Goal: Task Accomplishment & Management: Manage account settings

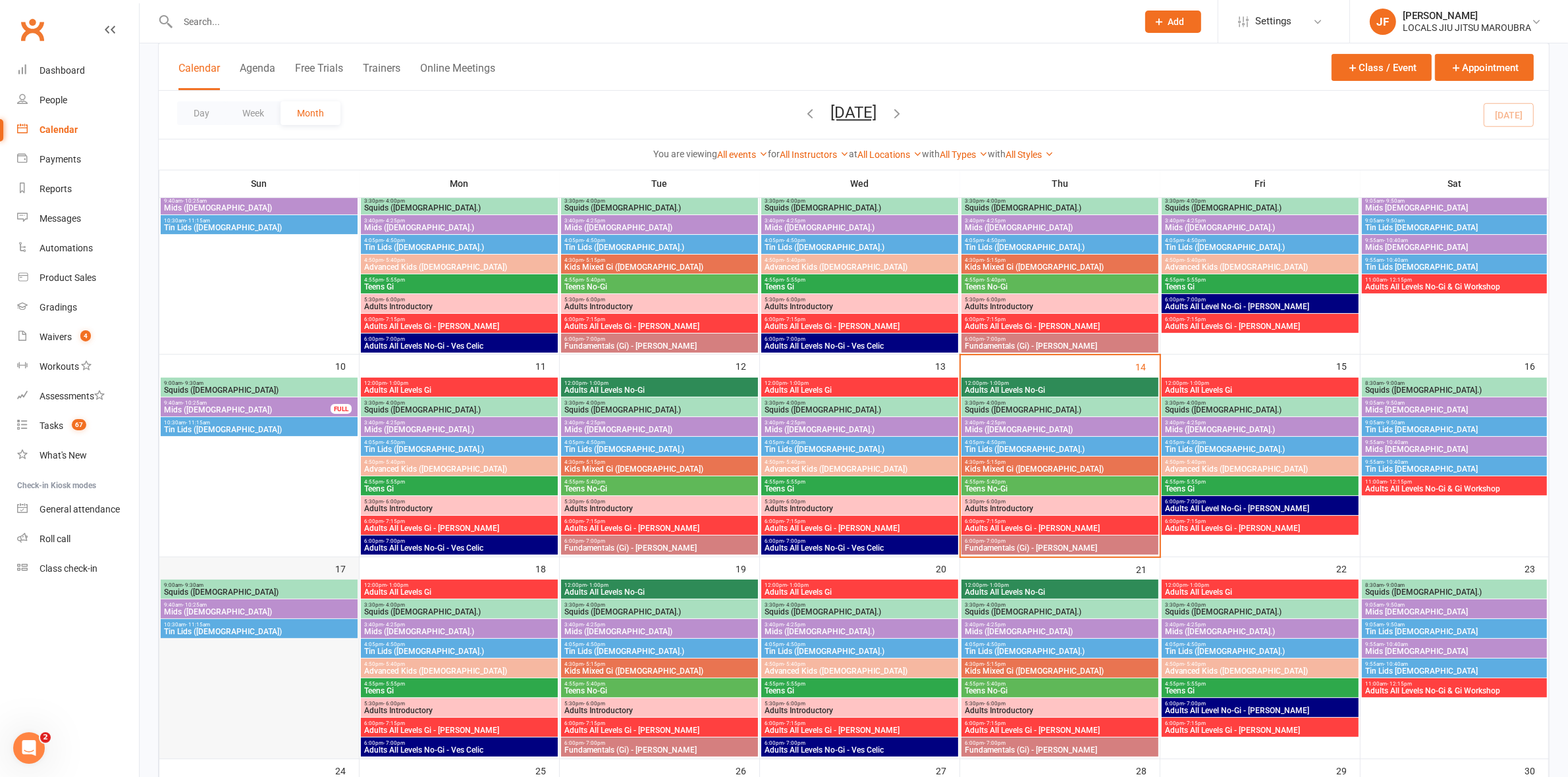
click at [205, 686] on div at bounding box center [259, 670] width 197 height 177
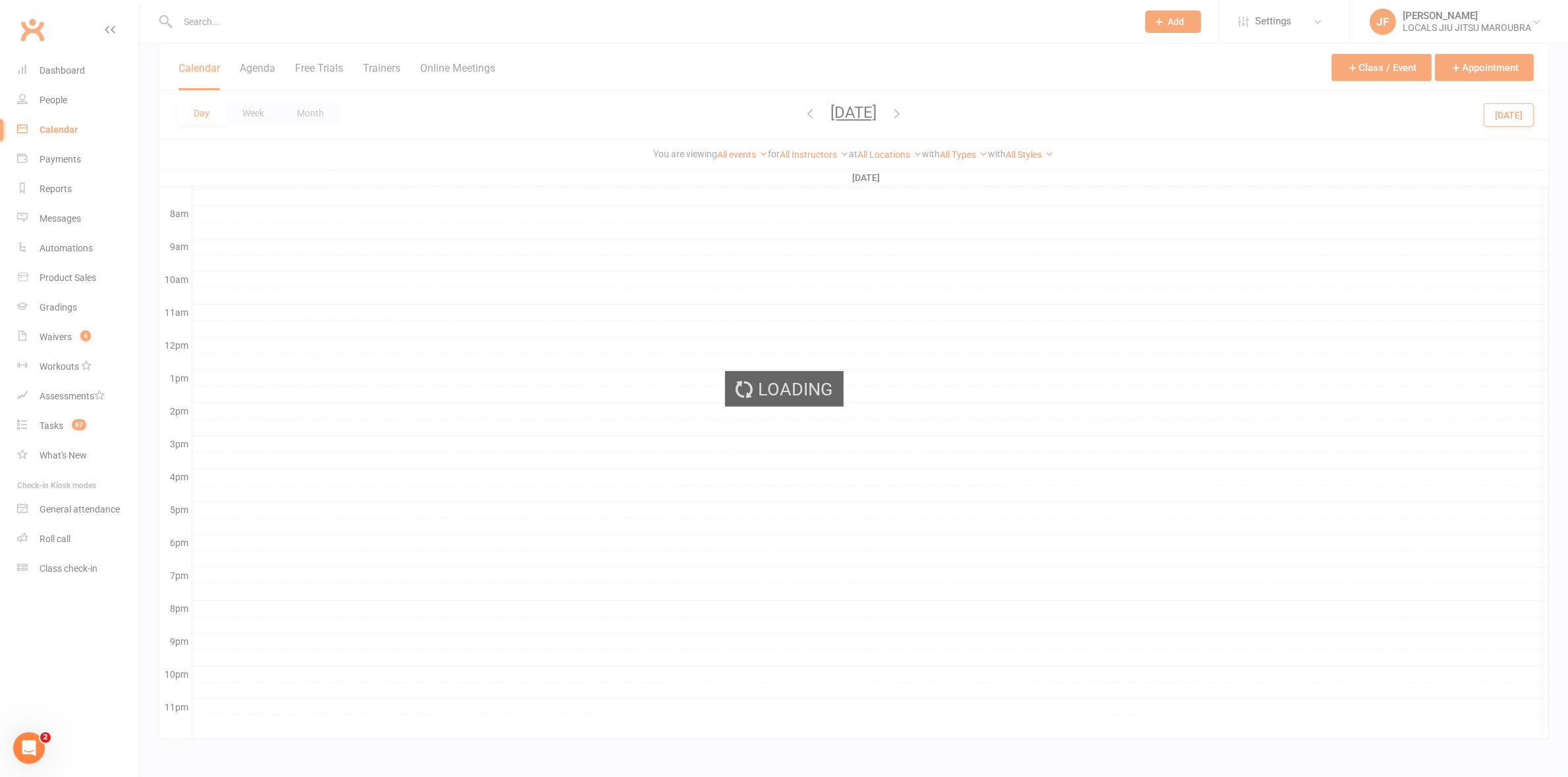
scroll to position [325, 0]
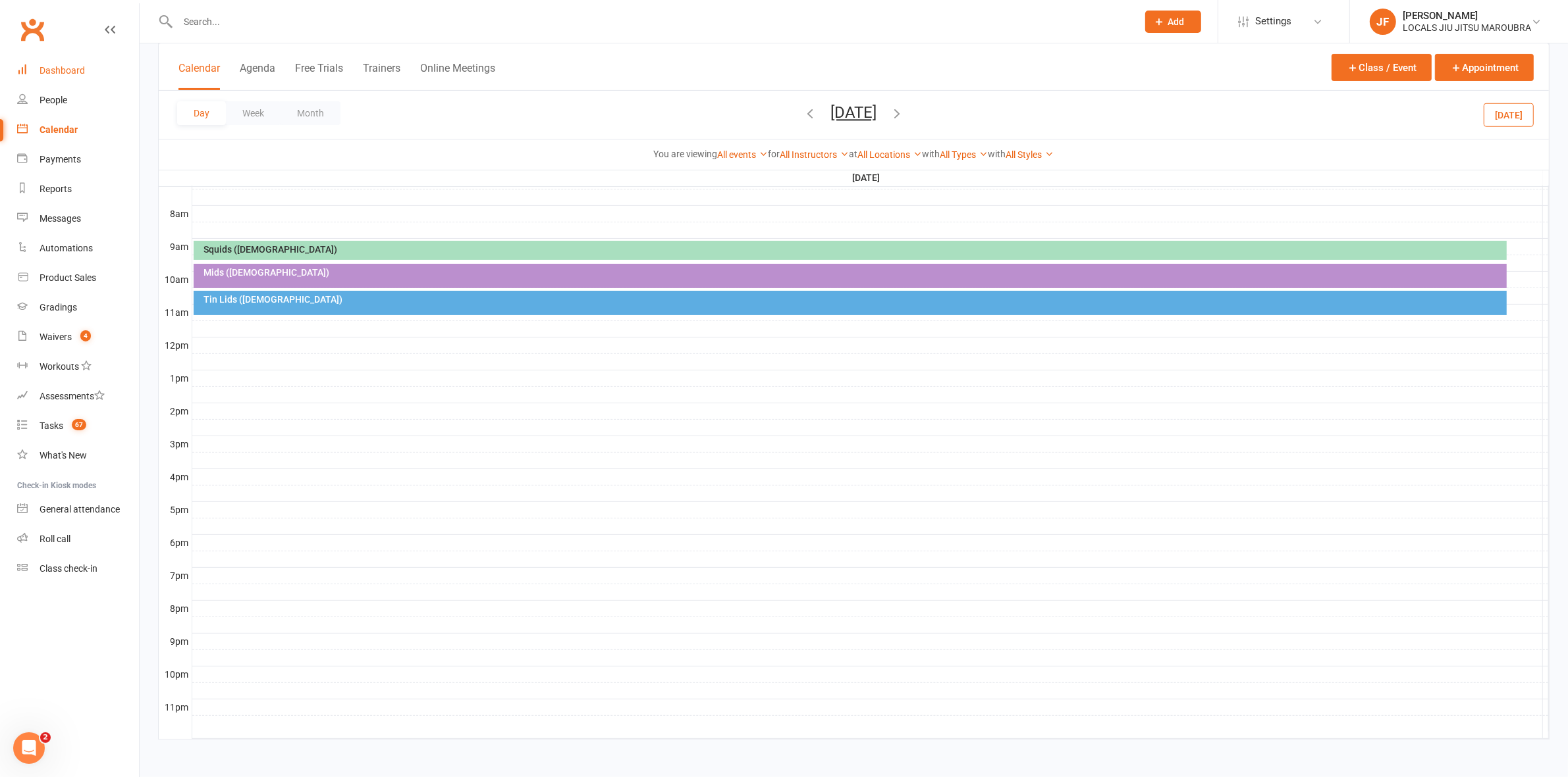
click at [71, 65] on div "Dashboard" at bounding box center [62, 70] width 45 height 10
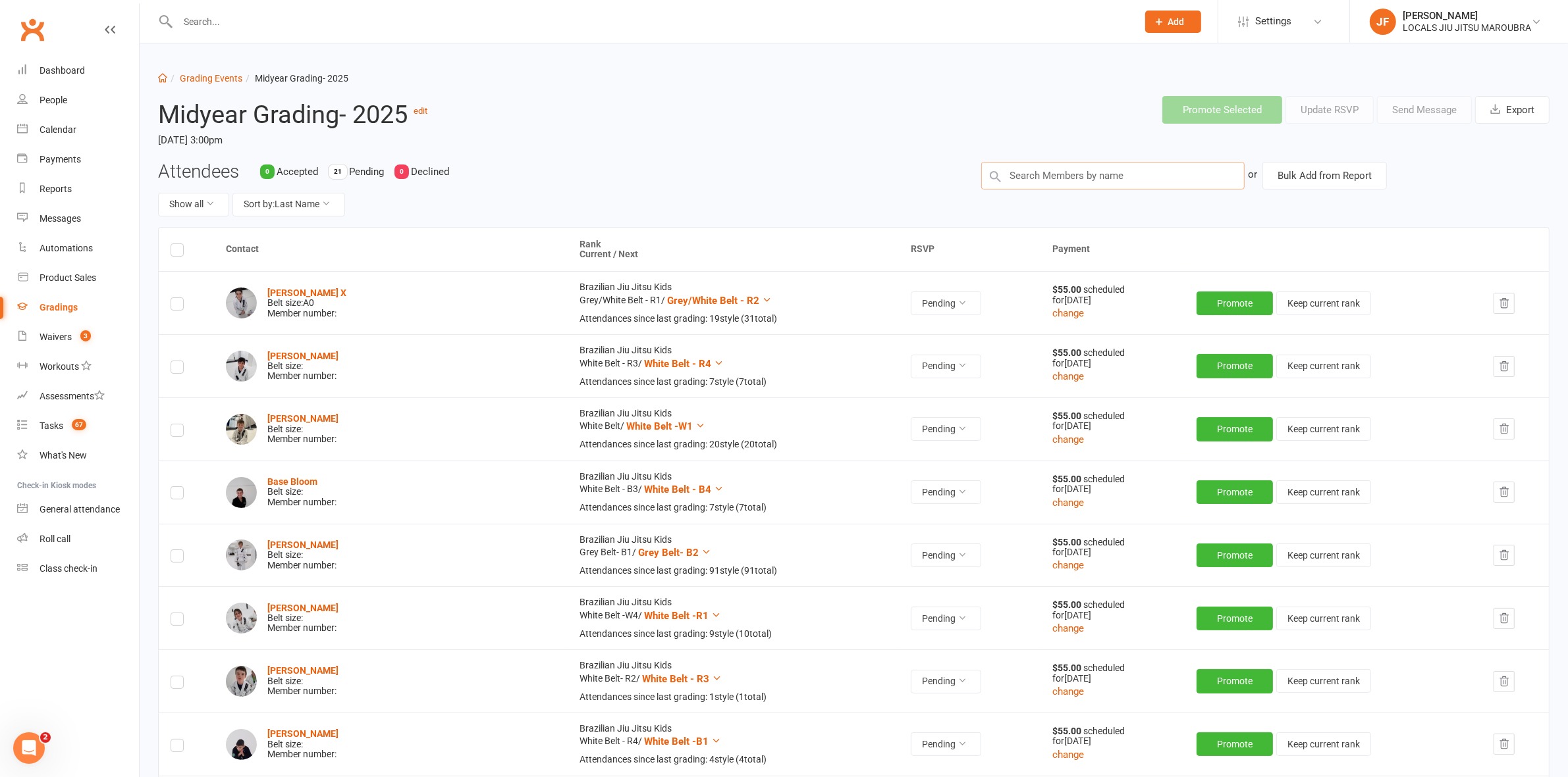
click at [1034, 167] on input "text" at bounding box center [1112, 175] width 263 height 27
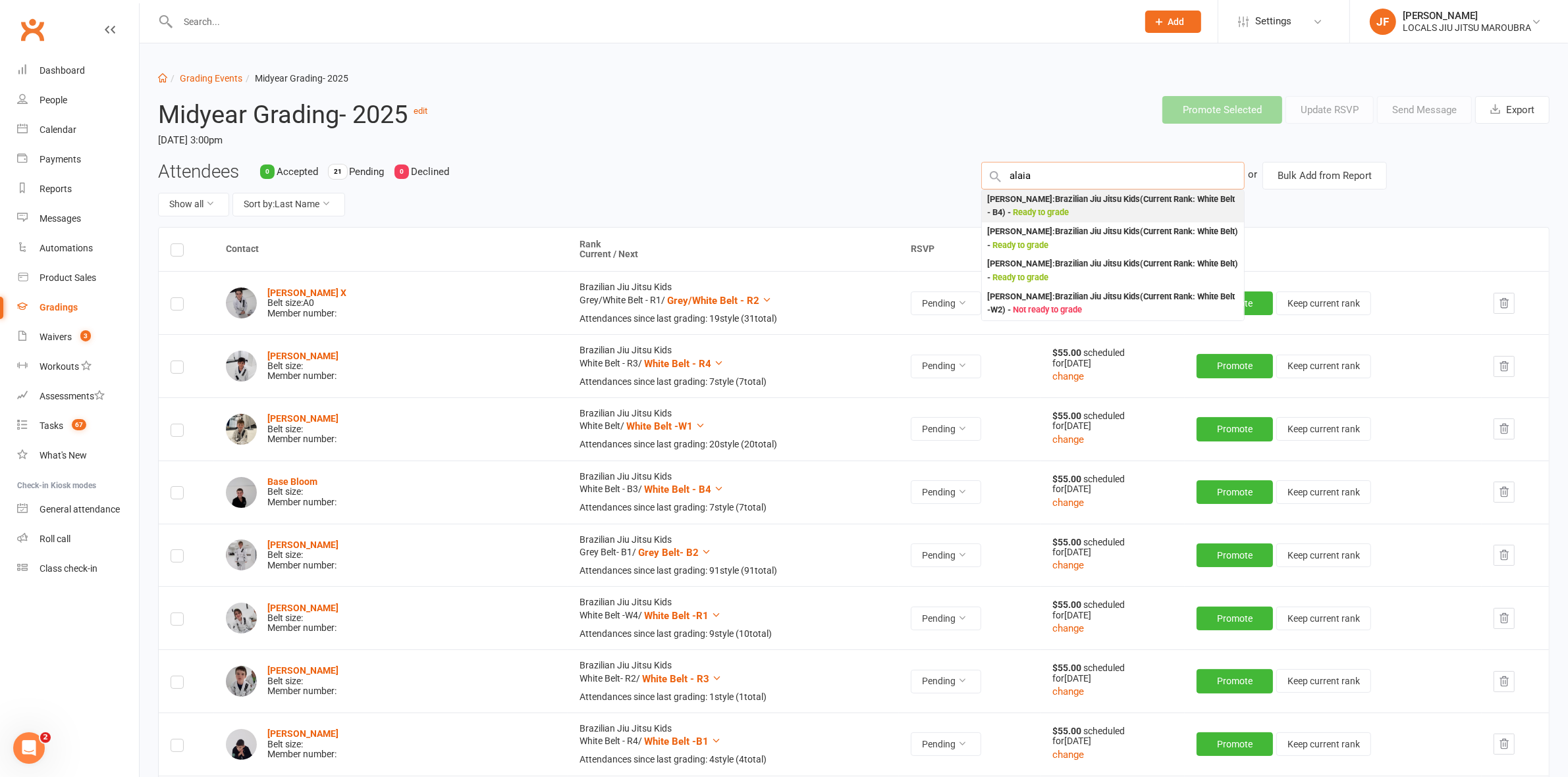
type input "alaia"
click at [1094, 190] on div "Alaia Ross : Brazilian Jiu Jitsu Kids (Current Rank: White Belt - B4 ) - Ready …" at bounding box center [1113, 207] width 262 height 32
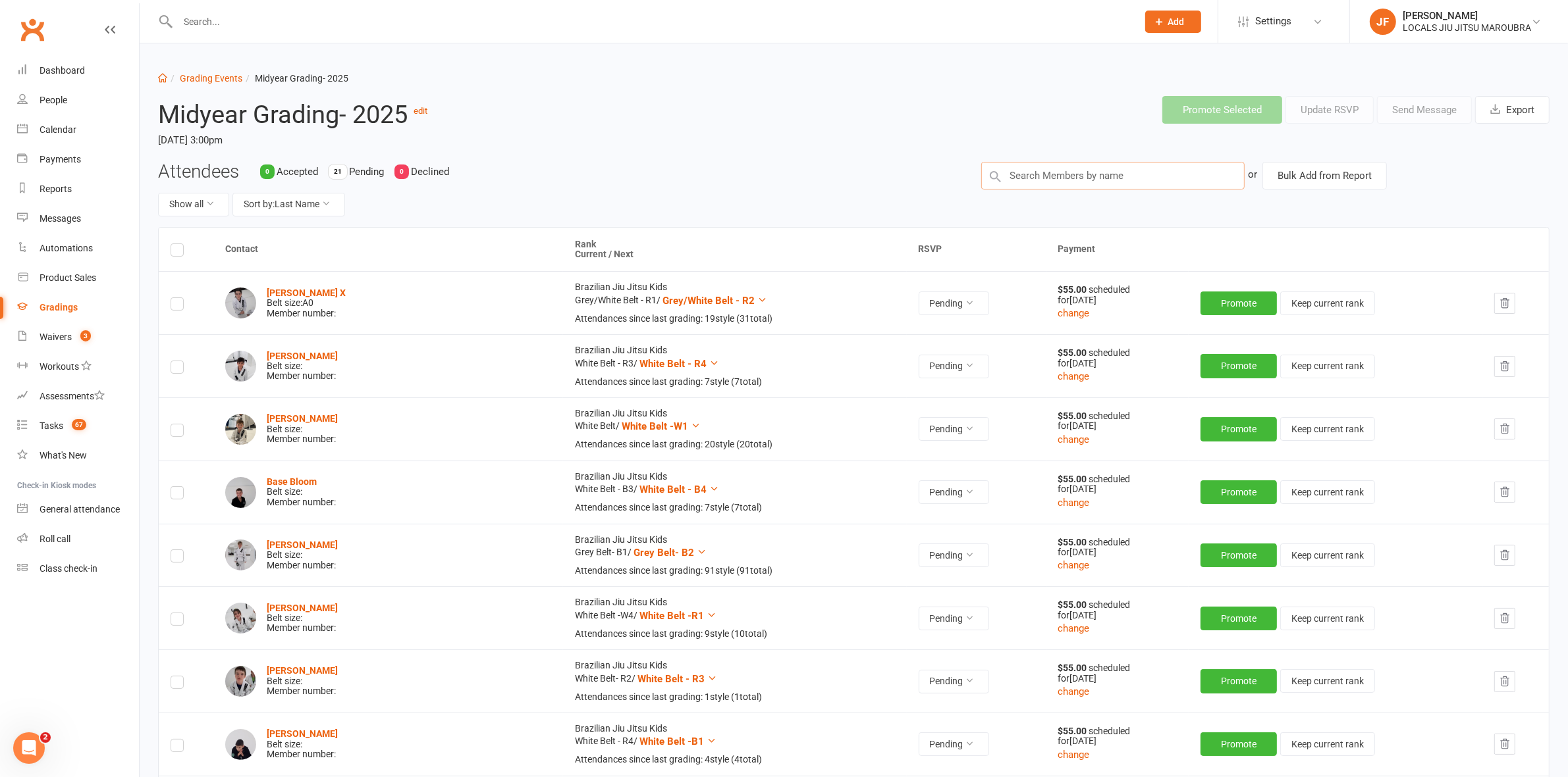
click at [1052, 176] on input "text" at bounding box center [1112, 175] width 263 height 27
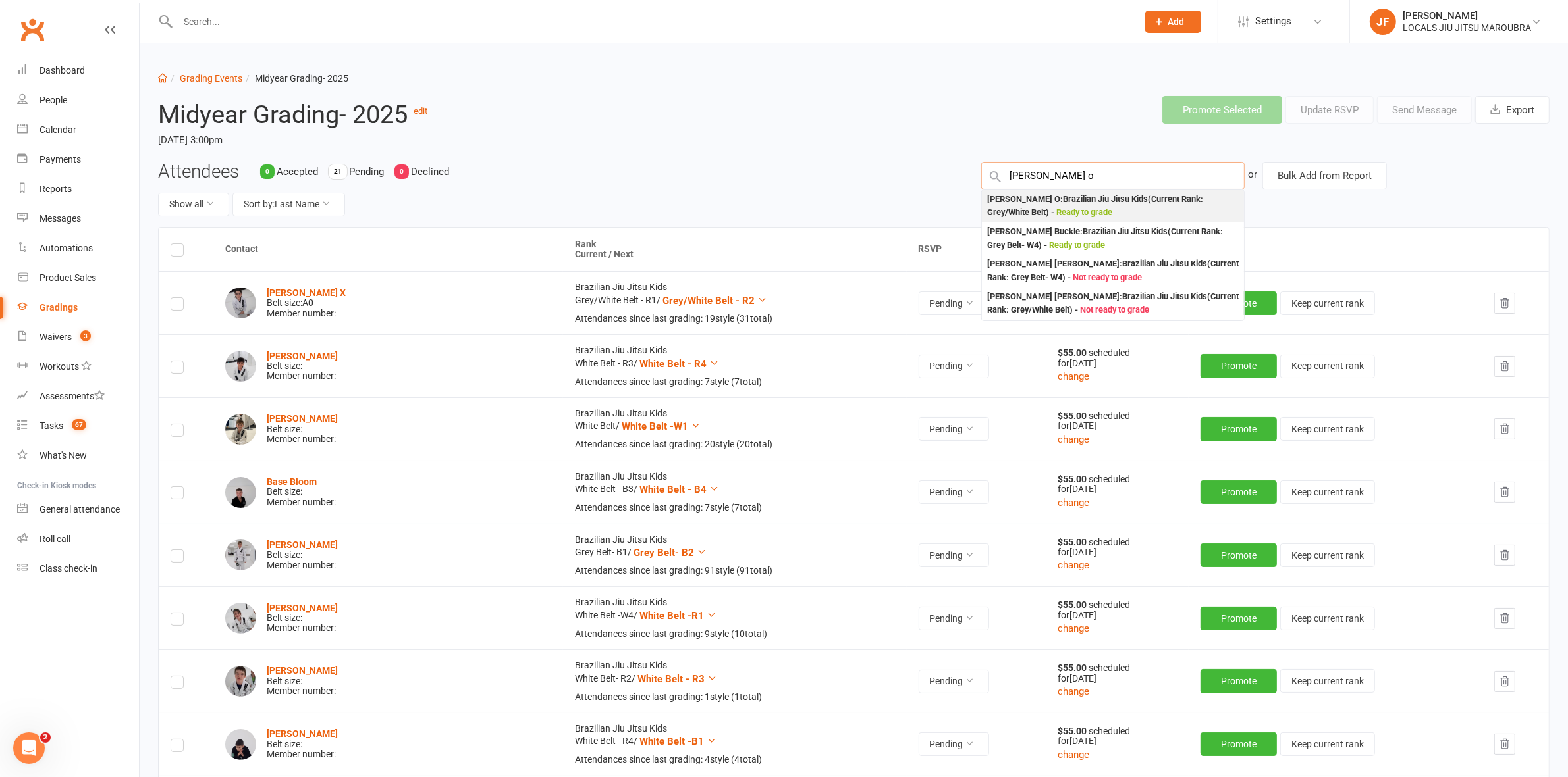
type input "cooper o"
click at [1039, 201] on div "Cooper O : Brazilian Jiu Jitsu Kids (Current Rank: Grey/White Belt ) - Ready to…" at bounding box center [1112, 206] width 252 height 27
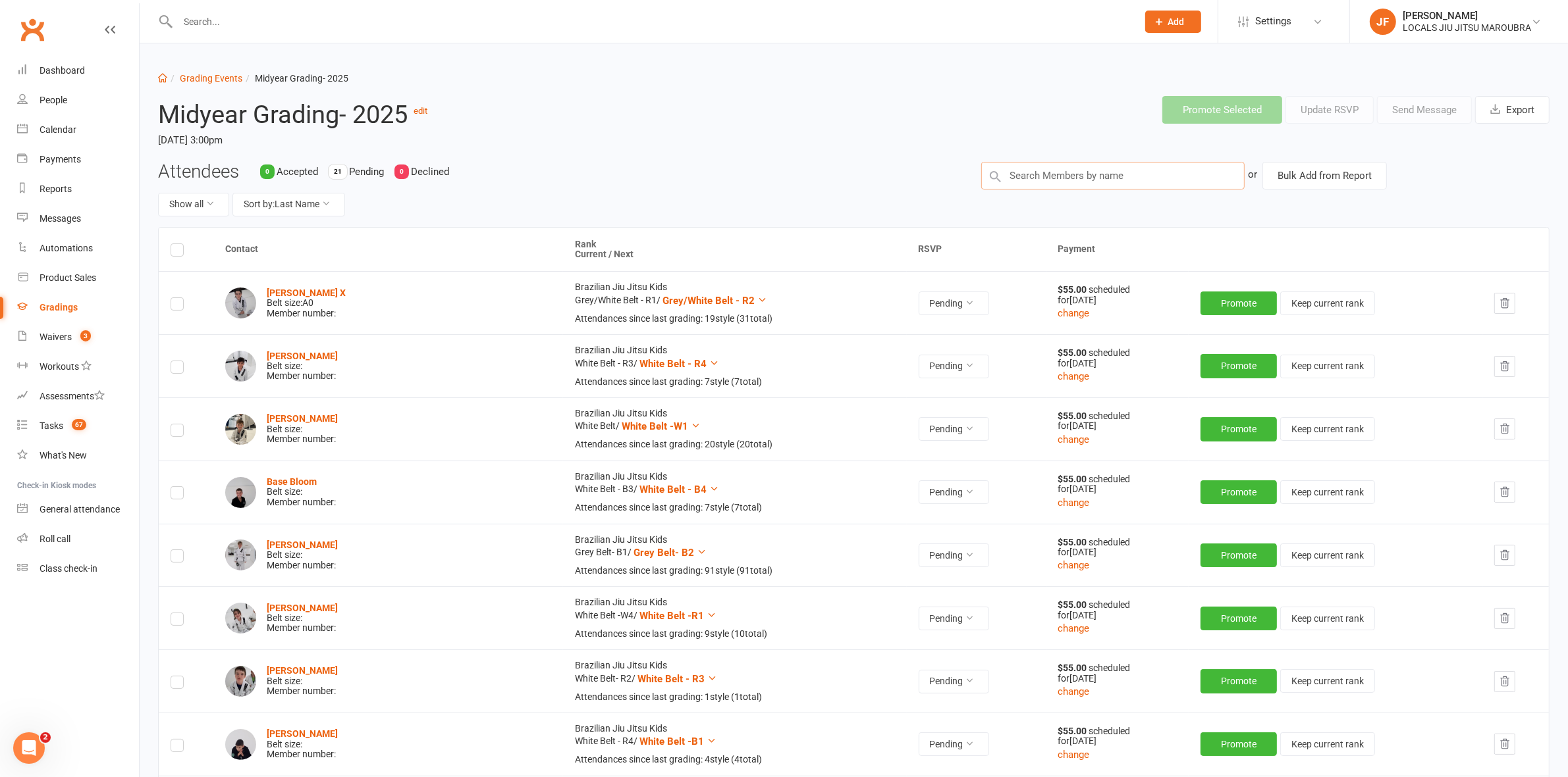
click at [1045, 170] on input "text" at bounding box center [1112, 175] width 263 height 27
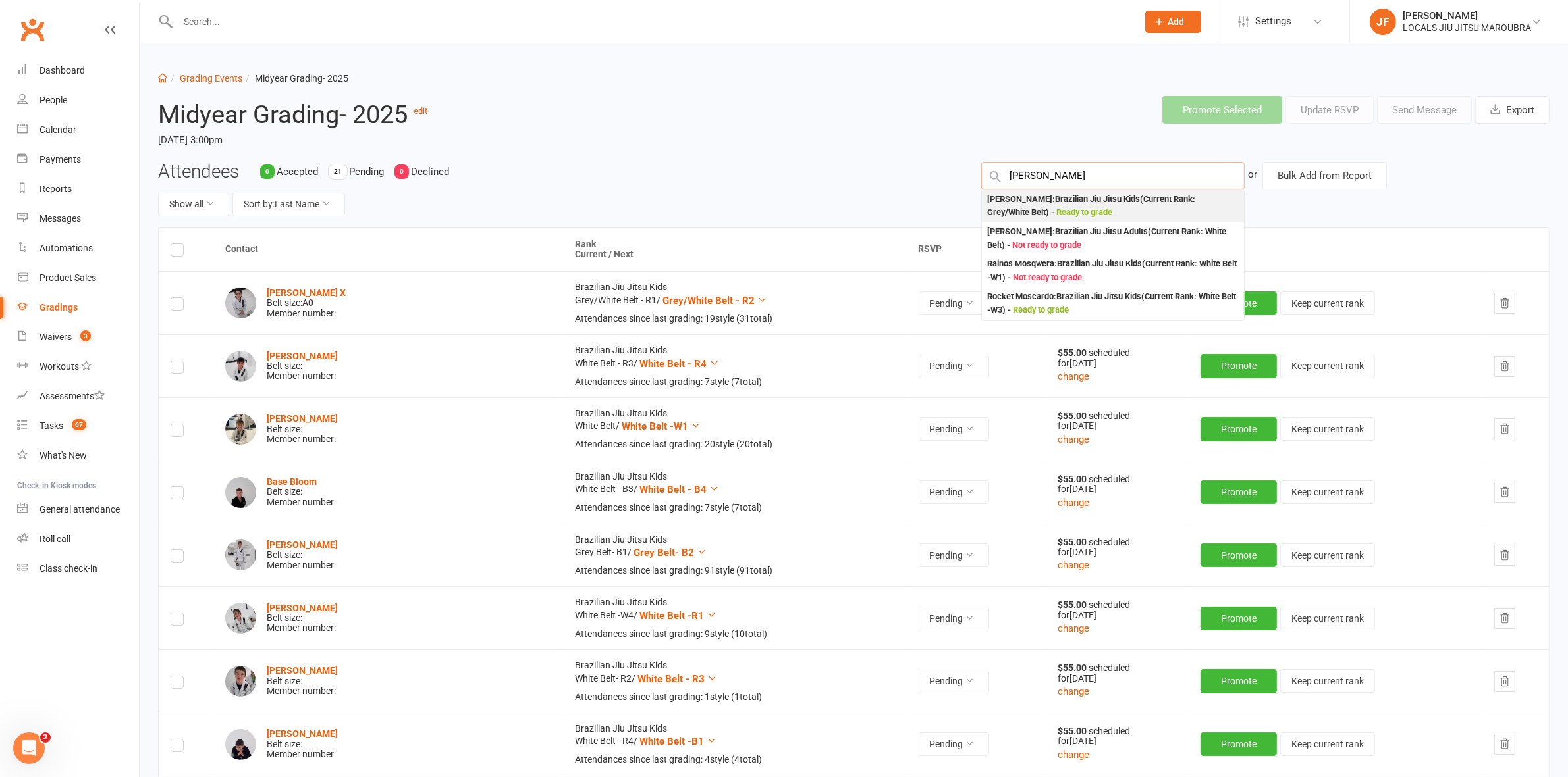
type input "moses"
click at [1034, 199] on div "Moses Jax Wangsa : Brazilian Jiu Jitsu Kids (Current Rank: Grey/White Belt ) - …" at bounding box center [1112, 206] width 252 height 27
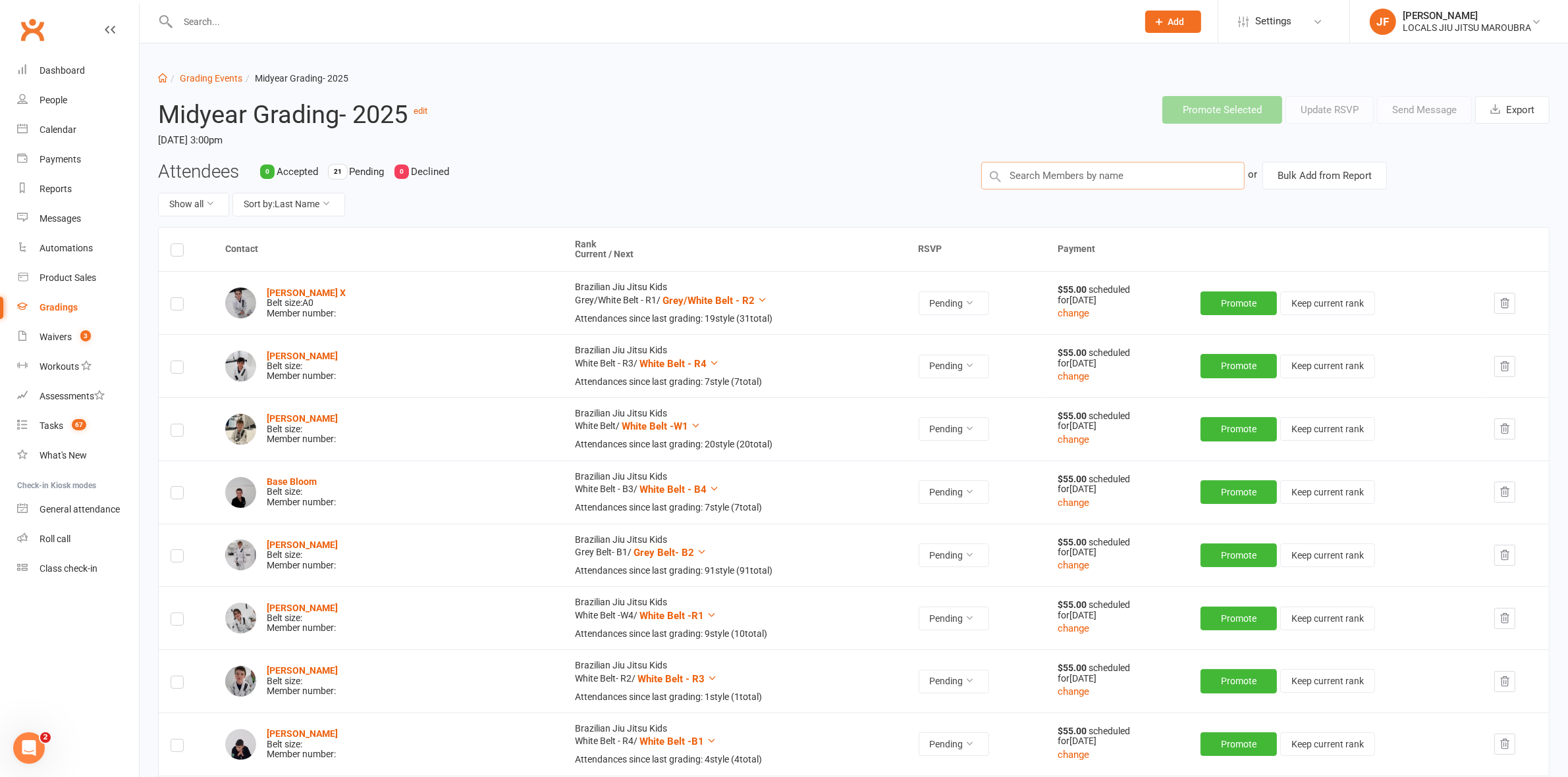
click at [1043, 181] on input "text" at bounding box center [1112, 175] width 263 height 27
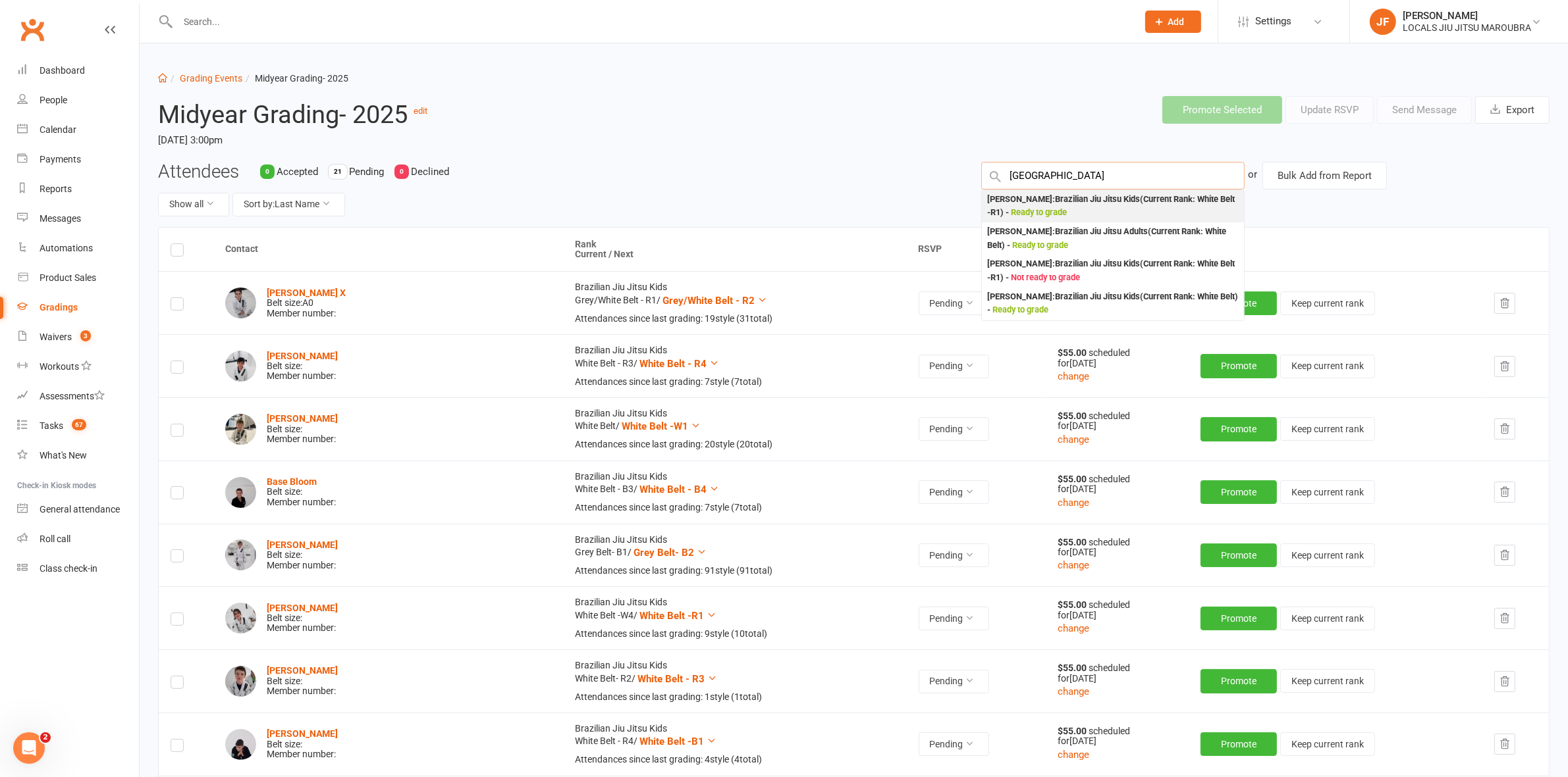
type input "colombo"
click at [1006, 201] on div "Corey Colombo : Brazilian Jiu Jitsu Kids (Current Rank: White Belt -R1 ) - Read…" at bounding box center [1112, 206] width 252 height 27
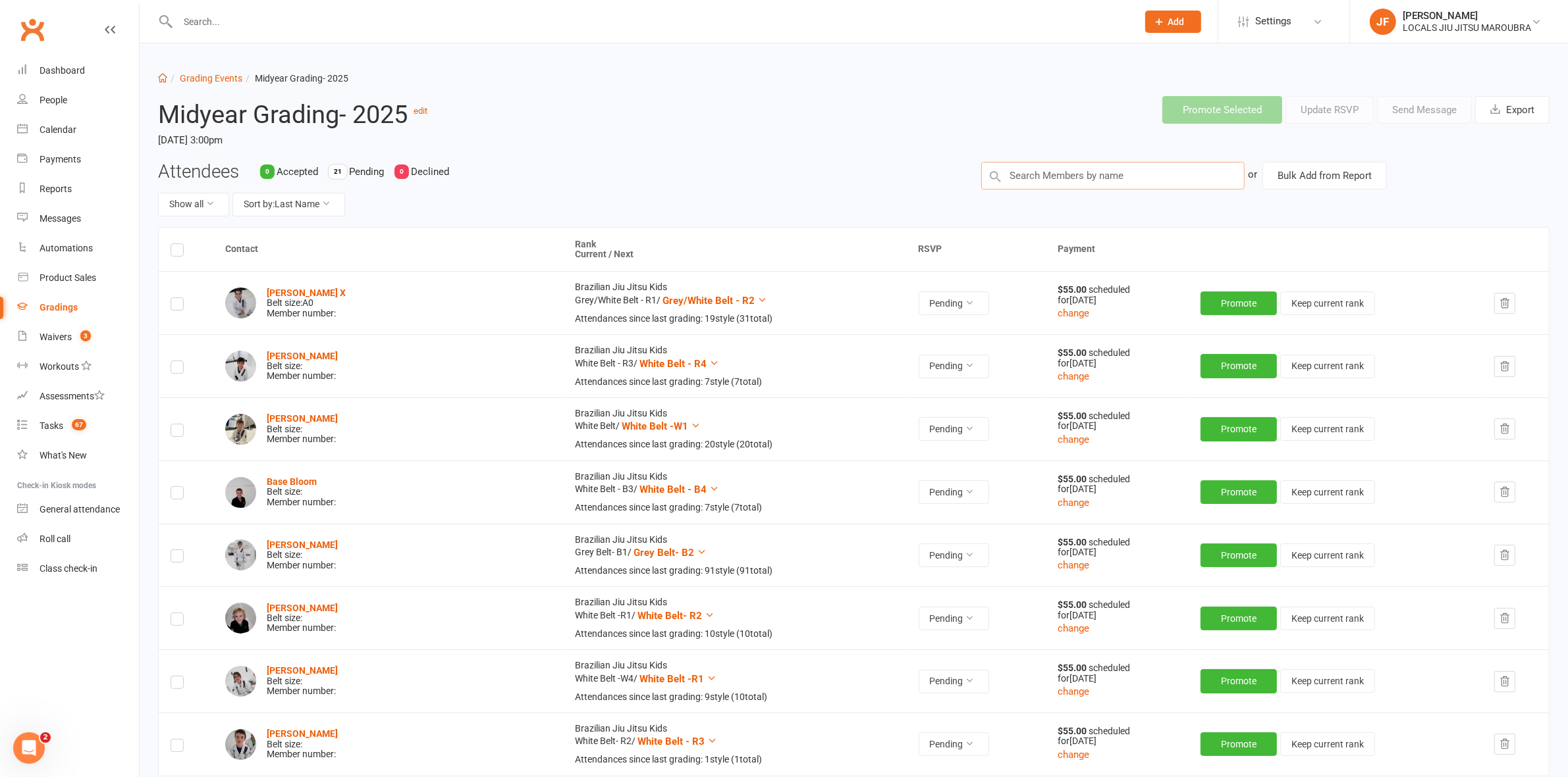
click at [1017, 178] on input "text" at bounding box center [1112, 175] width 263 height 27
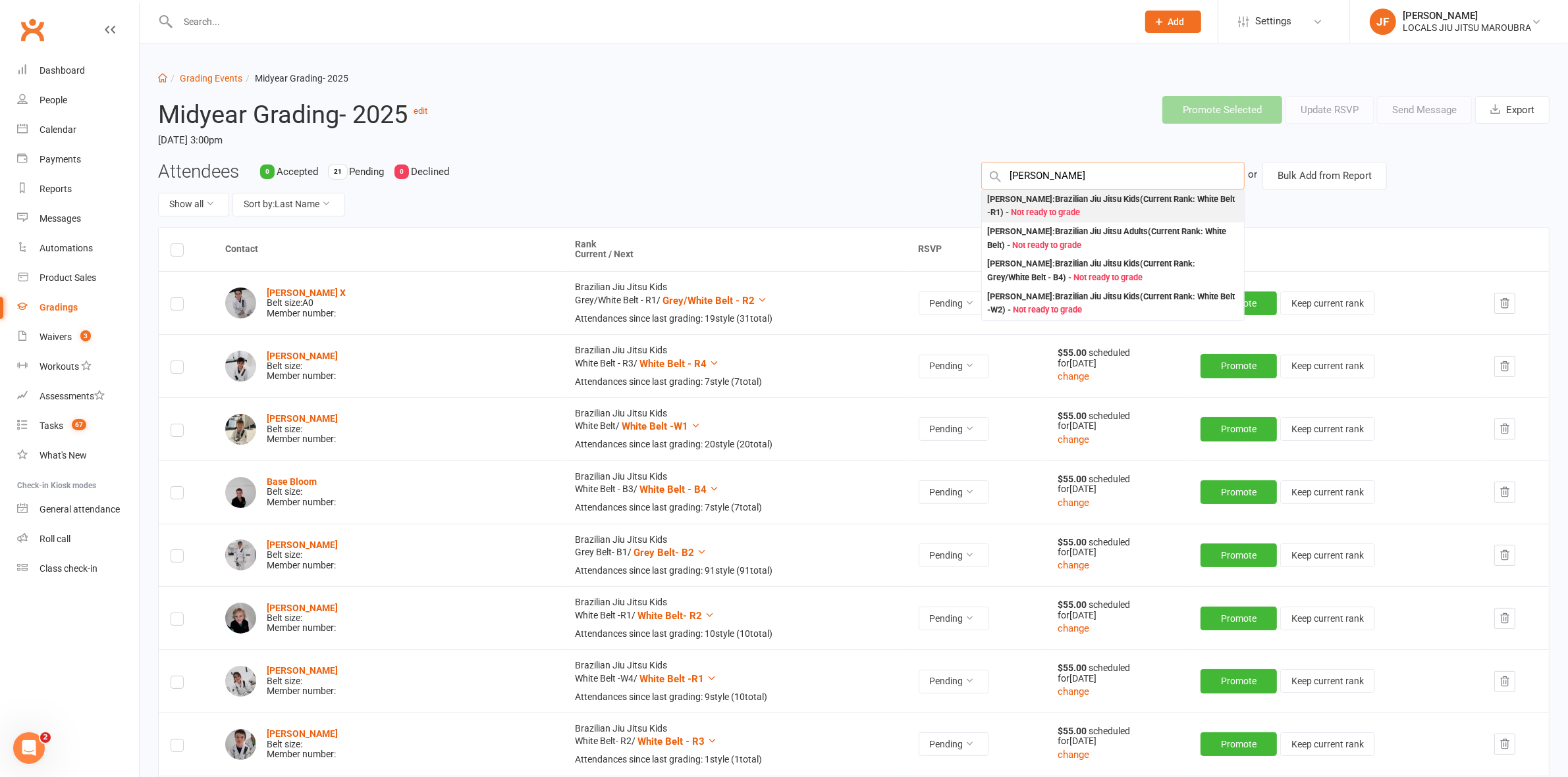
type input "cary"
click at [994, 203] on div "Cary Maulana : Brazilian Jiu Jitsu Kids (Current Rank: White Belt -R1 ) - Not r…" at bounding box center [1112, 206] width 252 height 27
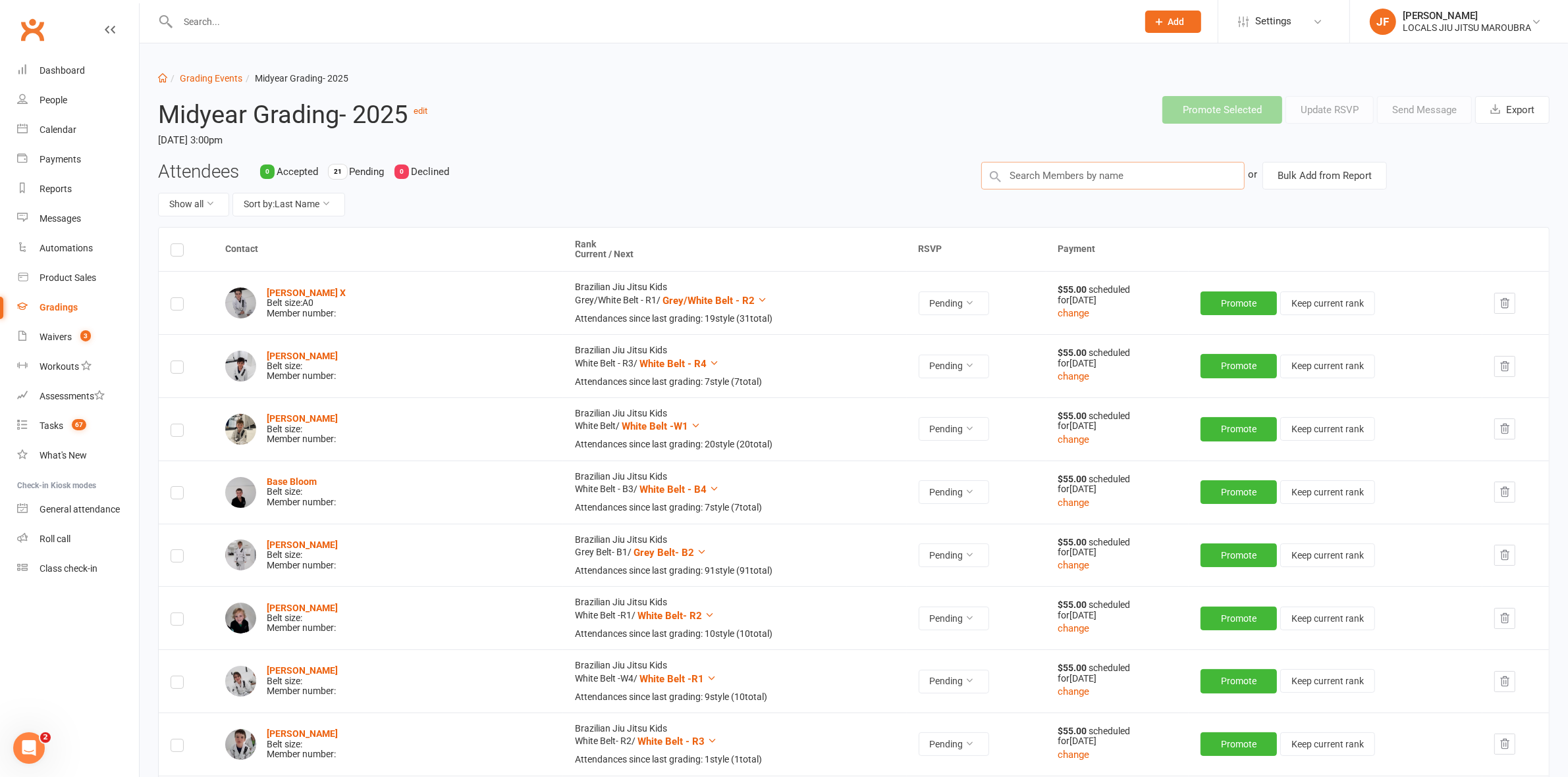
click at [1016, 183] on input "text" at bounding box center [1112, 175] width 263 height 27
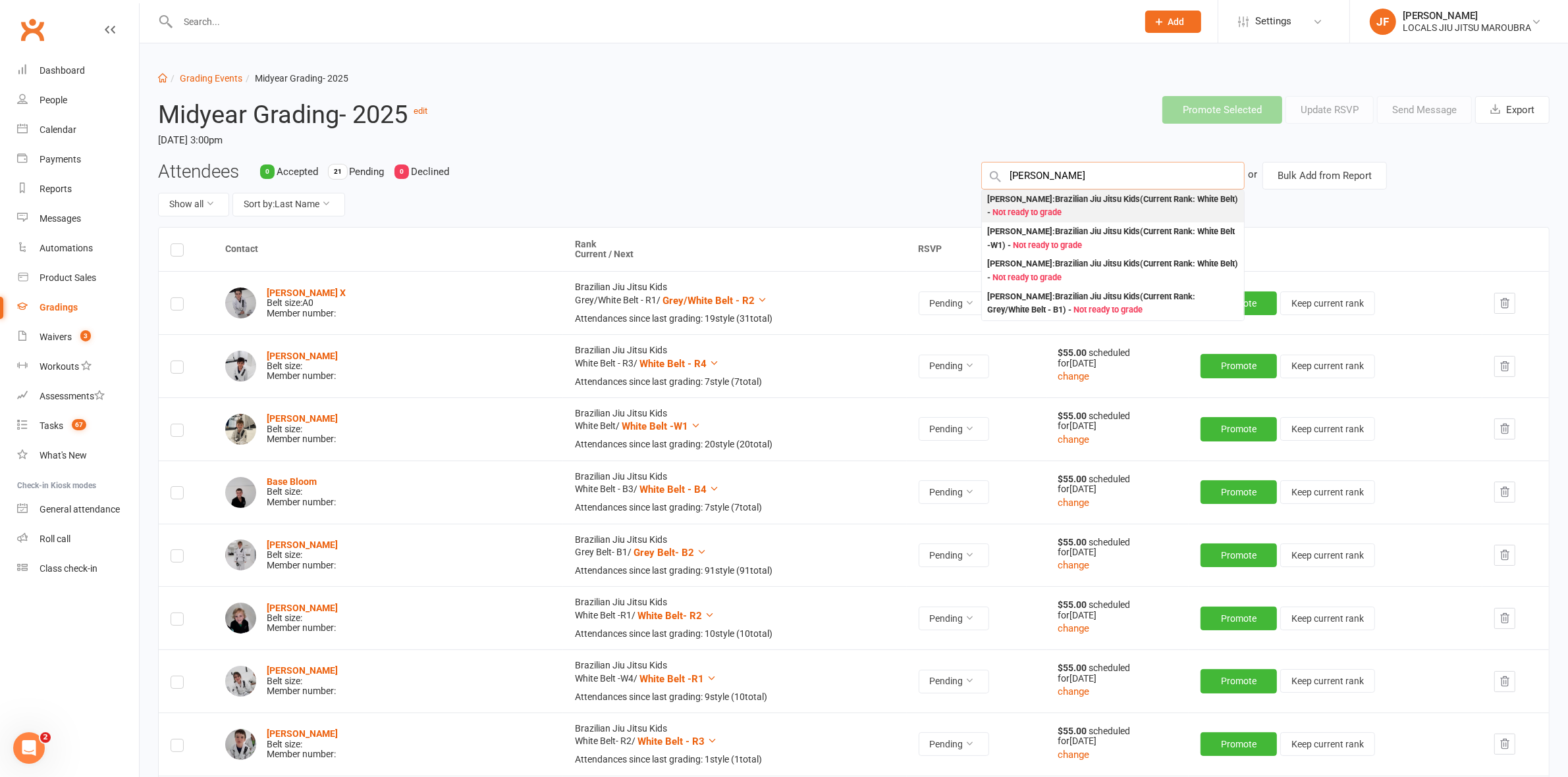
type input "leo shar"
click at [993, 202] on div "Leo Shah : Brazilian Jiu Jitsu Kids (Current Rank: White Belt ) - Not ready to …" at bounding box center [1112, 206] width 252 height 27
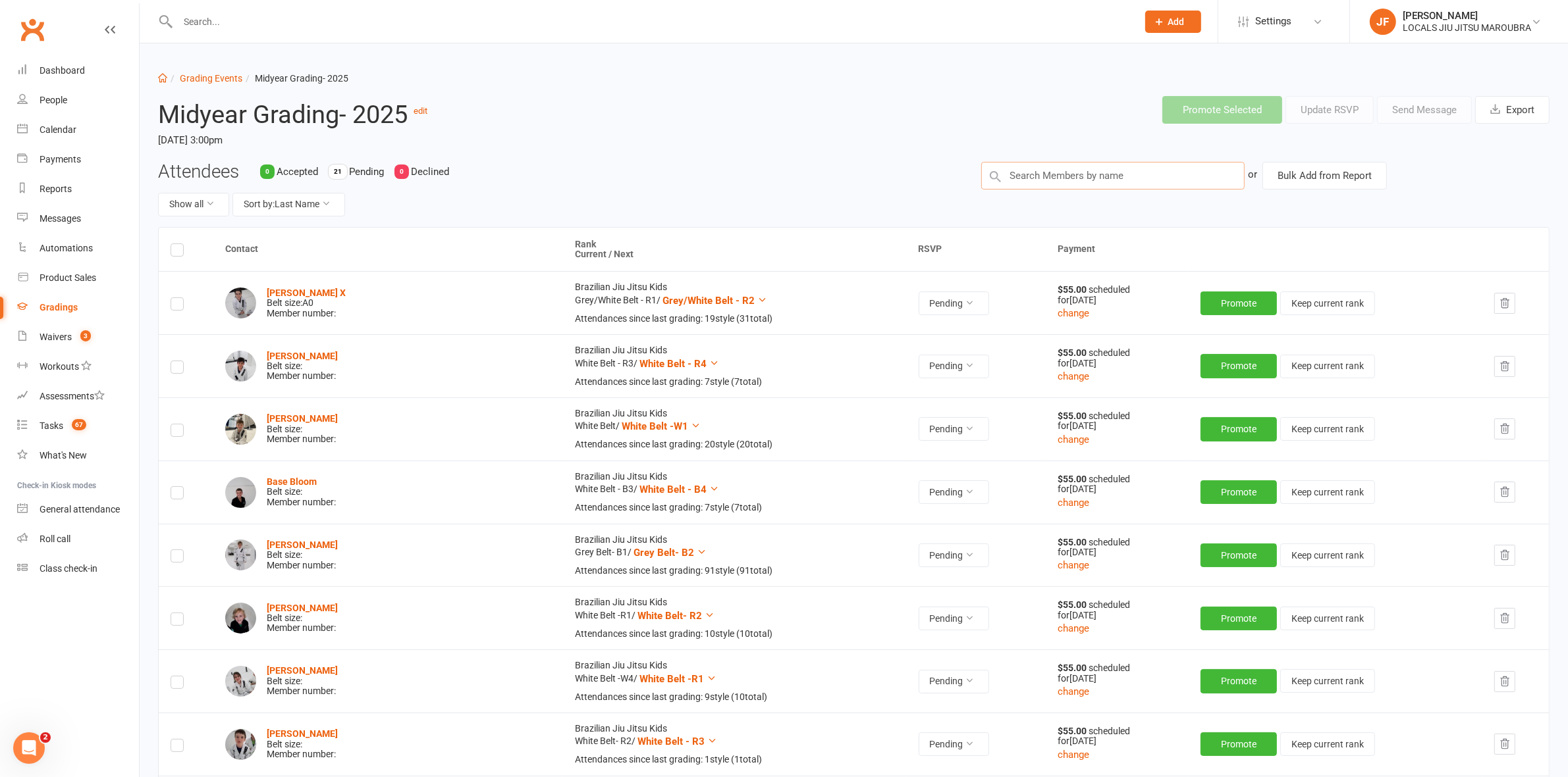
click at [1024, 174] on input "text" at bounding box center [1112, 175] width 263 height 27
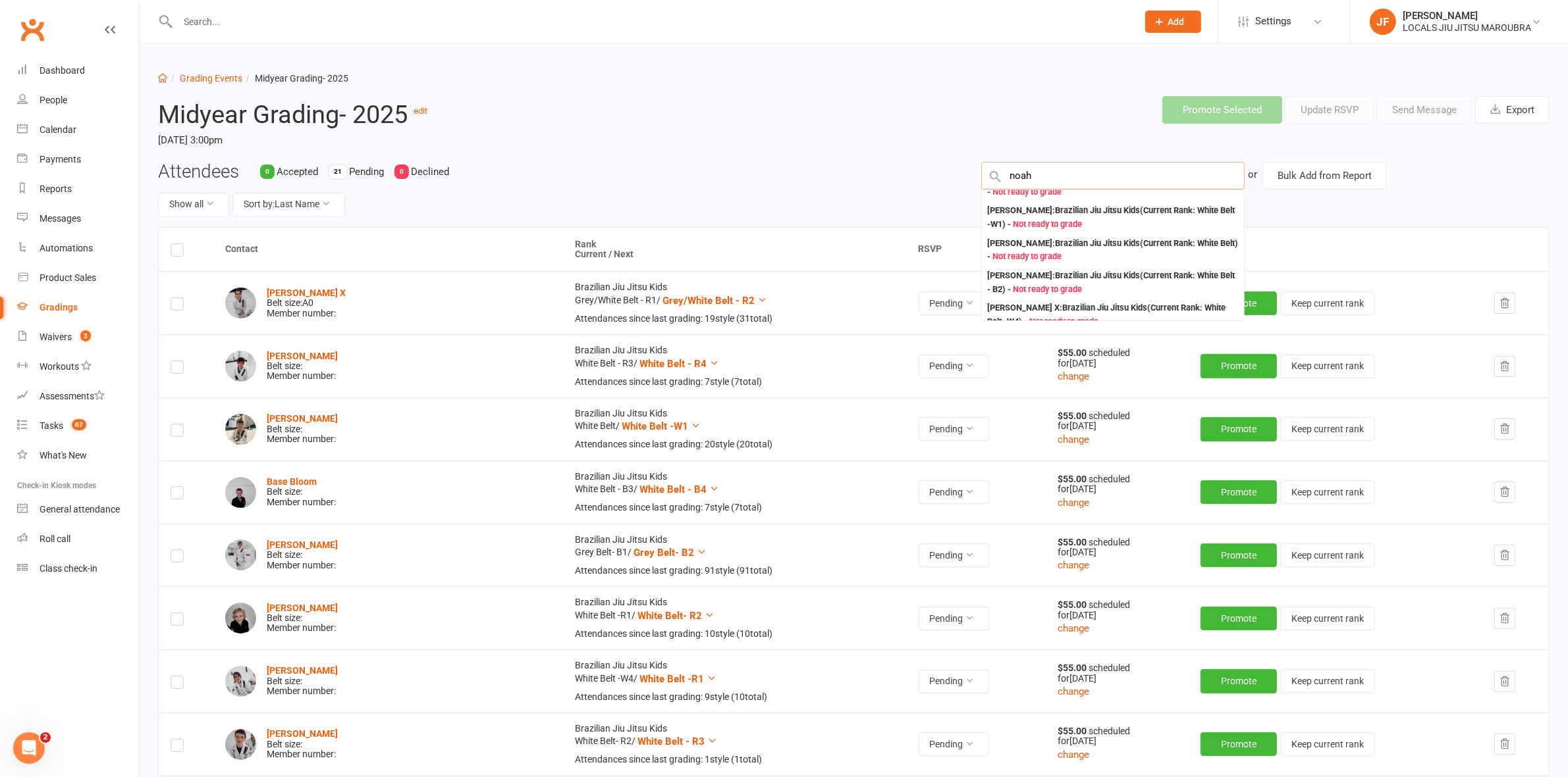
scroll to position [82, 0]
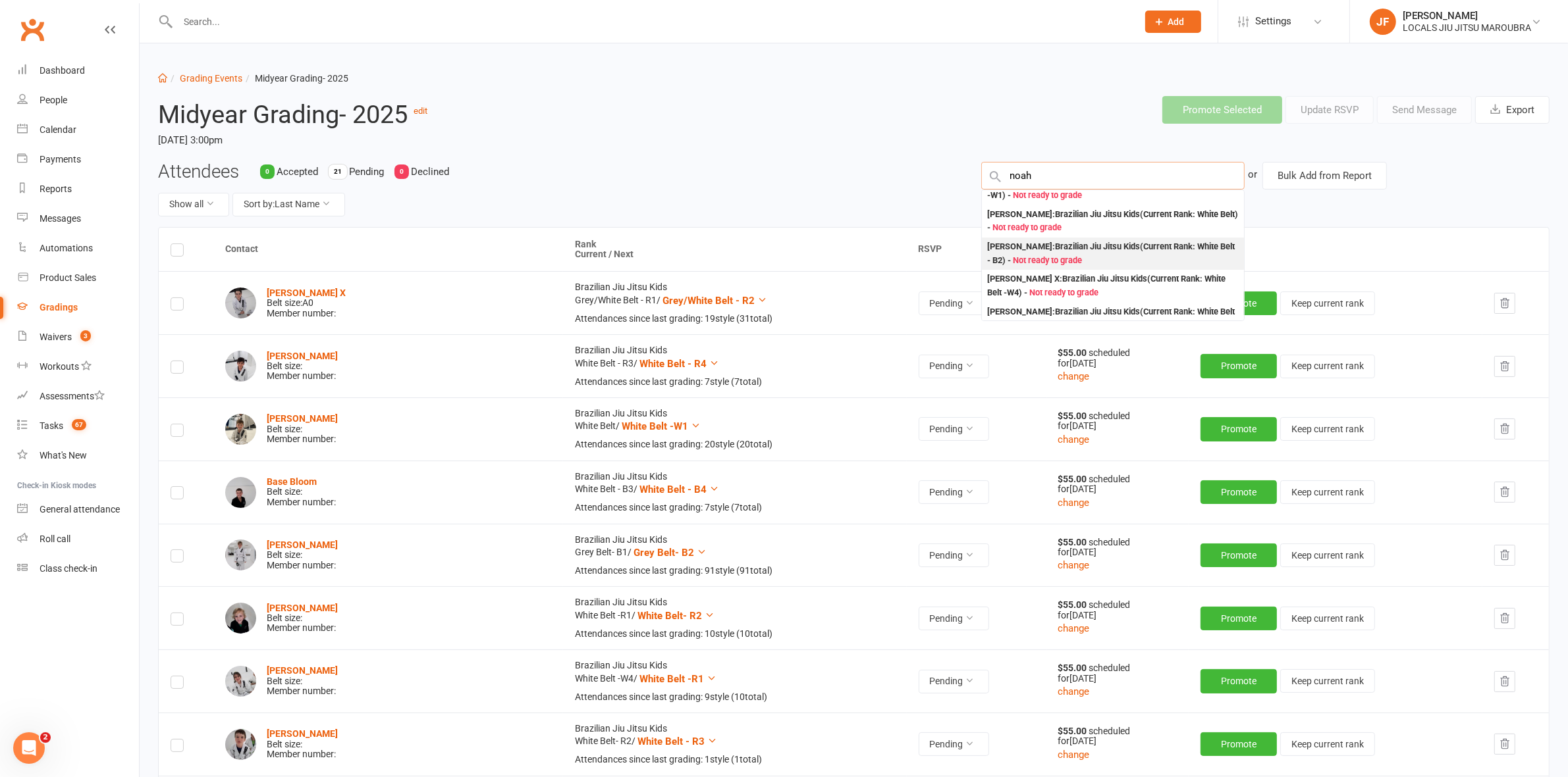
type input "noah"
click at [1006, 252] on div "Noah GINZBURG : Brazilian Jiu Jitsu Kids (Current Rank: White Belt - B2 ) - Not…" at bounding box center [1112, 254] width 252 height 27
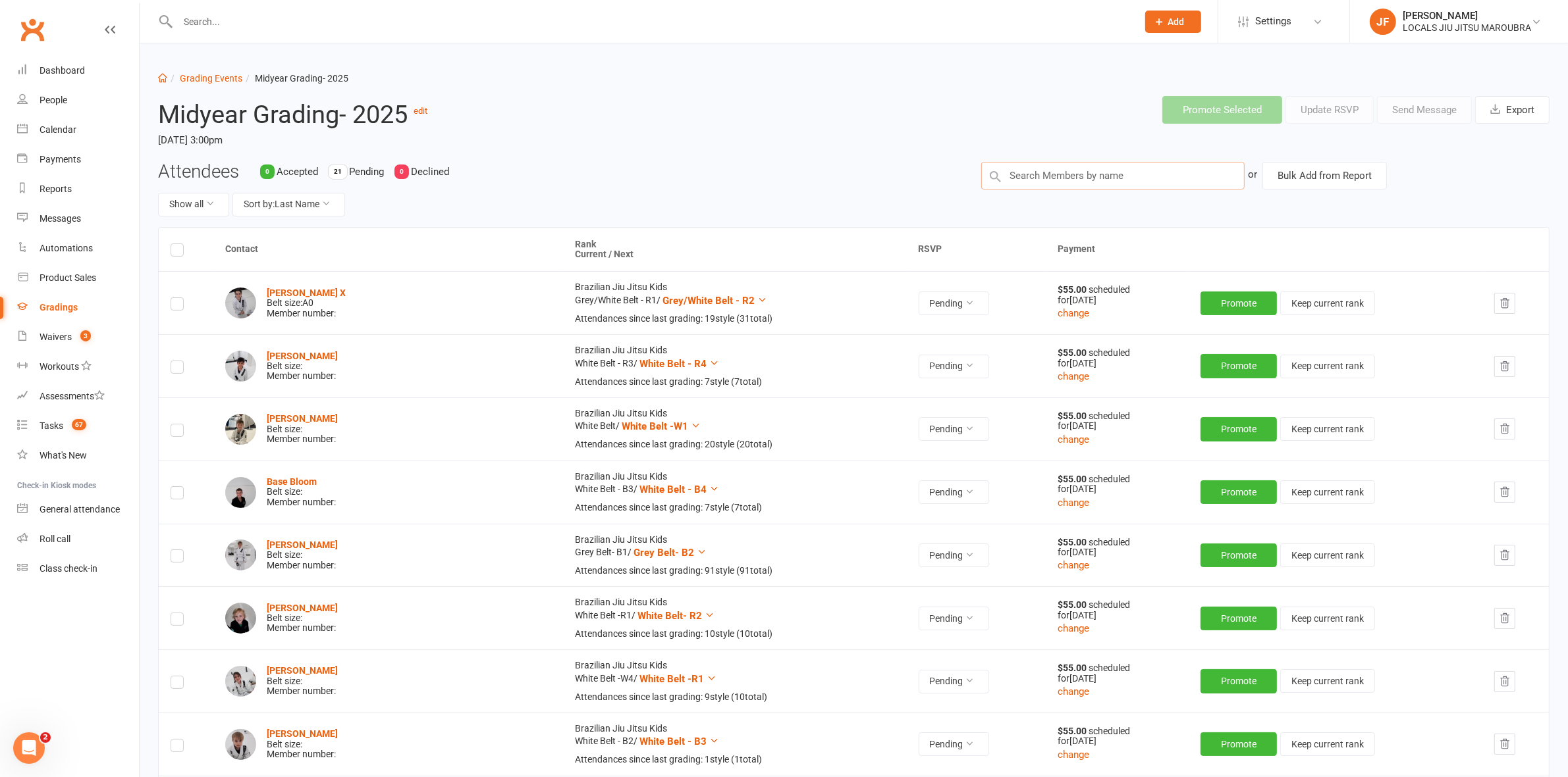
click at [1043, 169] on input "text" at bounding box center [1112, 175] width 263 height 27
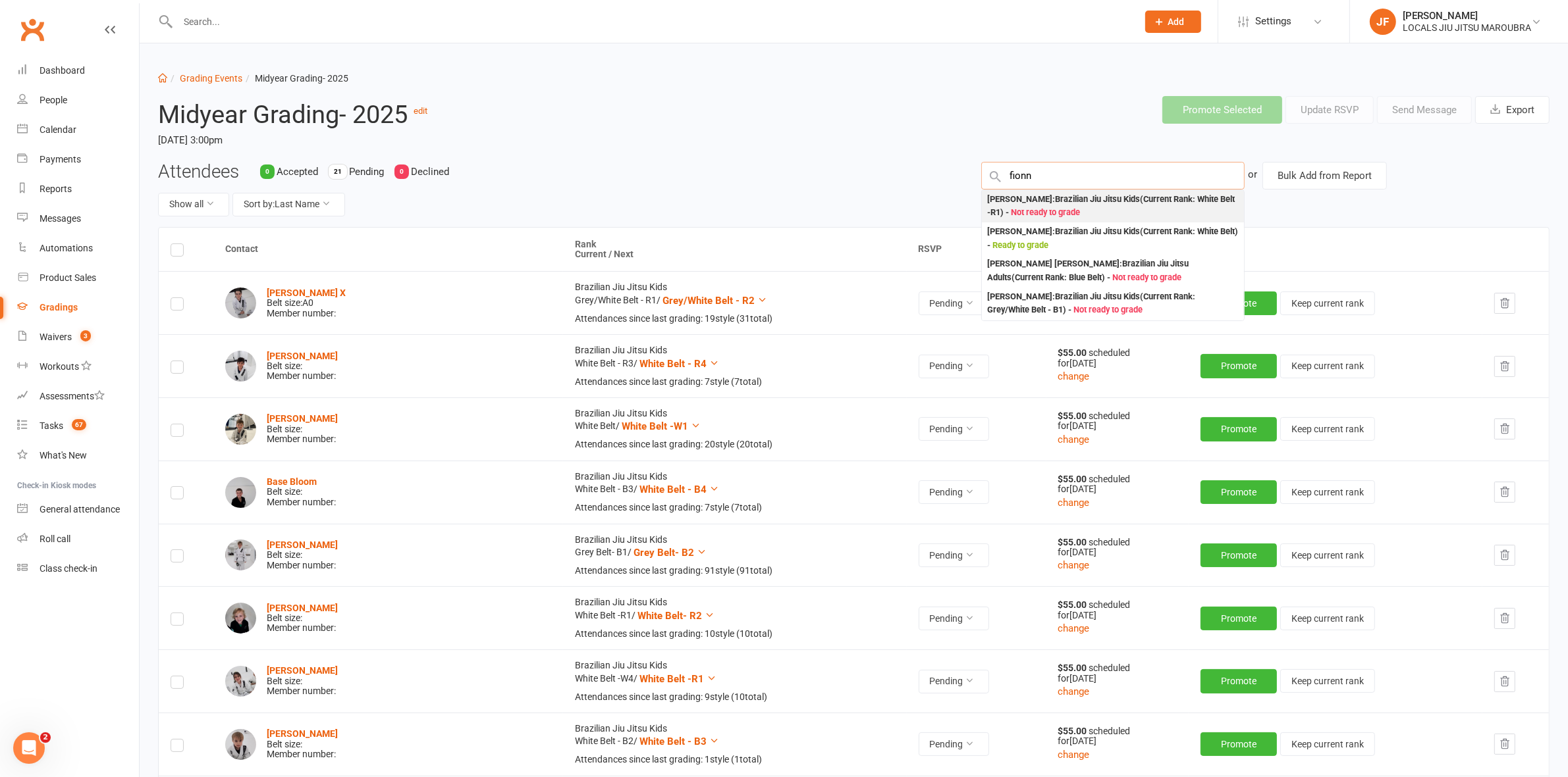
type input "fionn"
click at [992, 206] on div "Fionn O'Connell : Brazilian Jiu Jitsu Kids (Current Rank: White Belt -R1 ) - No…" at bounding box center [1112, 206] width 252 height 27
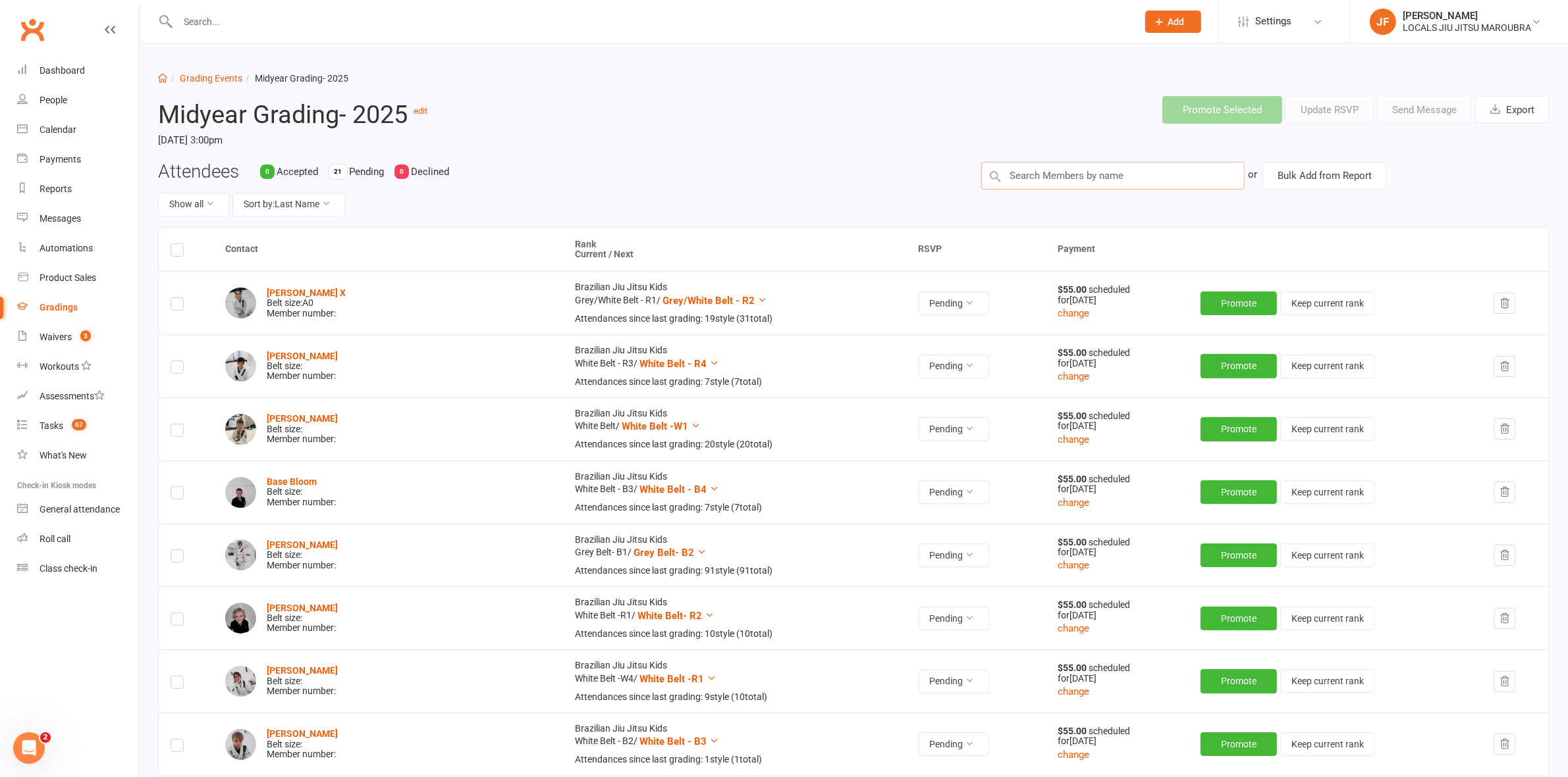
click at [1054, 175] on input "text" at bounding box center [1112, 175] width 263 height 27
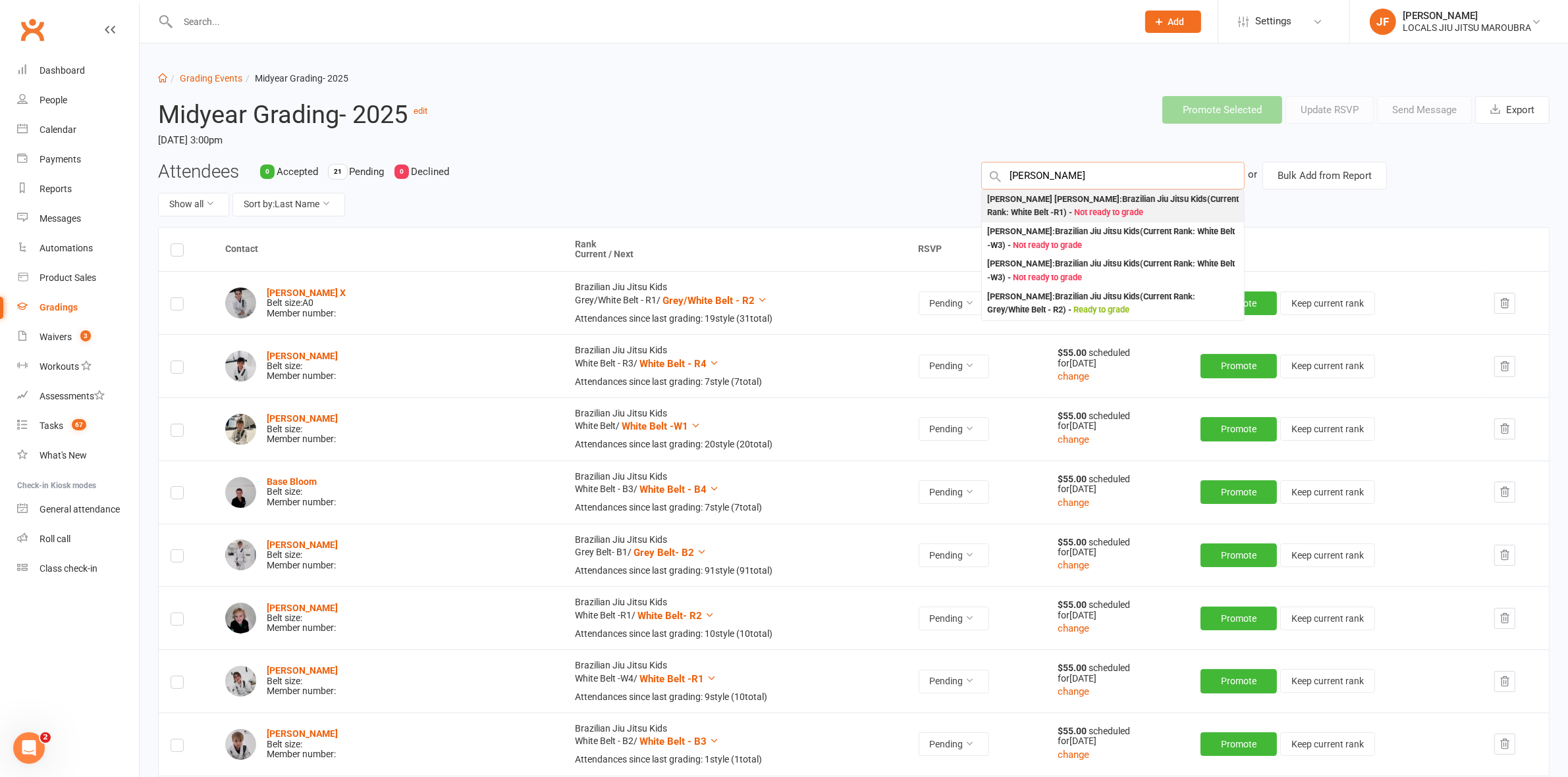
type input "hendrix"
click at [1012, 197] on div "Hendrix Farrugia : Brazilian Jiu Jitsu Kids (Current Rank: White Belt -R1 ) - N…" at bounding box center [1112, 206] width 252 height 27
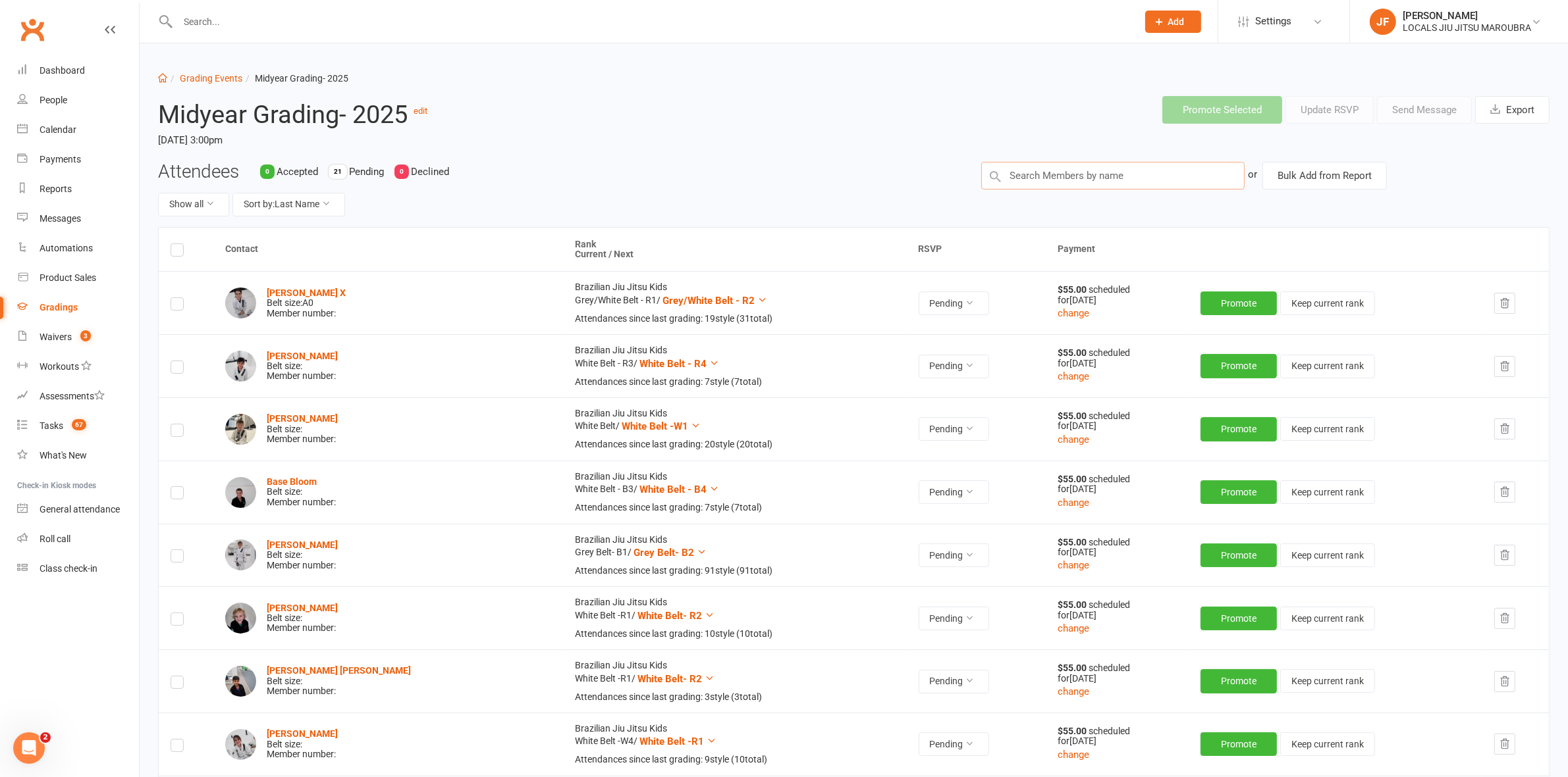
click at [1039, 179] on input "text" at bounding box center [1112, 175] width 263 height 27
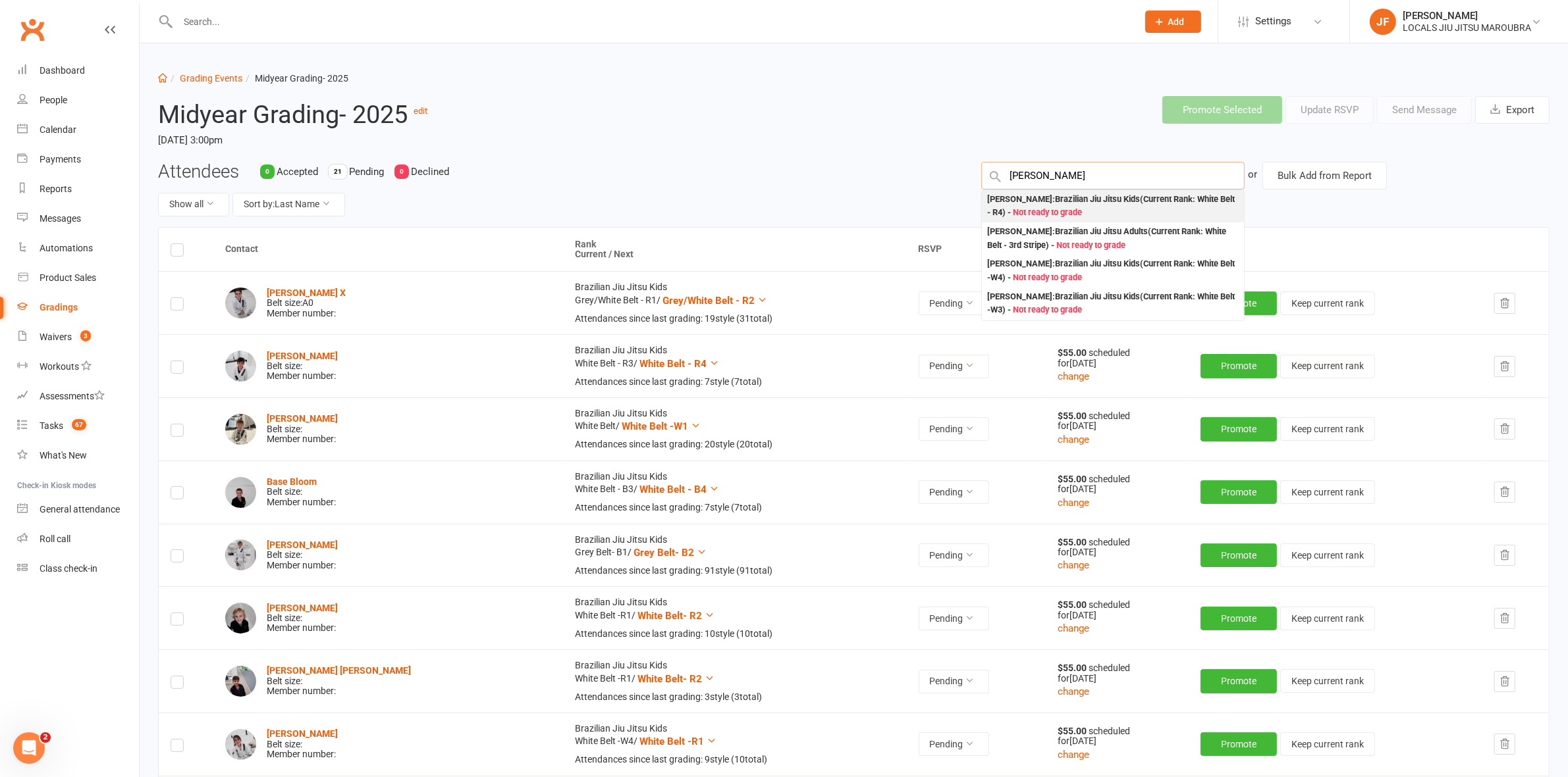
type input "mathias"
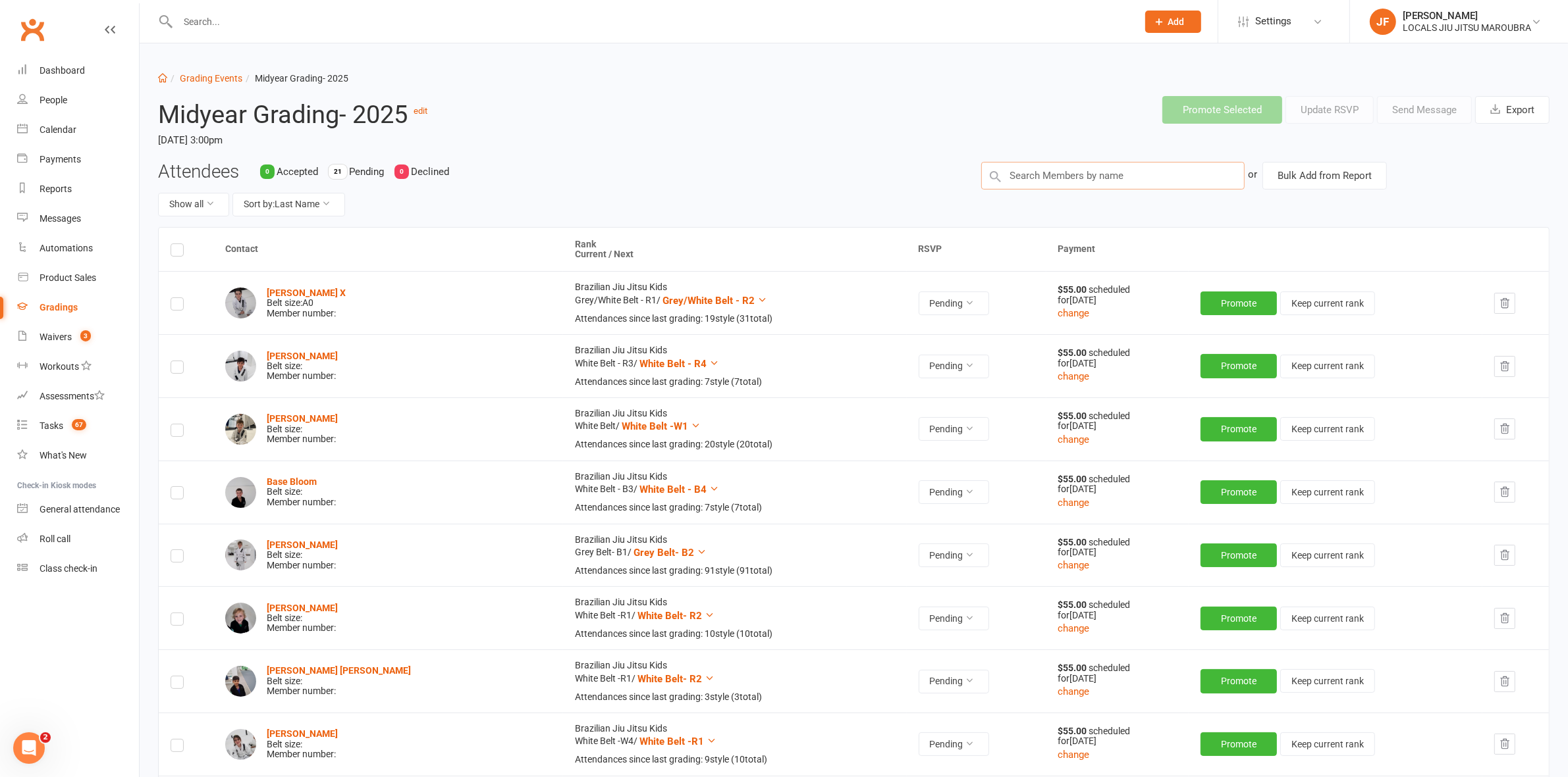
click at [1041, 176] on input "text" at bounding box center [1112, 175] width 263 height 27
click at [1067, 175] on input "text" at bounding box center [1112, 175] width 263 height 27
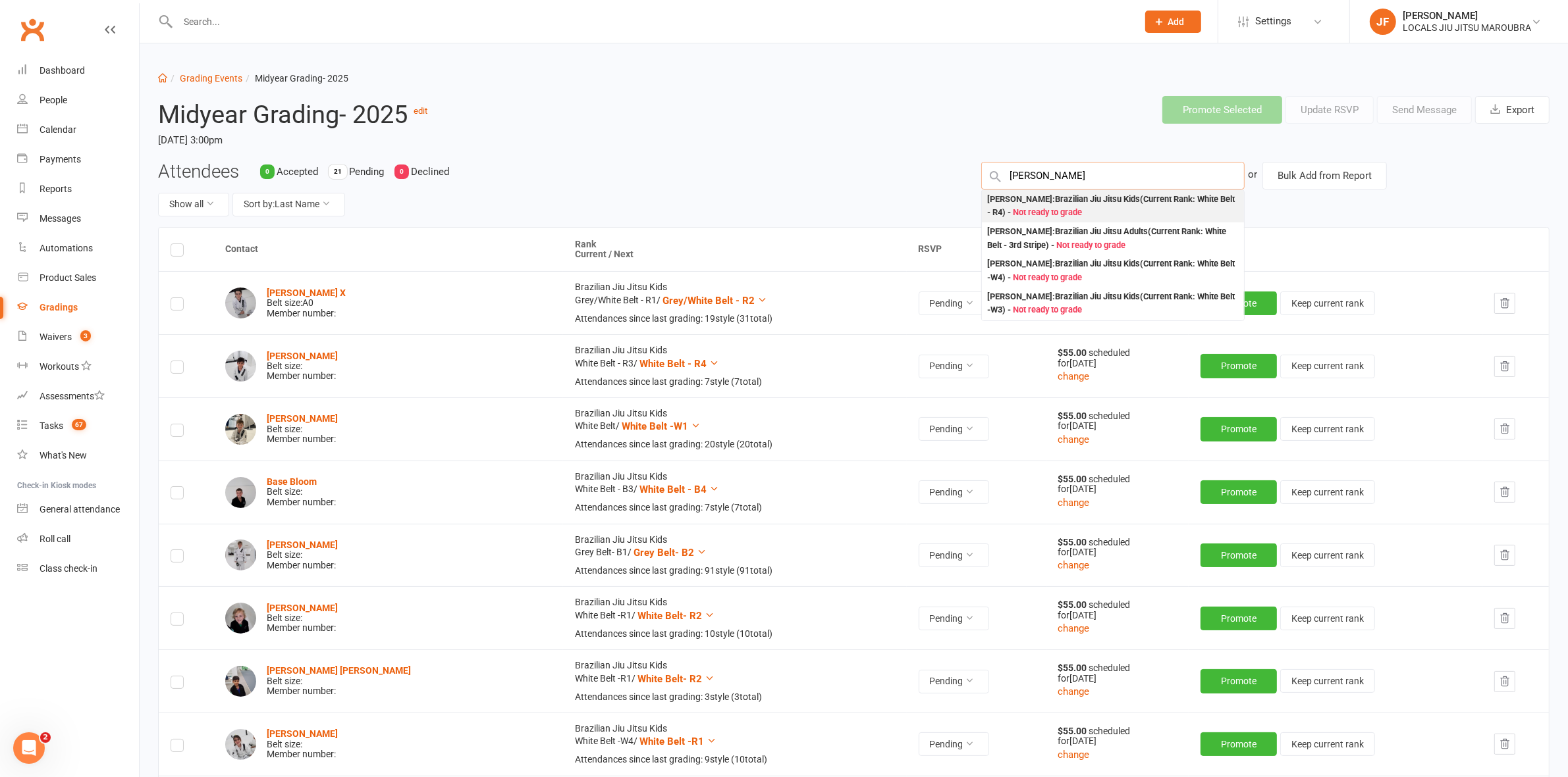
type input "mathias"
click at [1023, 201] on div "Mathias Boscolo : Brazilian Jiu Jitsu Kids (Current Rank: White Belt - R4 ) - N…" at bounding box center [1112, 206] width 252 height 27
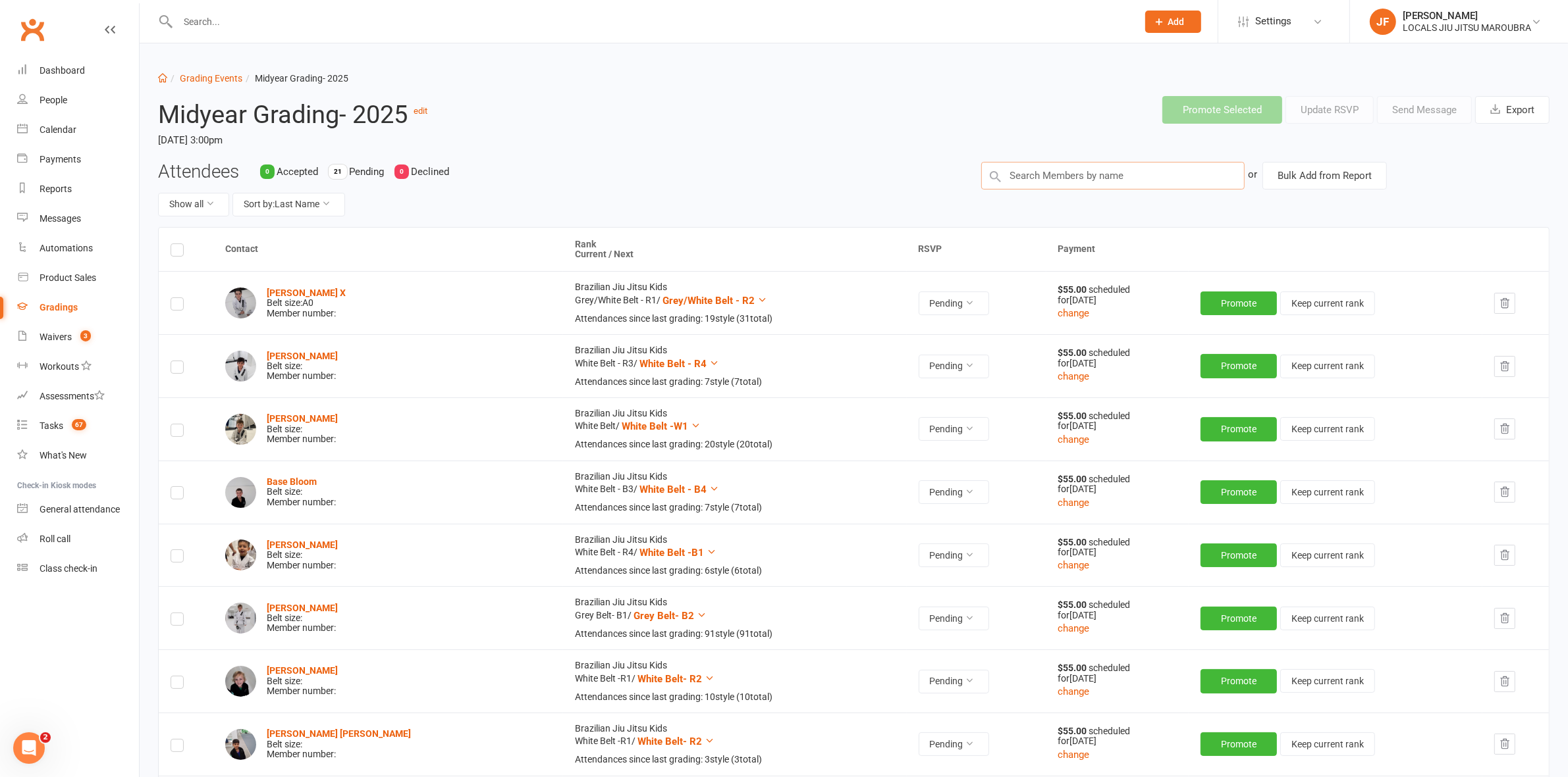
click at [1049, 174] on input "text" at bounding box center [1112, 175] width 263 height 27
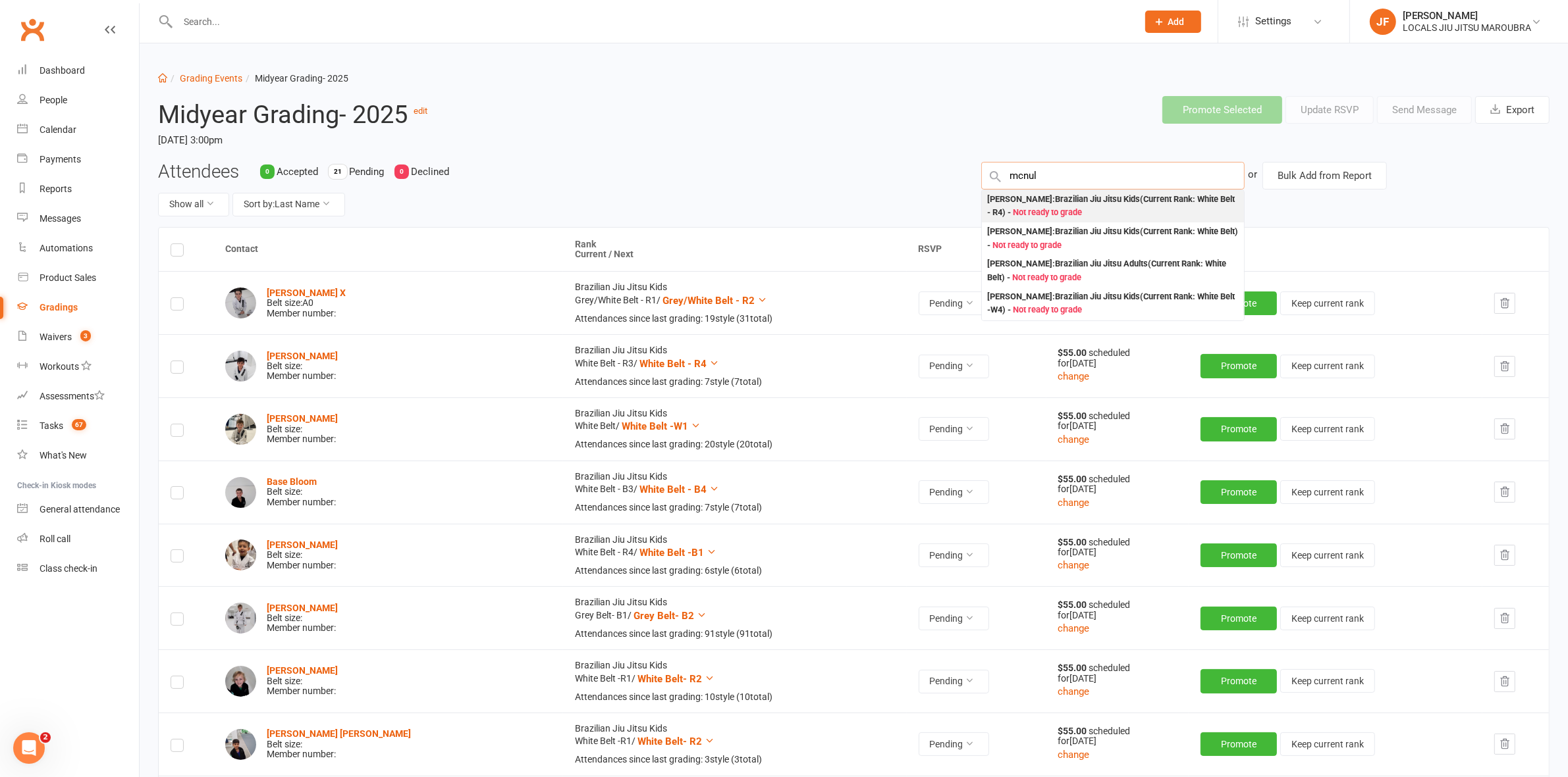
type input "mcnul"
click at [995, 201] on div "Massimo McNulty : Brazilian Jiu Jitsu Kids (Current Rank: White Belt - R4 ) - N…" at bounding box center [1112, 206] width 252 height 27
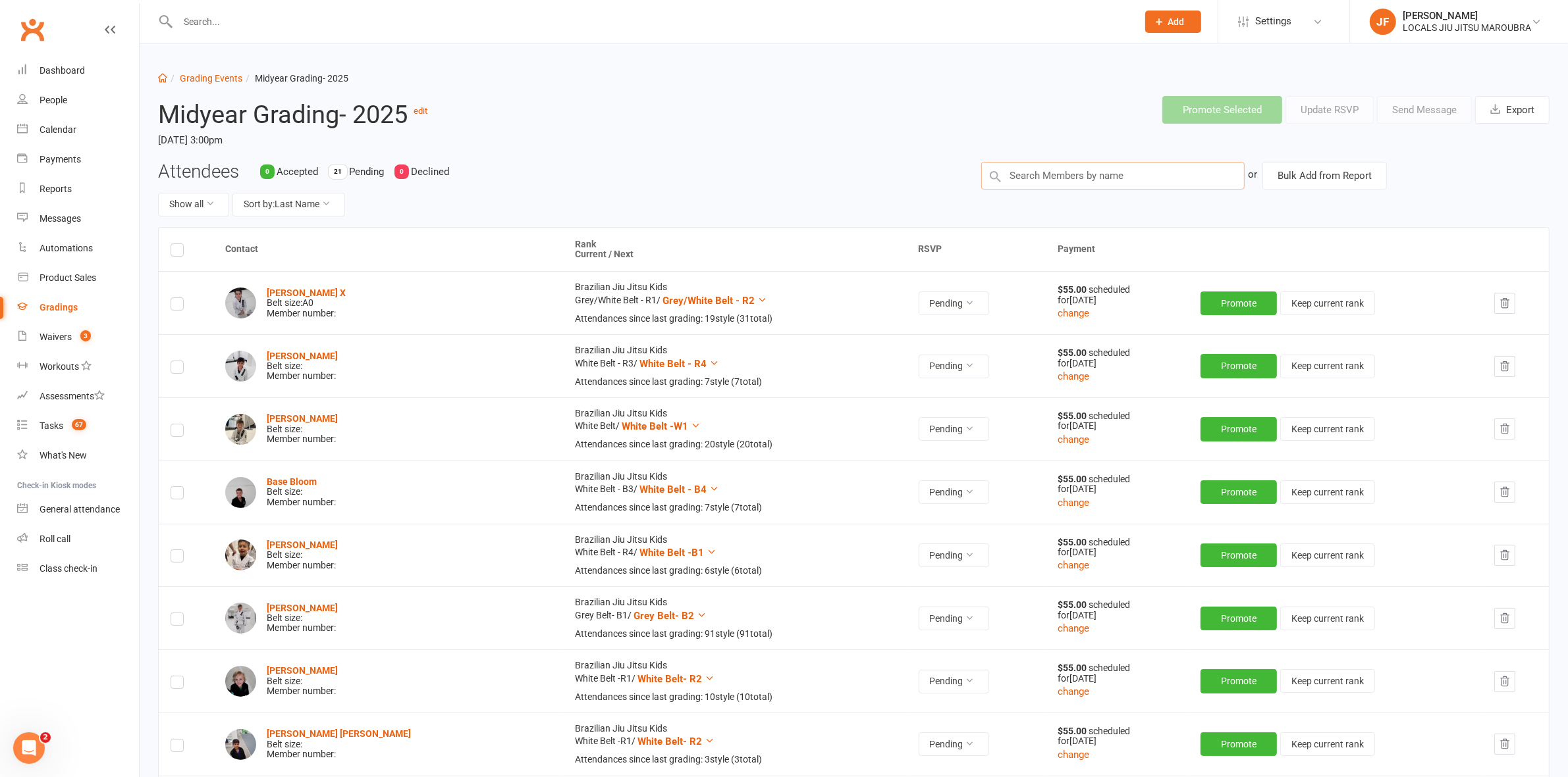
click at [1034, 176] on input "text" at bounding box center [1112, 175] width 263 height 27
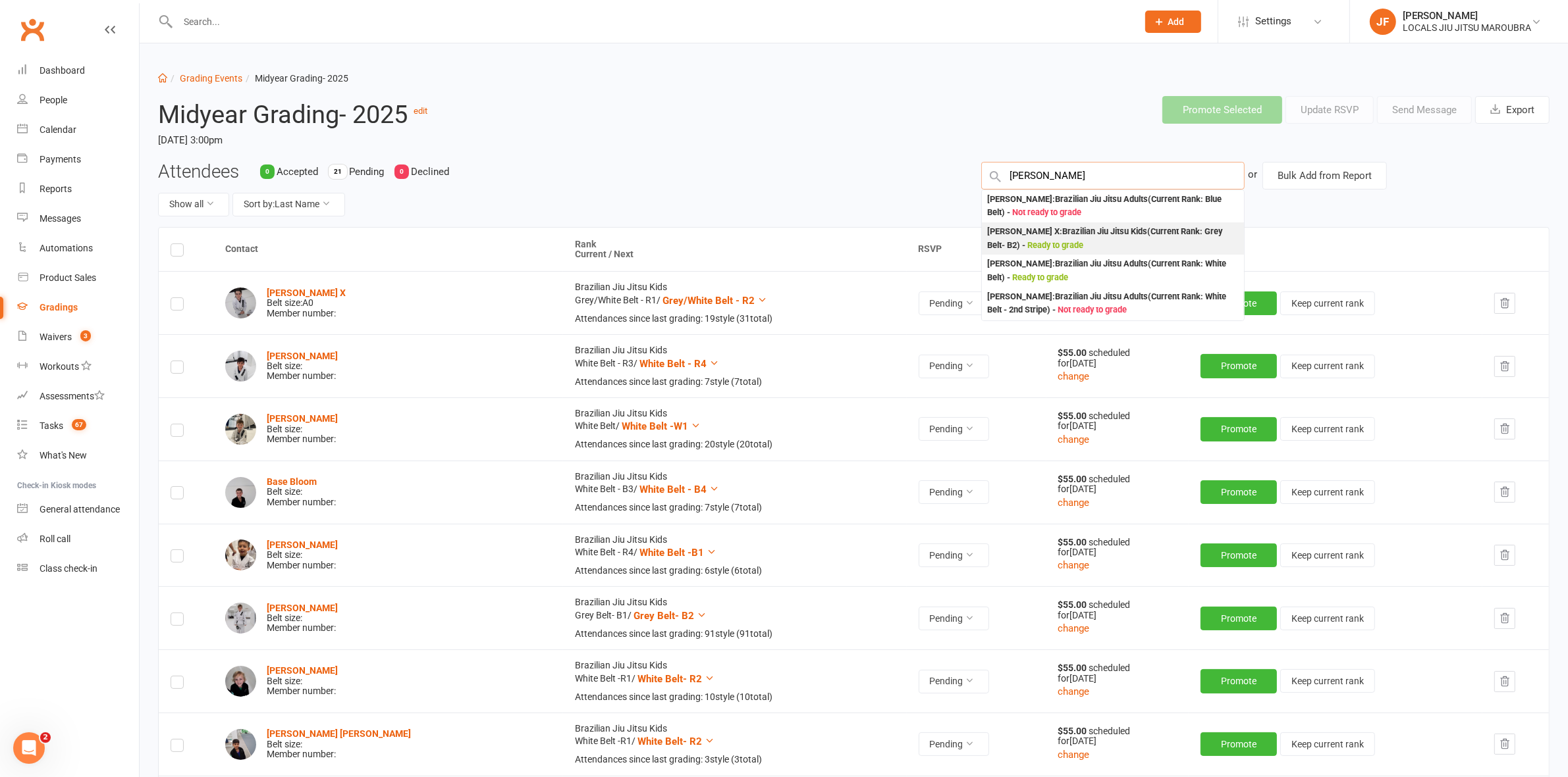
type input "jesse"
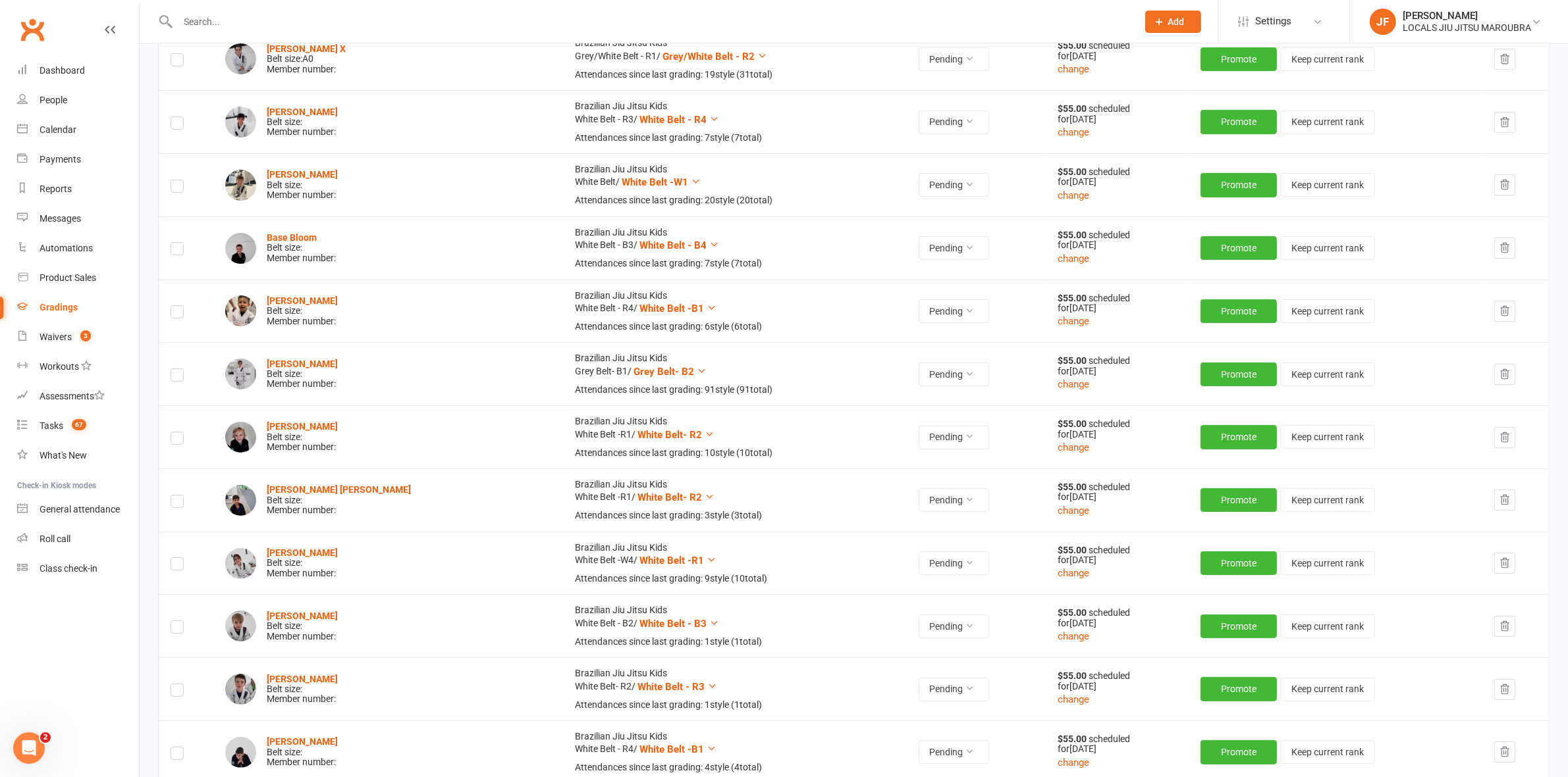
scroll to position [0, 0]
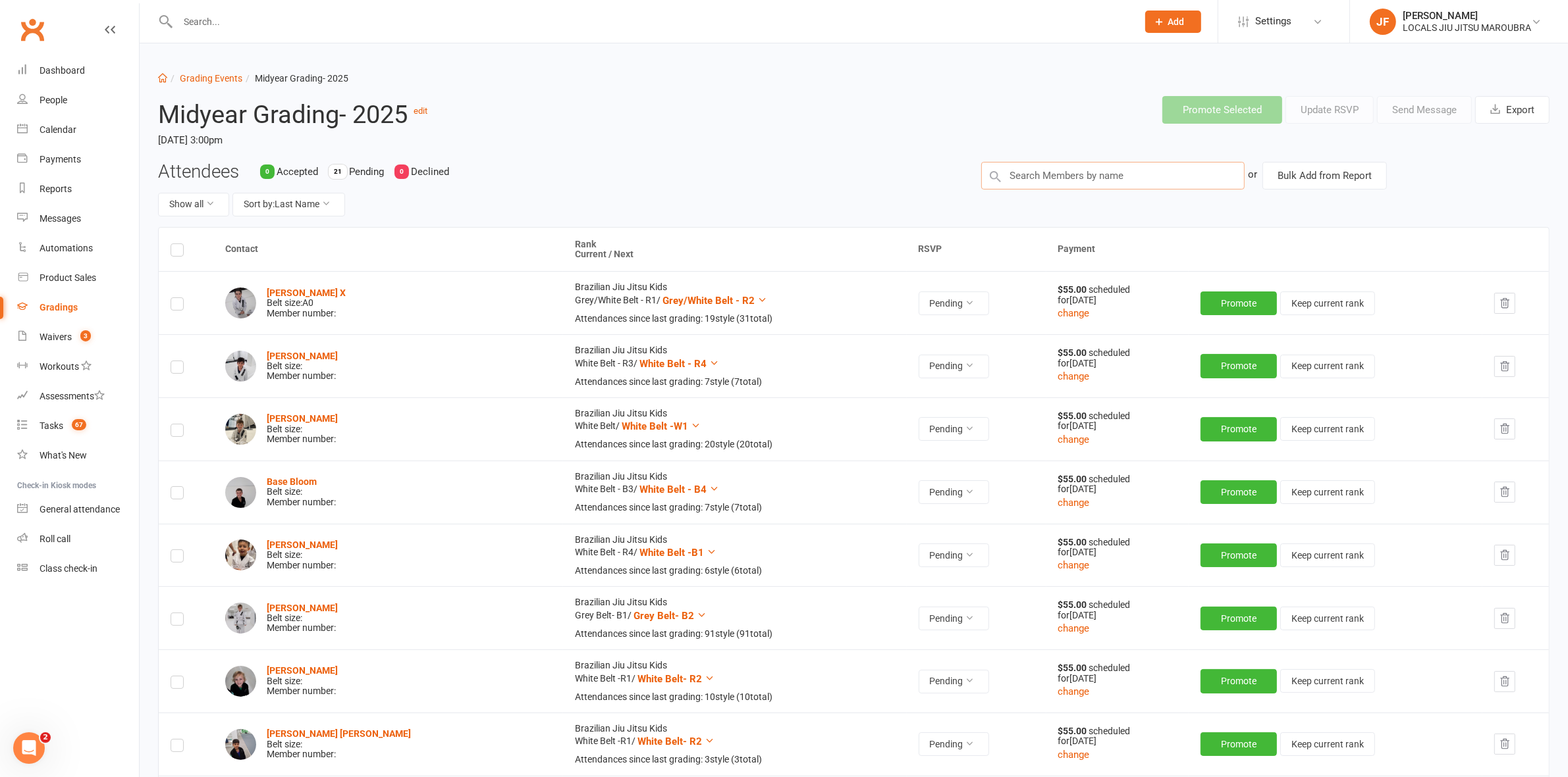
click at [1091, 174] on input "text" at bounding box center [1112, 175] width 263 height 27
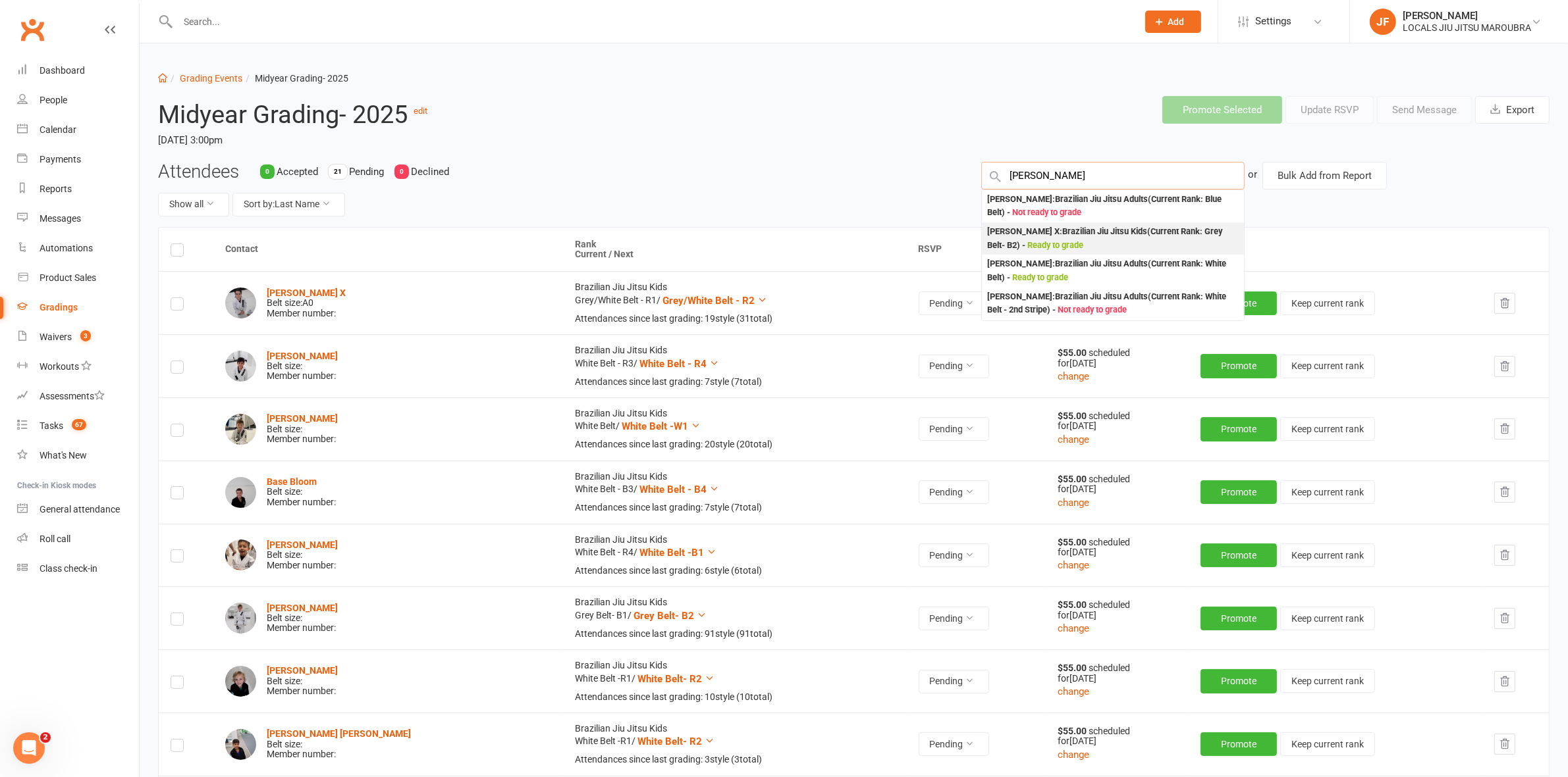
type input "jesse"
click at [1008, 236] on div "Jesse Langlands X : Brazilian Jiu Jitsu Kids (Current Rank: Grey Belt- B2 ) - R…" at bounding box center [1112, 239] width 252 height 27
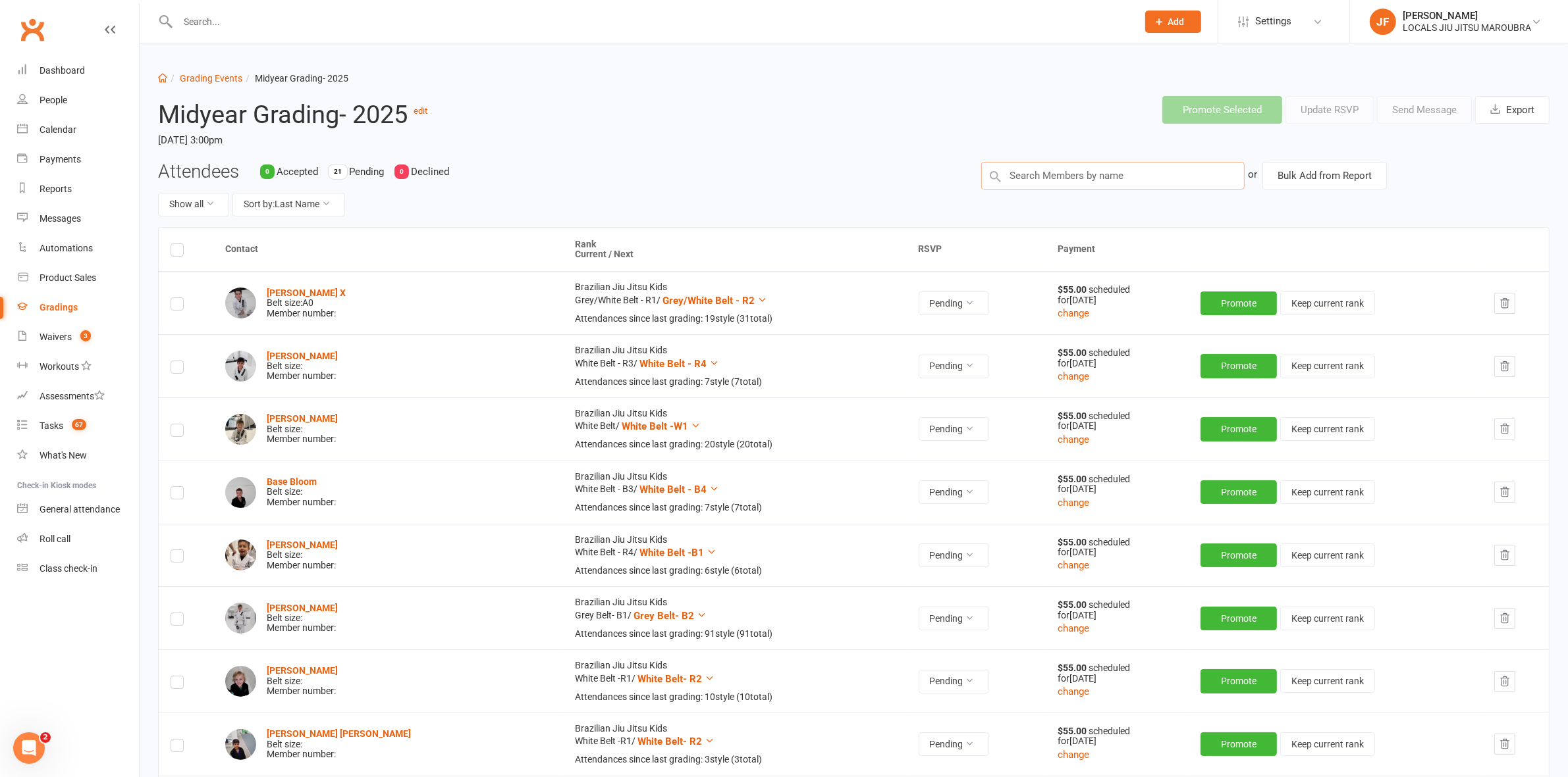
click at [1081, 176] on input "text" at bounding box center [1112, 175] width 263 height 27
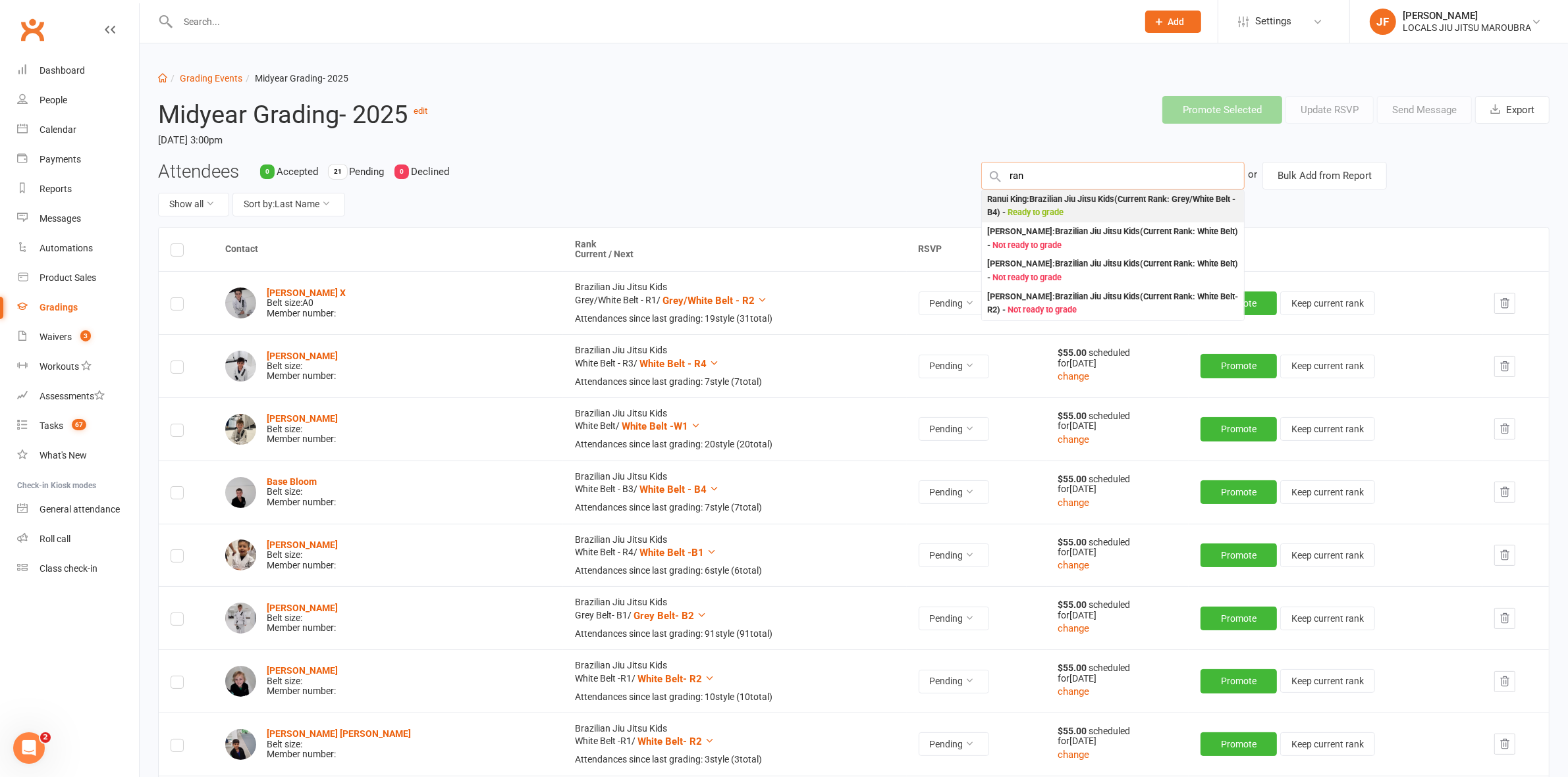
type input "ran"
click at [1010, 196] on div "Ranui King : Brazilian Jiu Jitsu Kids (Current Rank: Grey/White Belt - B4 ) - R…" at bounding box center [1112, 206] width 252 height 27
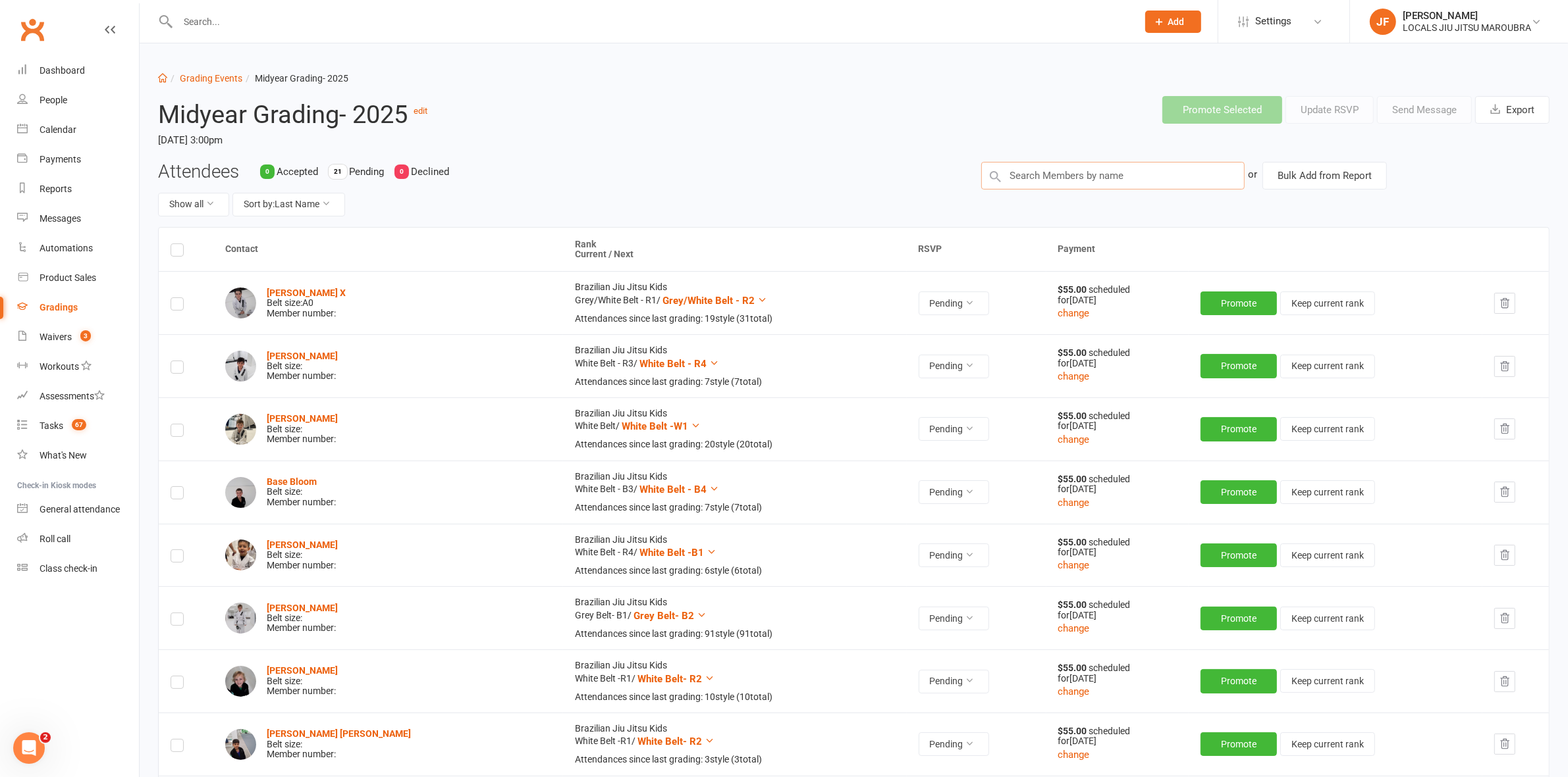
click at [1052, 174] on input "text" at bounding box center [1112, 175] width 263 height 27
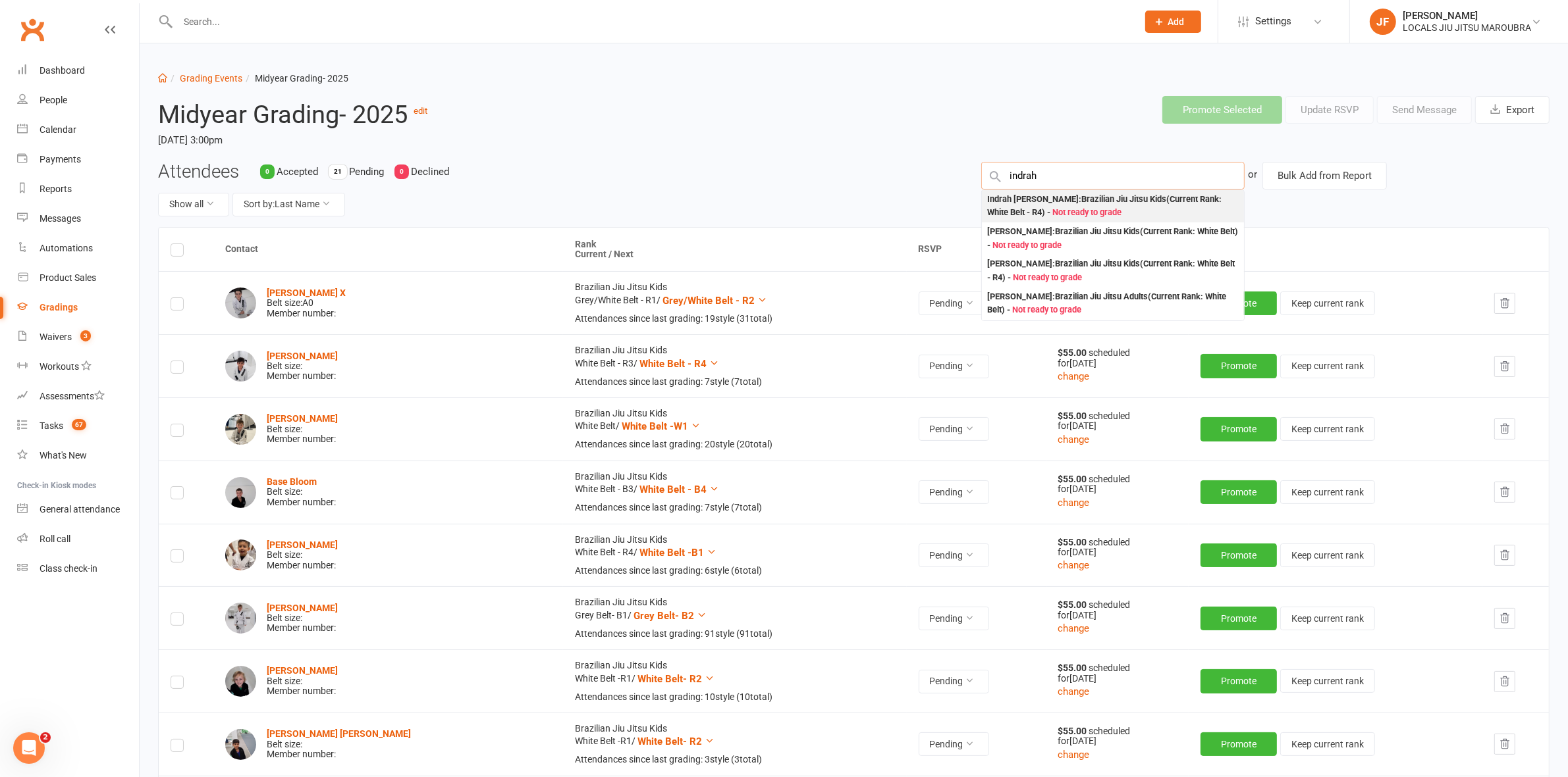
type input "indrah"
click at [996, 196] on div "Indrah Le Mamea : Brazilian Jiu Jitsu Kids (Current Rank: White Belt - R4 ) - N…" at bounding box center [1112, 206] width 252 height 27
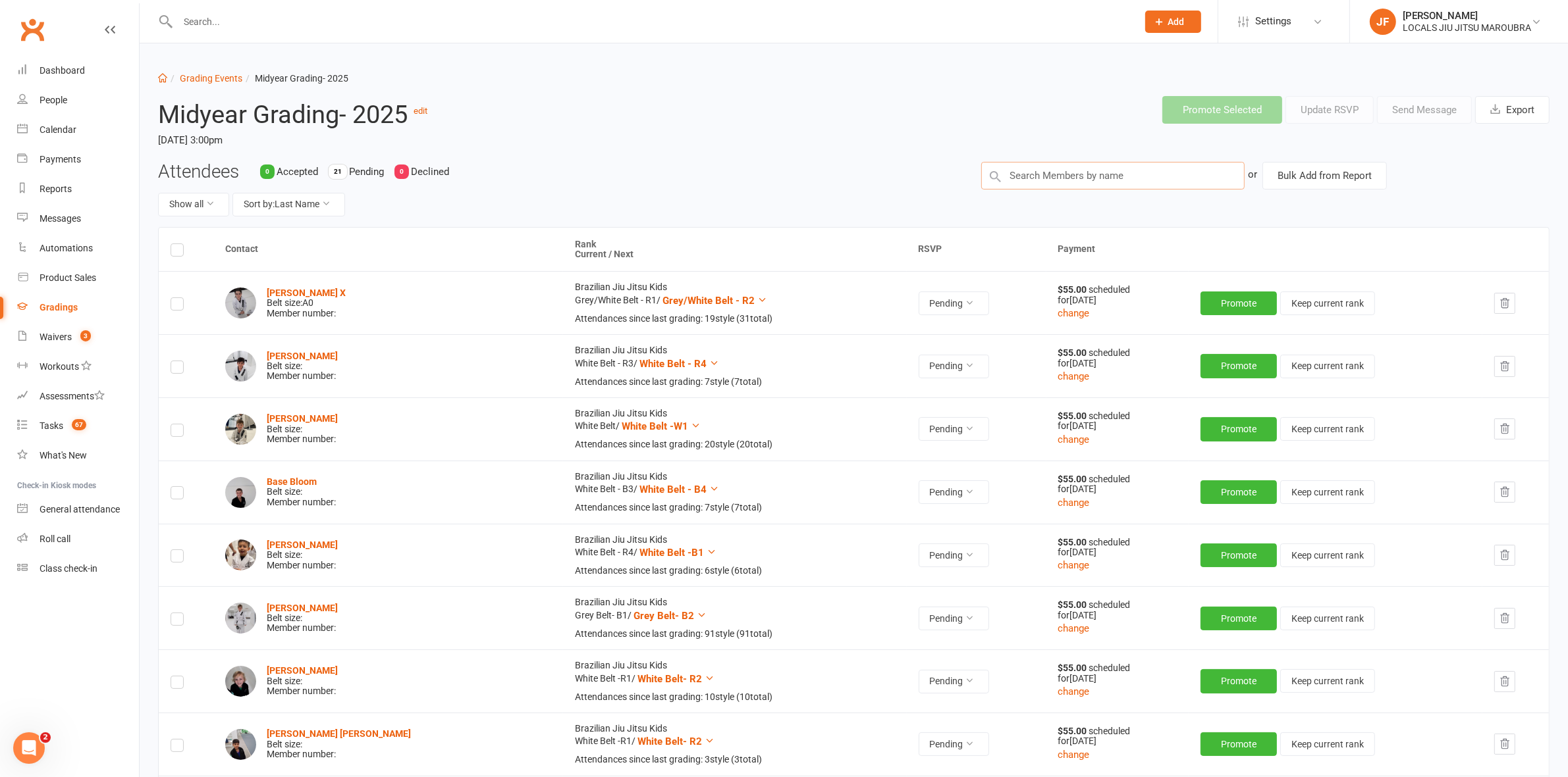
click at [1041, 171] on input "text" at bounding box center [1112, 175] width 263 height 27
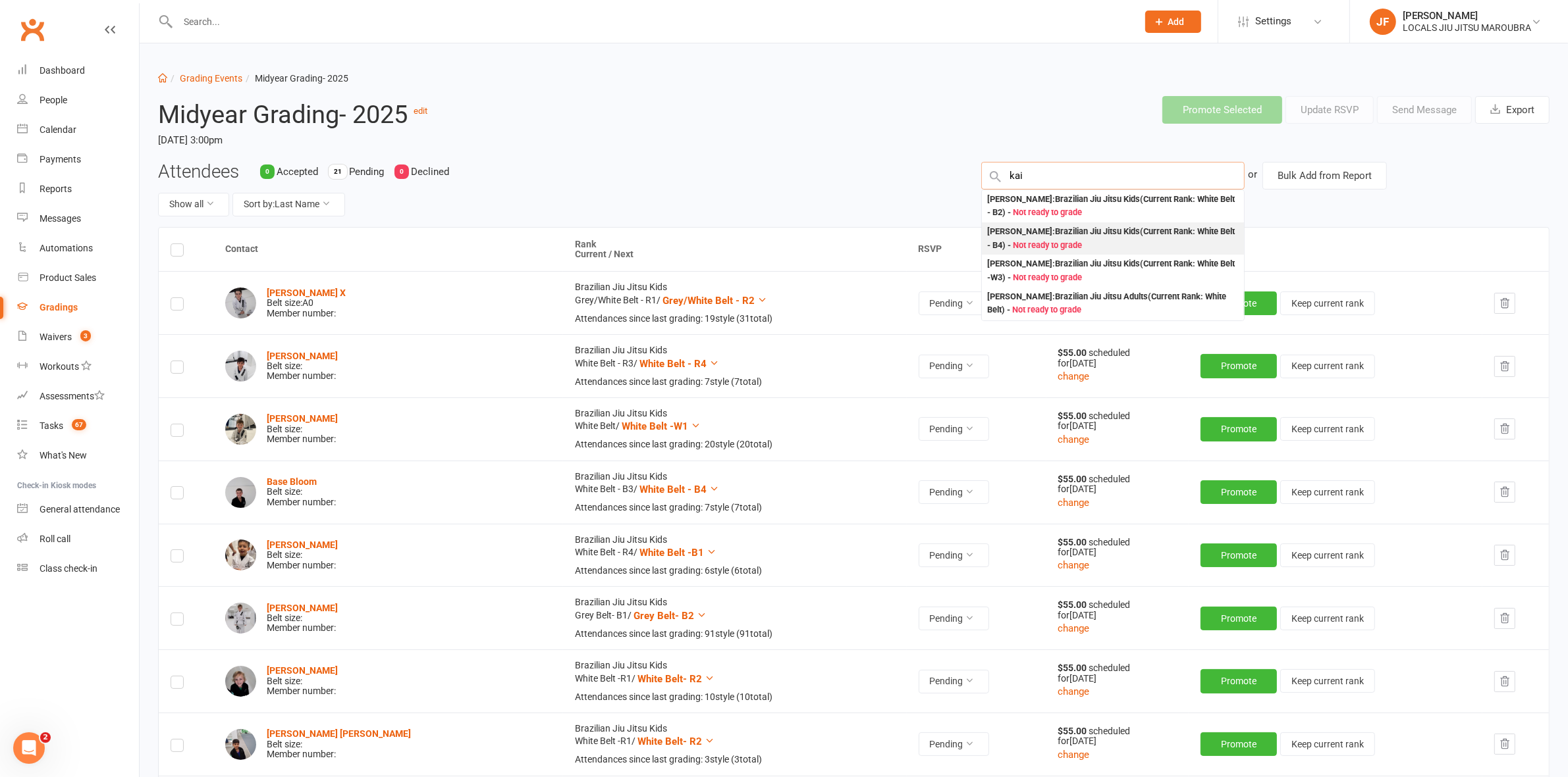
type input "kai"
click at [994, 229] on div "Kai Farrugia : Brazilian Jiu Jitsu Kids (Current Rank: White Belt - B4 ) - Not …" at bounding box center [1112, 239] width 252 height 27
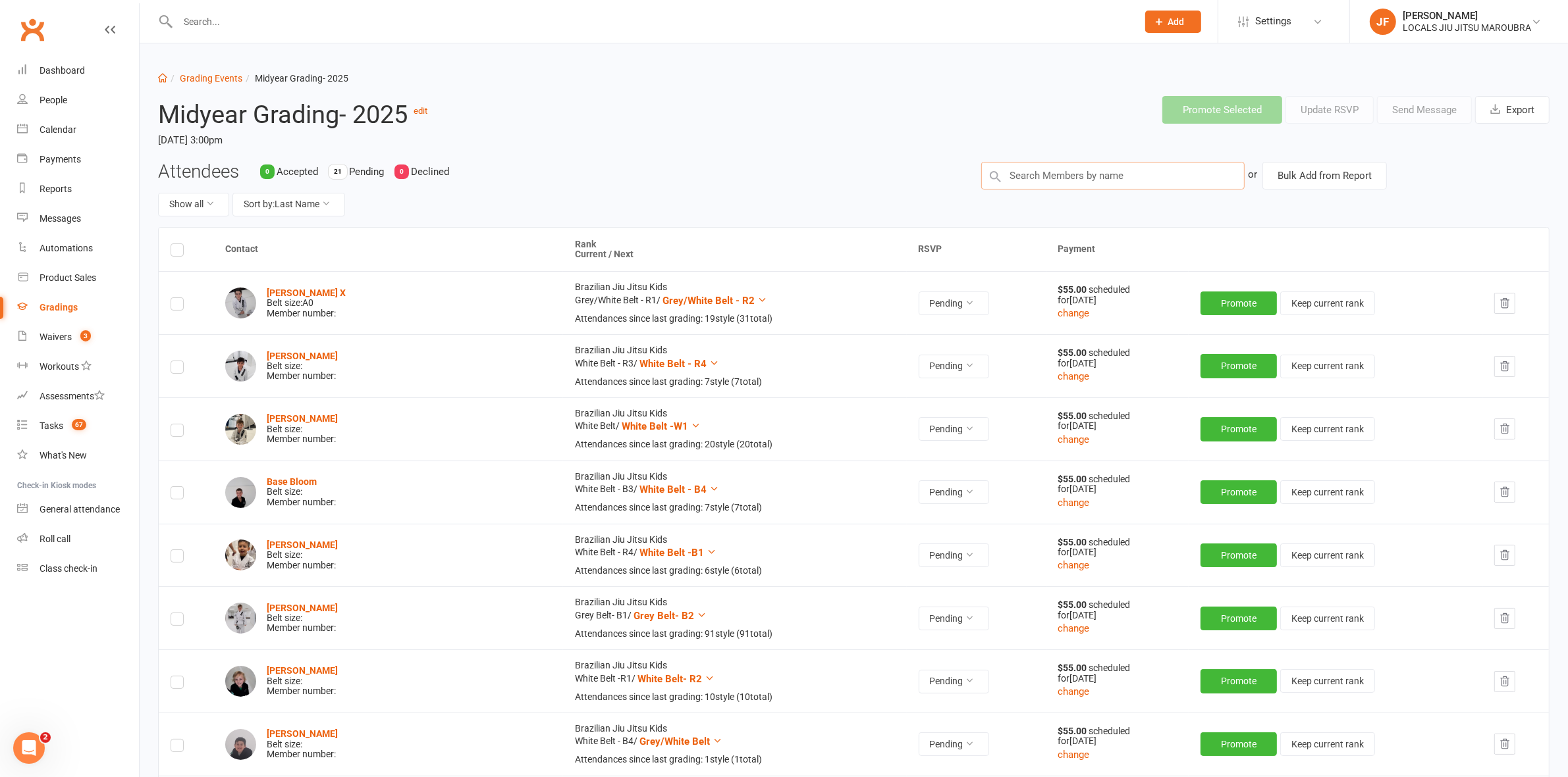
click at [1023, 178] on input "text" at bounding box center [1112, 175] width 263 height 27
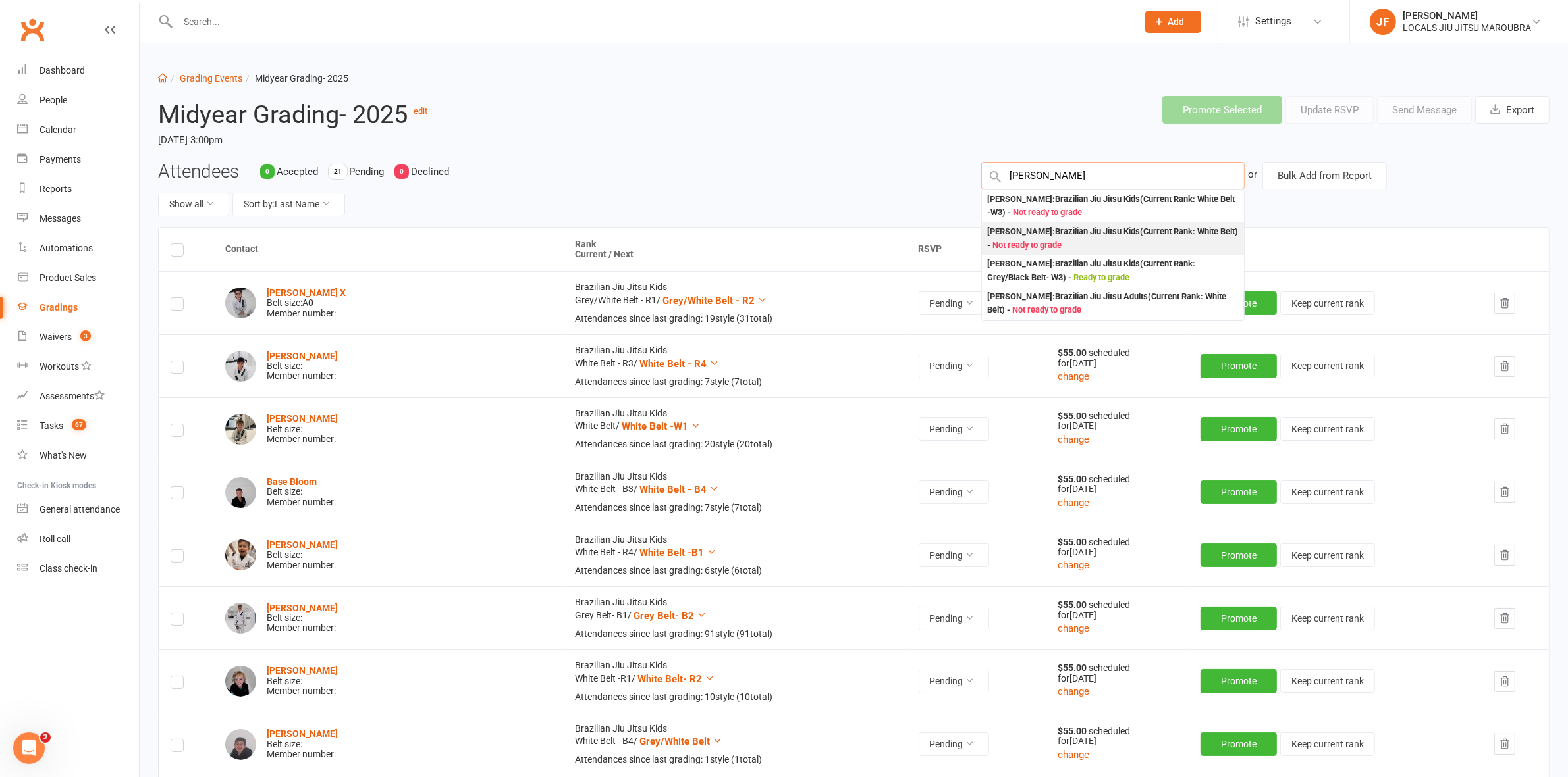
type input "michael"
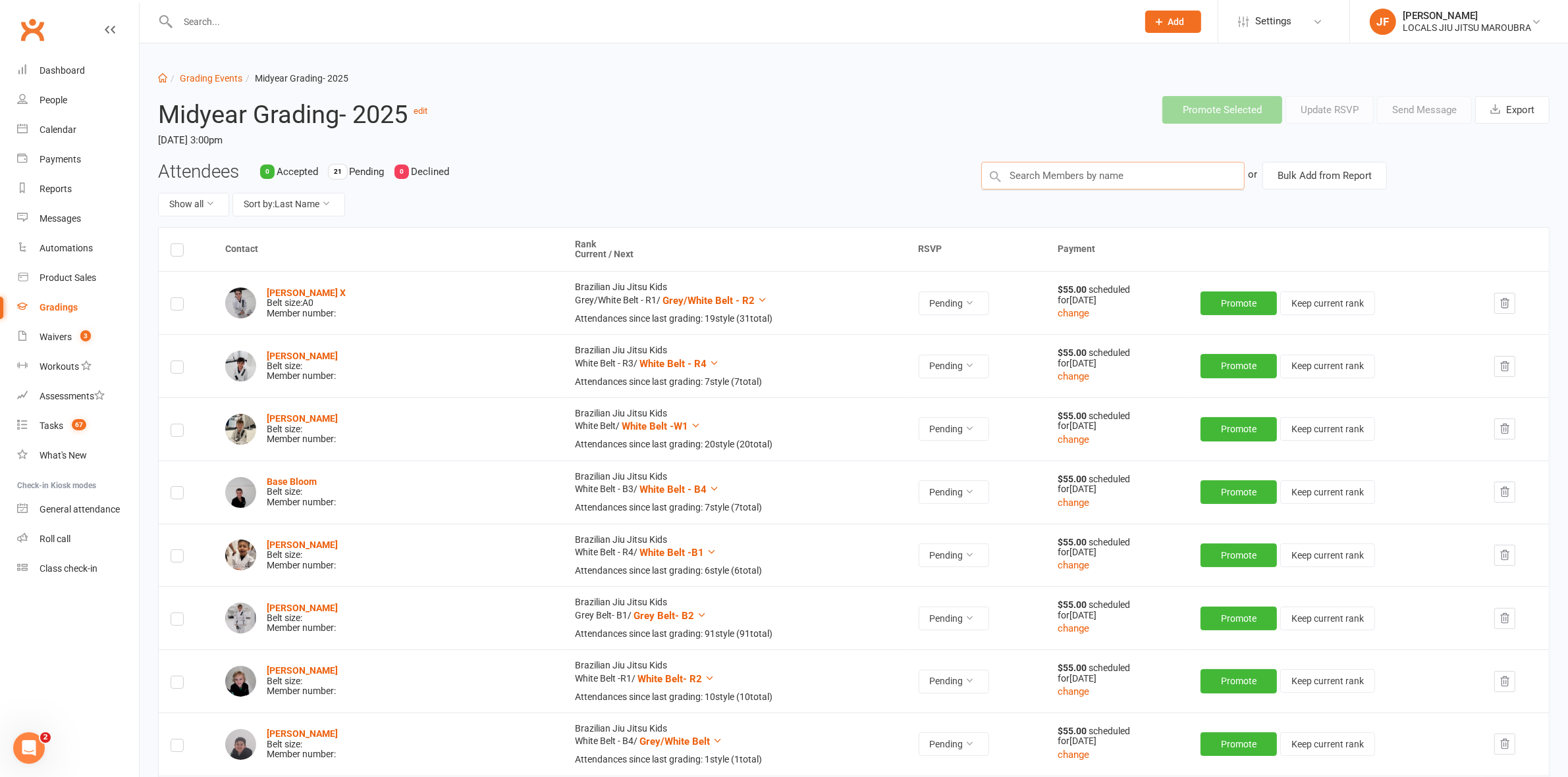
click at [1055, 174] on input "text" at bounding box center [1112, 175] width 263 height 27
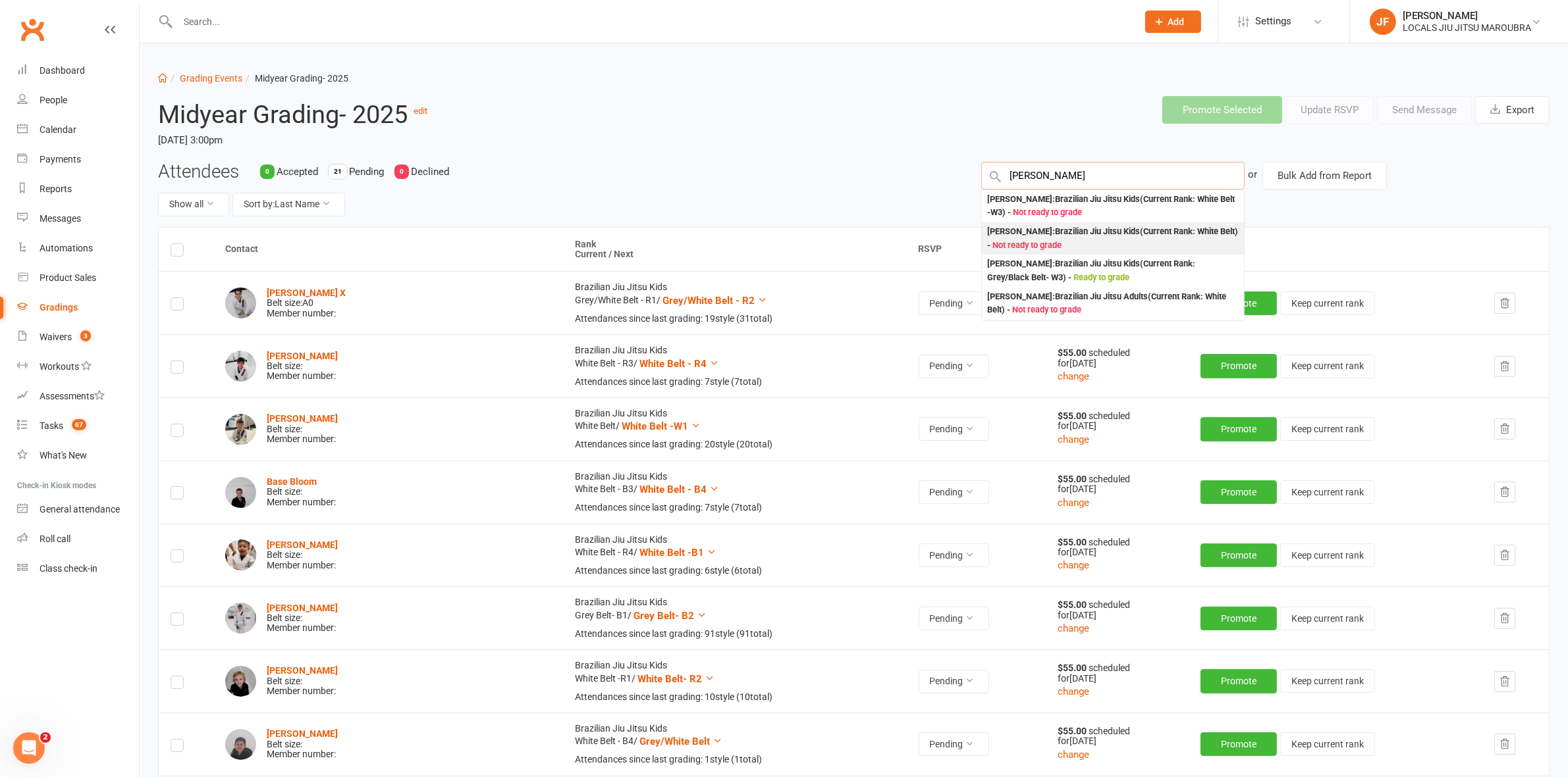
type input "michael"
click at [998, 232] on div "Michael Brown : Brazilian Jiu Jitsu Kids (Current Rank: White Belt ) - Not read…" at bounding box center [1112, 239] width 252 height 27
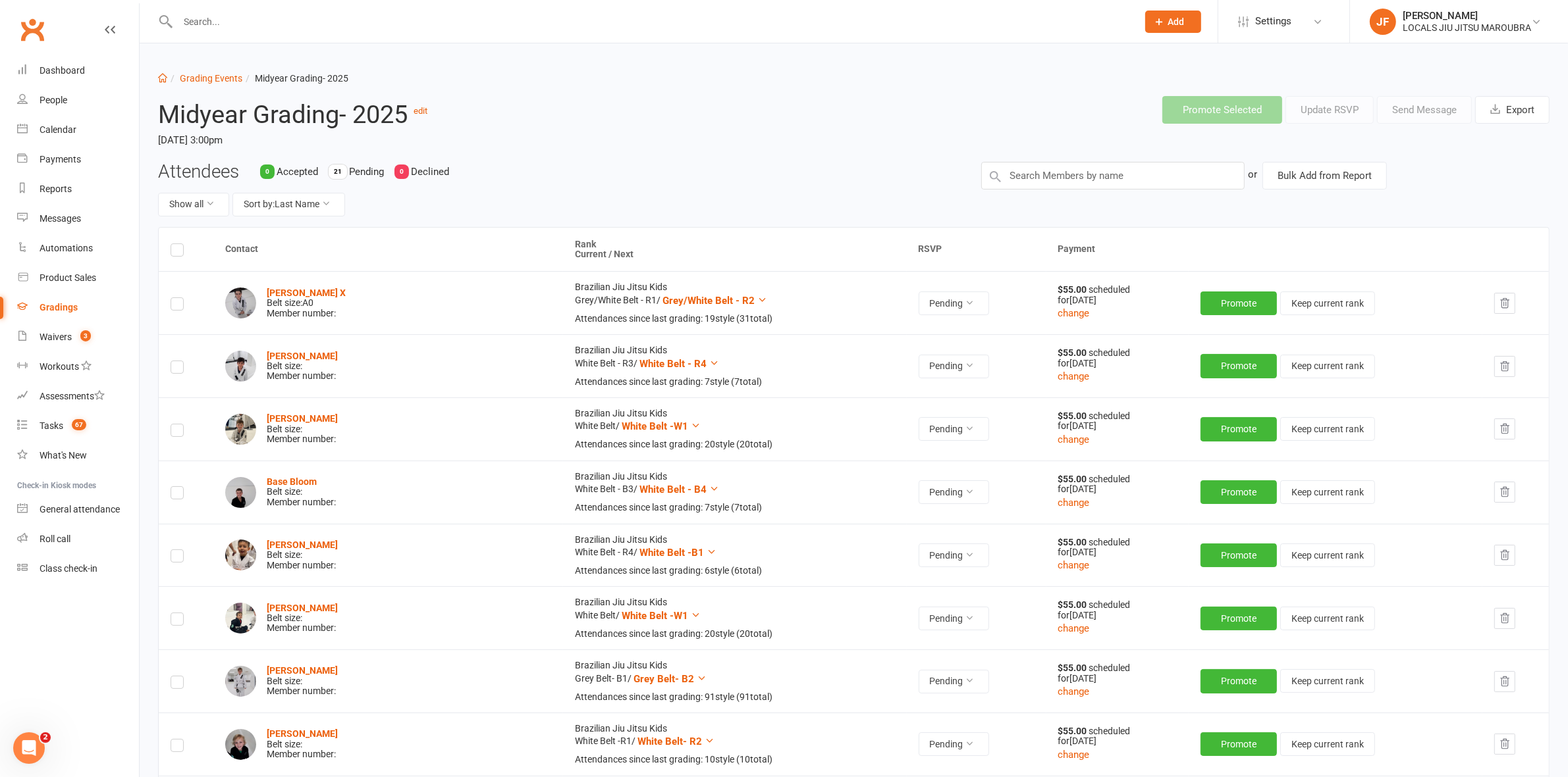
click at [175, 252] on label at bounding box center [177, 252] width 13 height 0
click at [175, 244] on input "checkbox" at bounding box center [177, 244] width 13 height 0
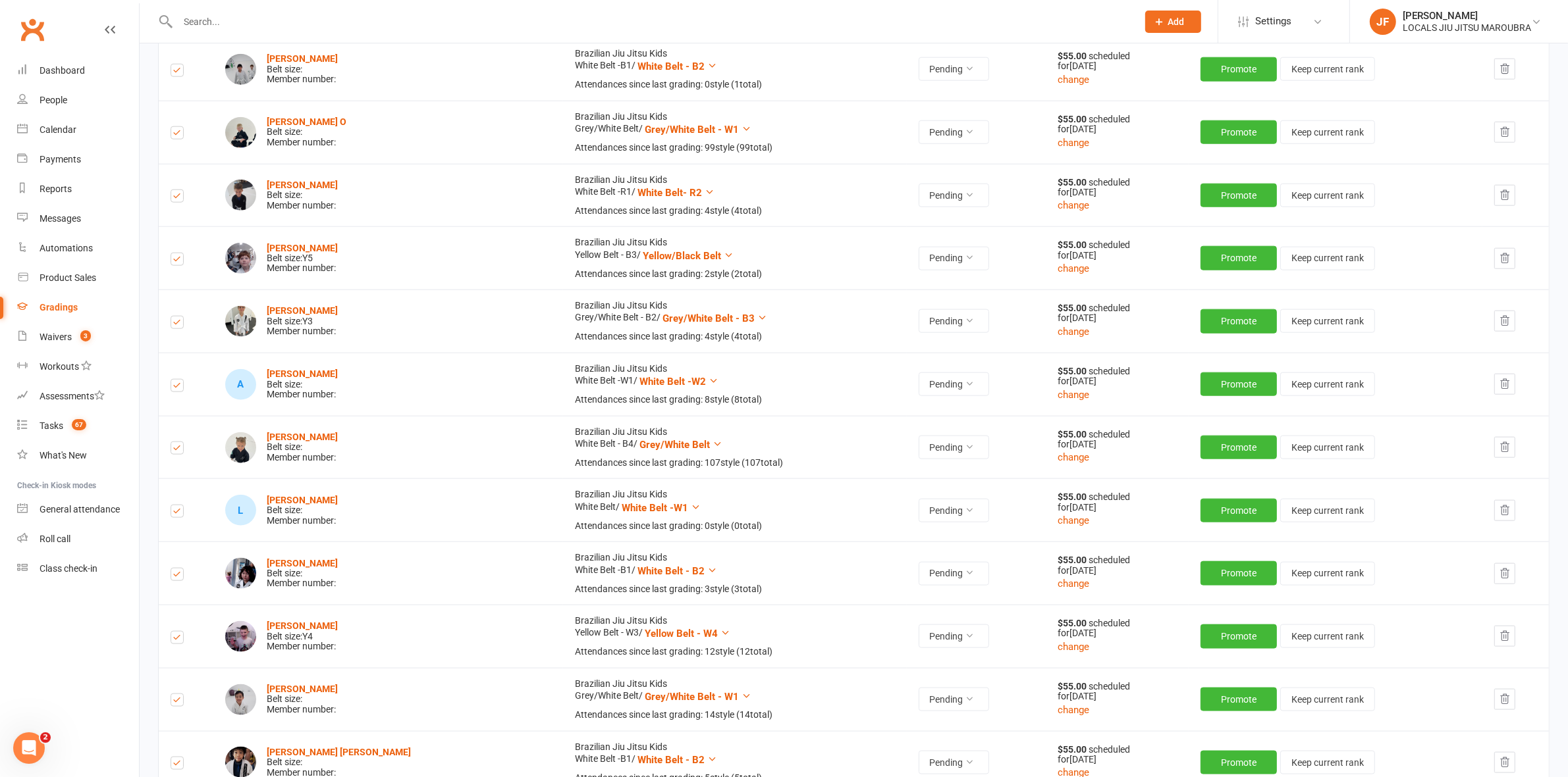
scroll to position [1955, 0]
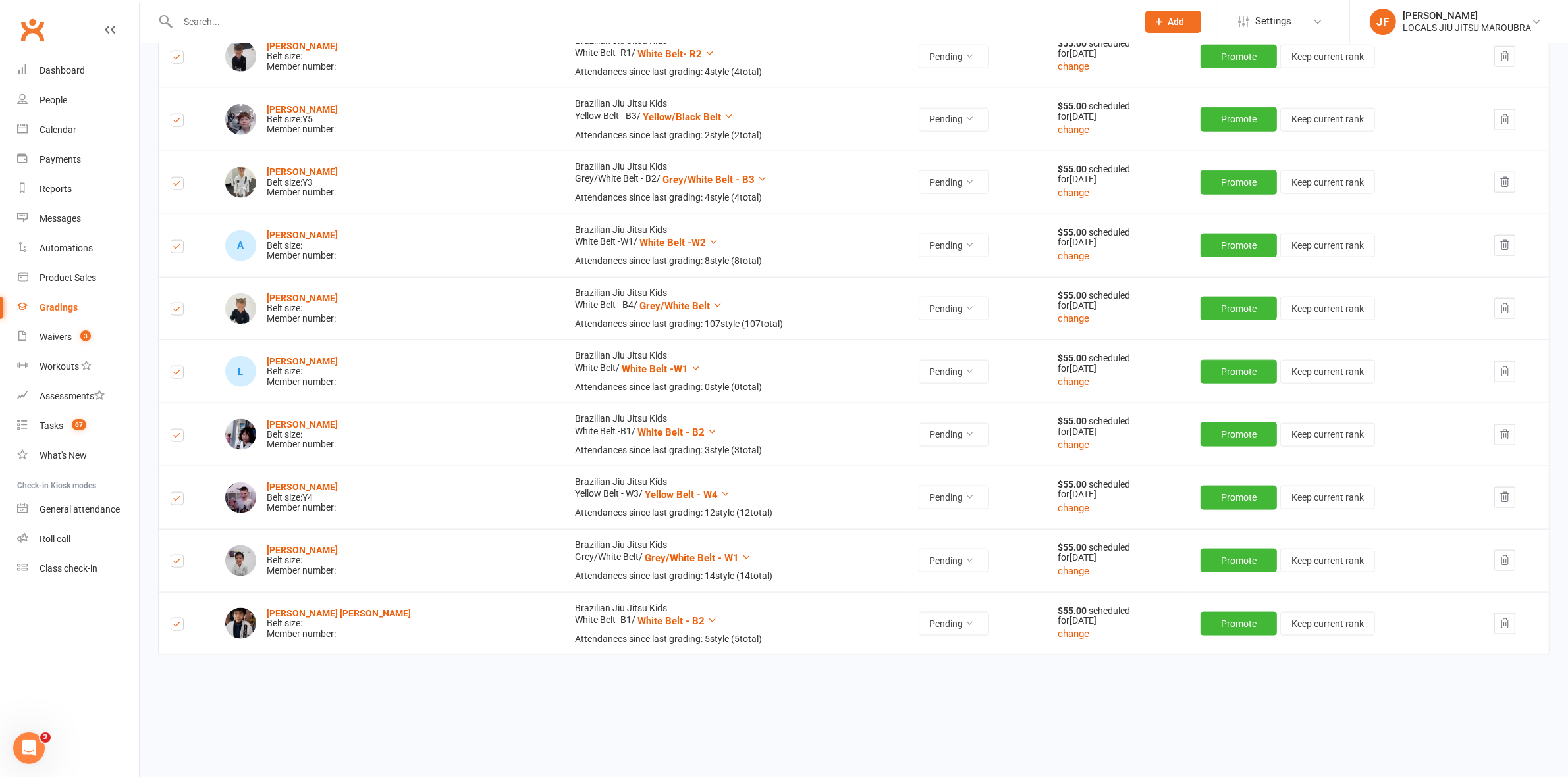
click at [400, 556] on div "Moses Jax Wangsa Belt size: Member number:" at bounding box center [388, 561] width 325 height 31
drag, startPoint x: 391, startPoint y: 426, endPoint x: 404, endPoint y: 400, distance: 29.1
click at [392, 426] on div "Paige Sirikasemlert Belt size: Member number:" at bounding box center [388, 435] width 325 height 31
click at [399, 297] on div "Alaia Ross Belt size: Member number:" at bounding box center [388, 308] width 325 height 31
click at [392, 163] on td "Archie Pargeter Belt size: Y3 Member number:" at bounding box center [388, 182] width 350 height 63
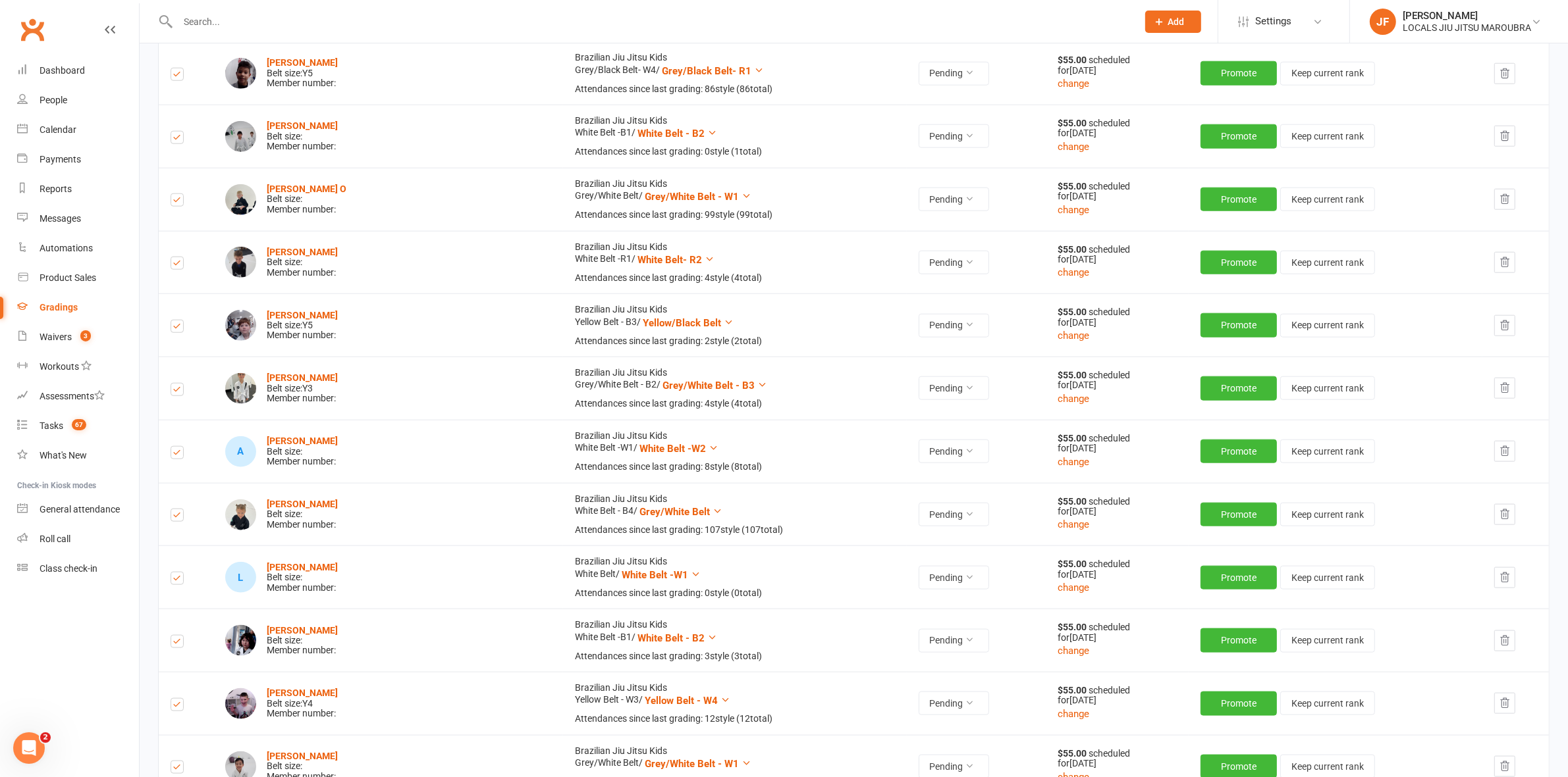
scroll to position [1708, 0]
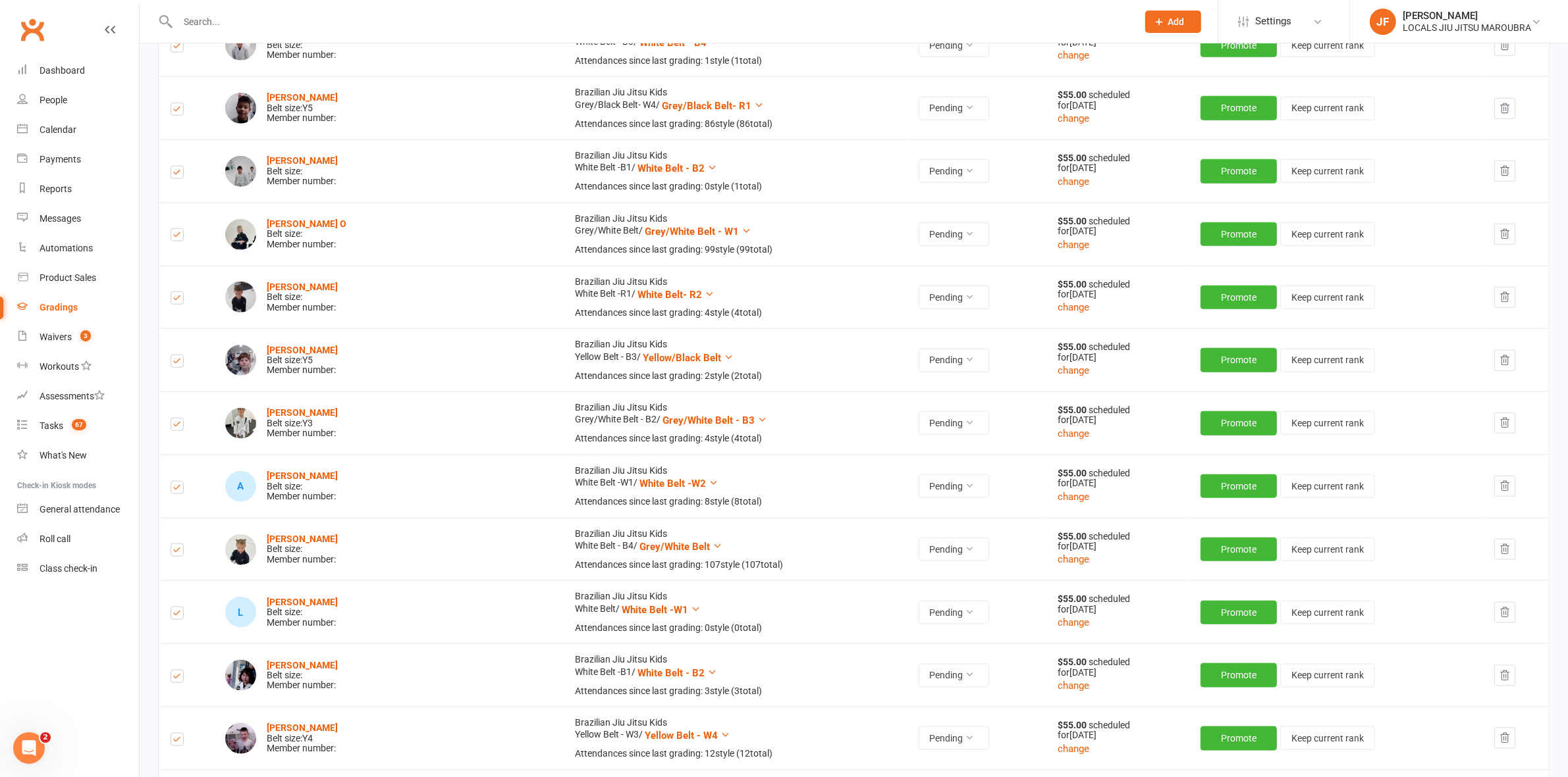
click at [375, 304] on div "Fionn O'Connell Belt size: Member number:" at bounding box center [388, 297] width 325 height 31
click at [372, 161] on div "Andrew Nguyen Belt size: Member number:" at bounding box center [388, 171] width 325 height 31
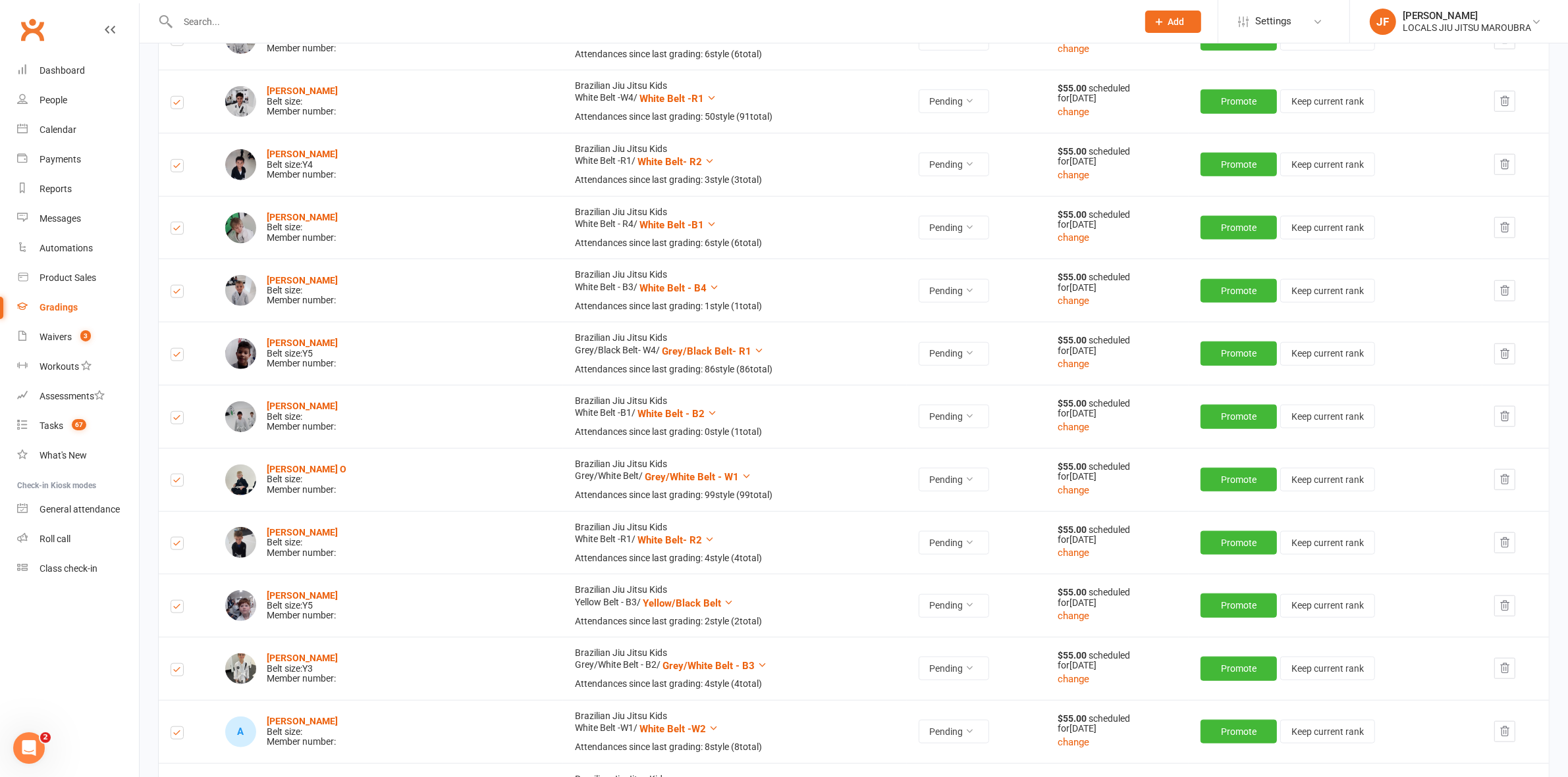
scroll to position [1461, 0]
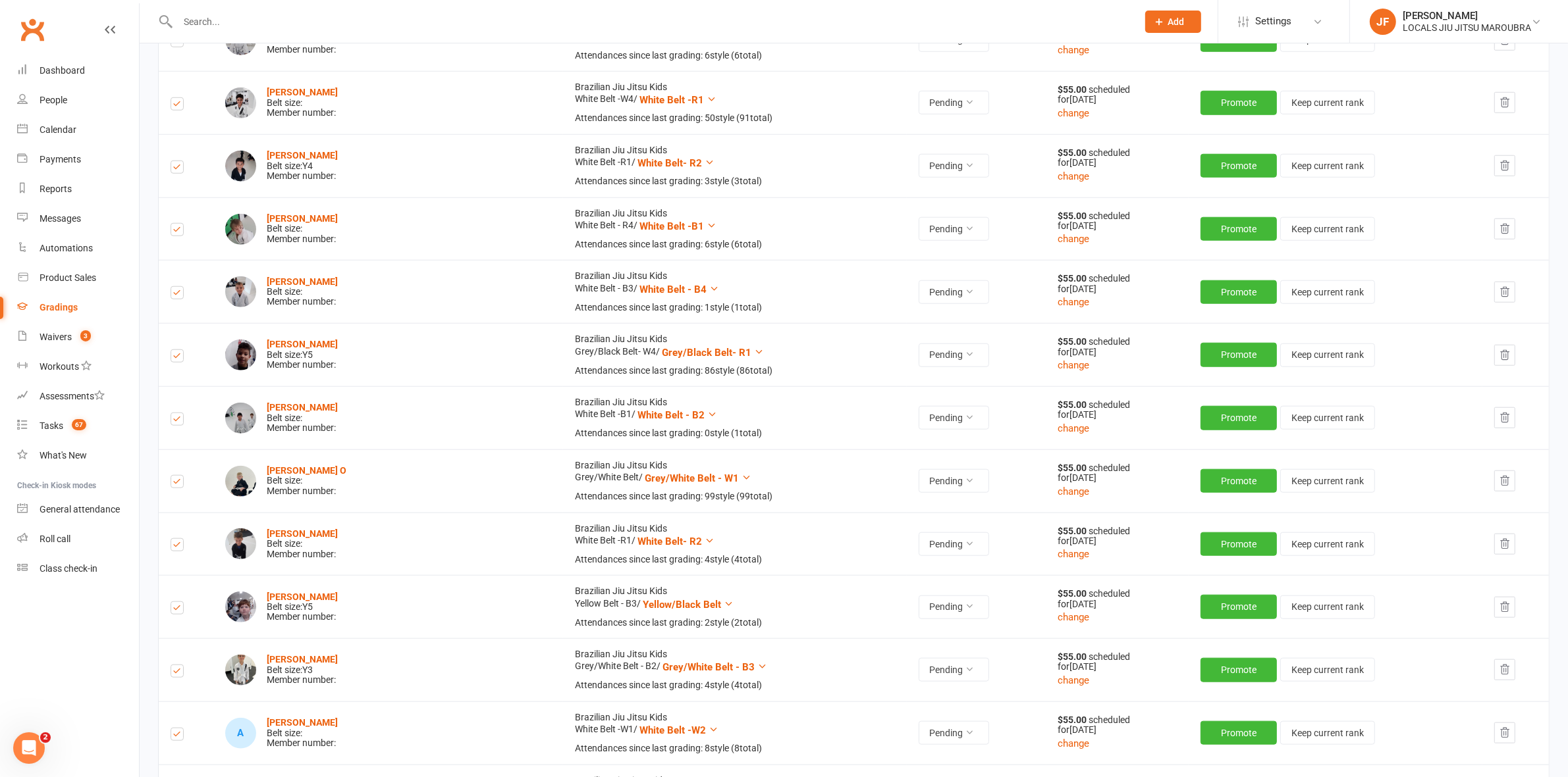
click at [378, 290] on div "Alexander Moore Belt size: Member number:" at bounding box center [388, 291] width 325 height 31
click at [374, 170] on div "Cary Maulana Belt size: Y4 Member number:" at bounding box center [388, 166] width 325 height 31
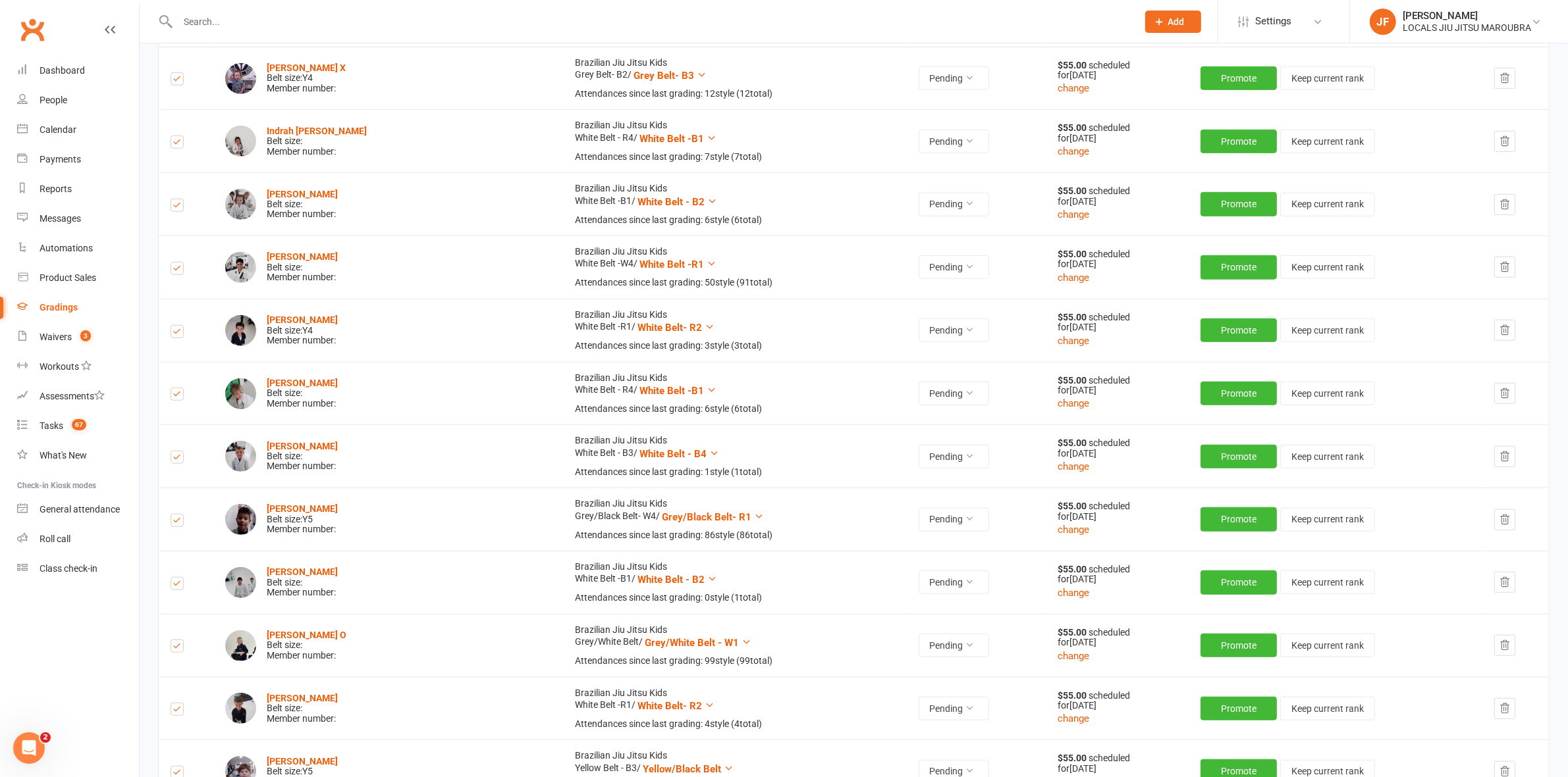
click at [373, 208] on div "Kalayah Longbottom Belt size: Member number:" at bounding box center [388, 204] width 325 height 31
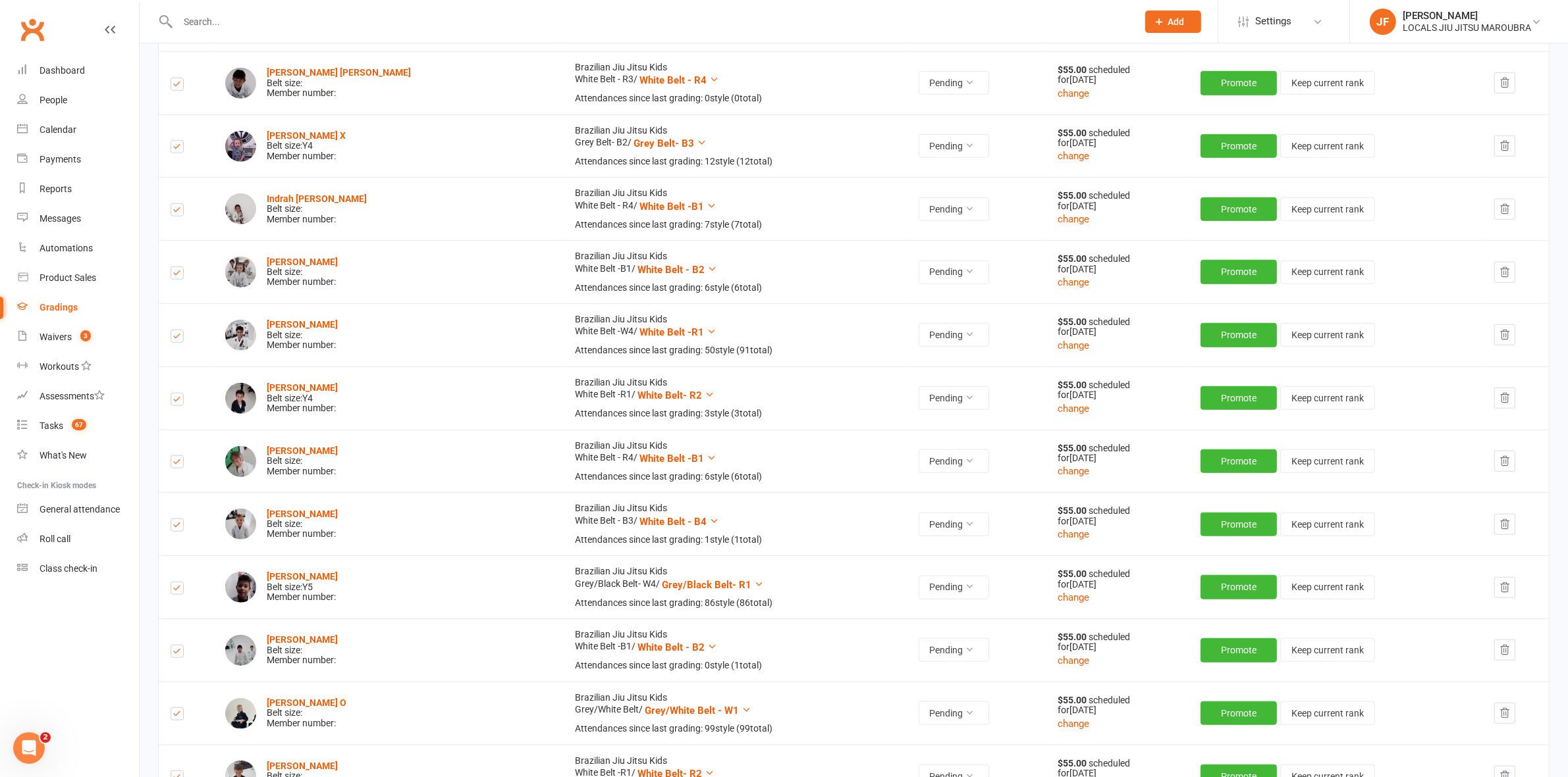
scroll to position [1050, 0]
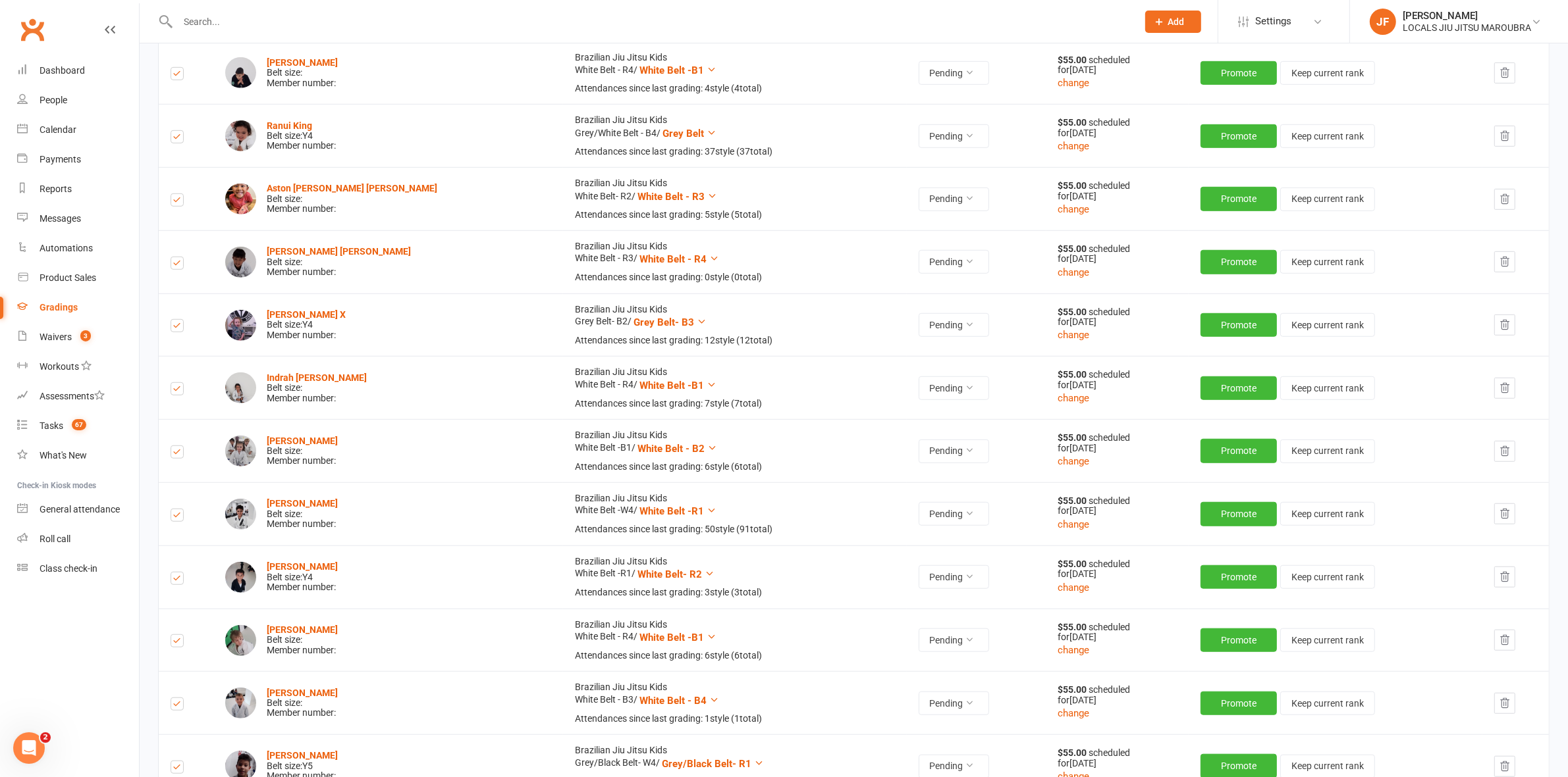
click at [386, 317] on div "Jesse Langlands X Belt size: Y4 Member number:" at bounding box center [388, 325] width 325 height 31
click at [389, 198] on div "Aston Lam Yan Foon Belt size: Member number:" at bounding box center [388, 199] width 325 height 31
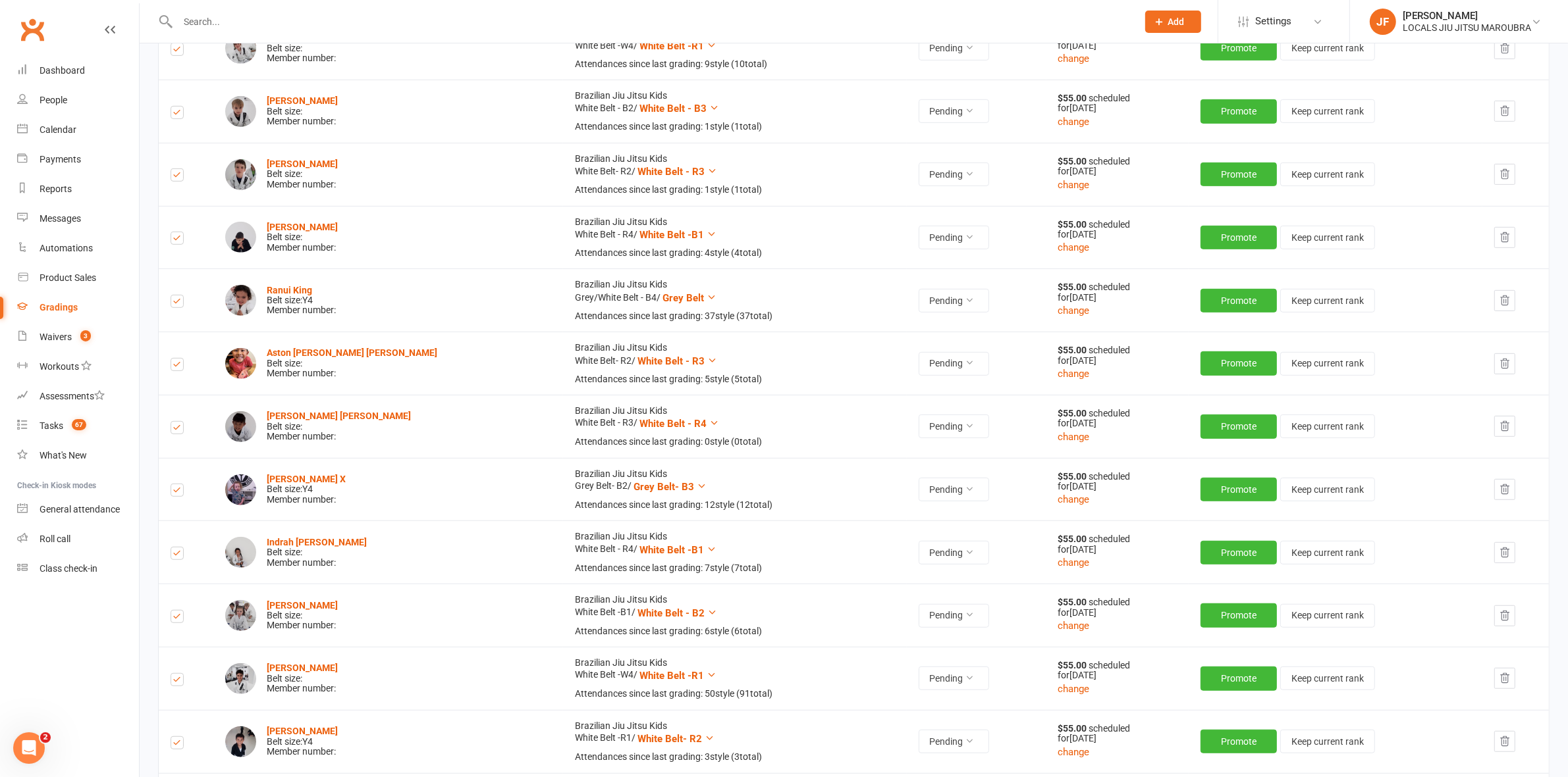
click at [374, 238] on div "Adam Iskandar Belt size: Member number:" at bounding box center [388, 237] width 325 height 31
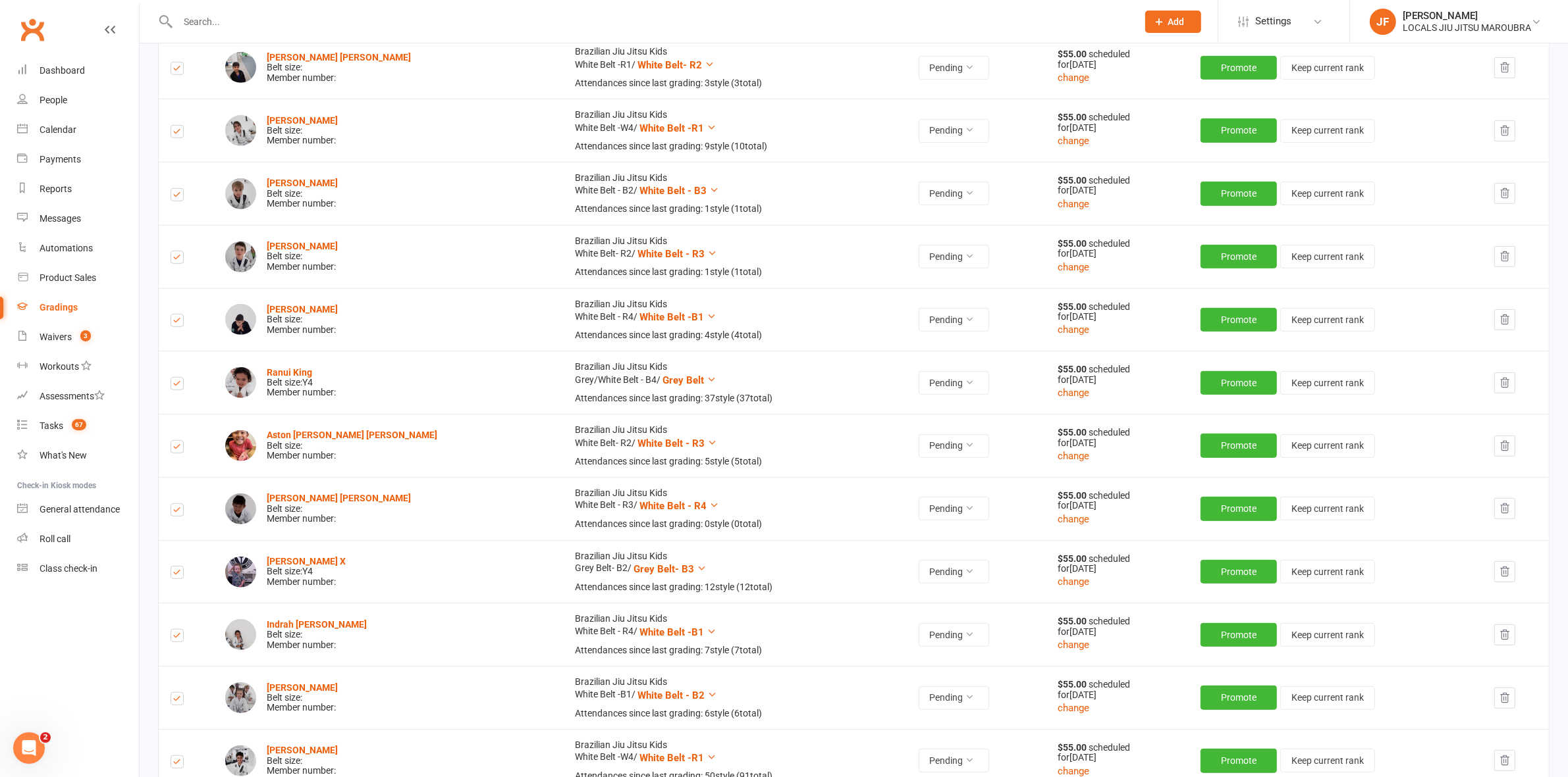
click at [389, 206] on div "Noah GINZBURG Belt size: Member number:" at bounding box center [388, 193] width 325 height 31
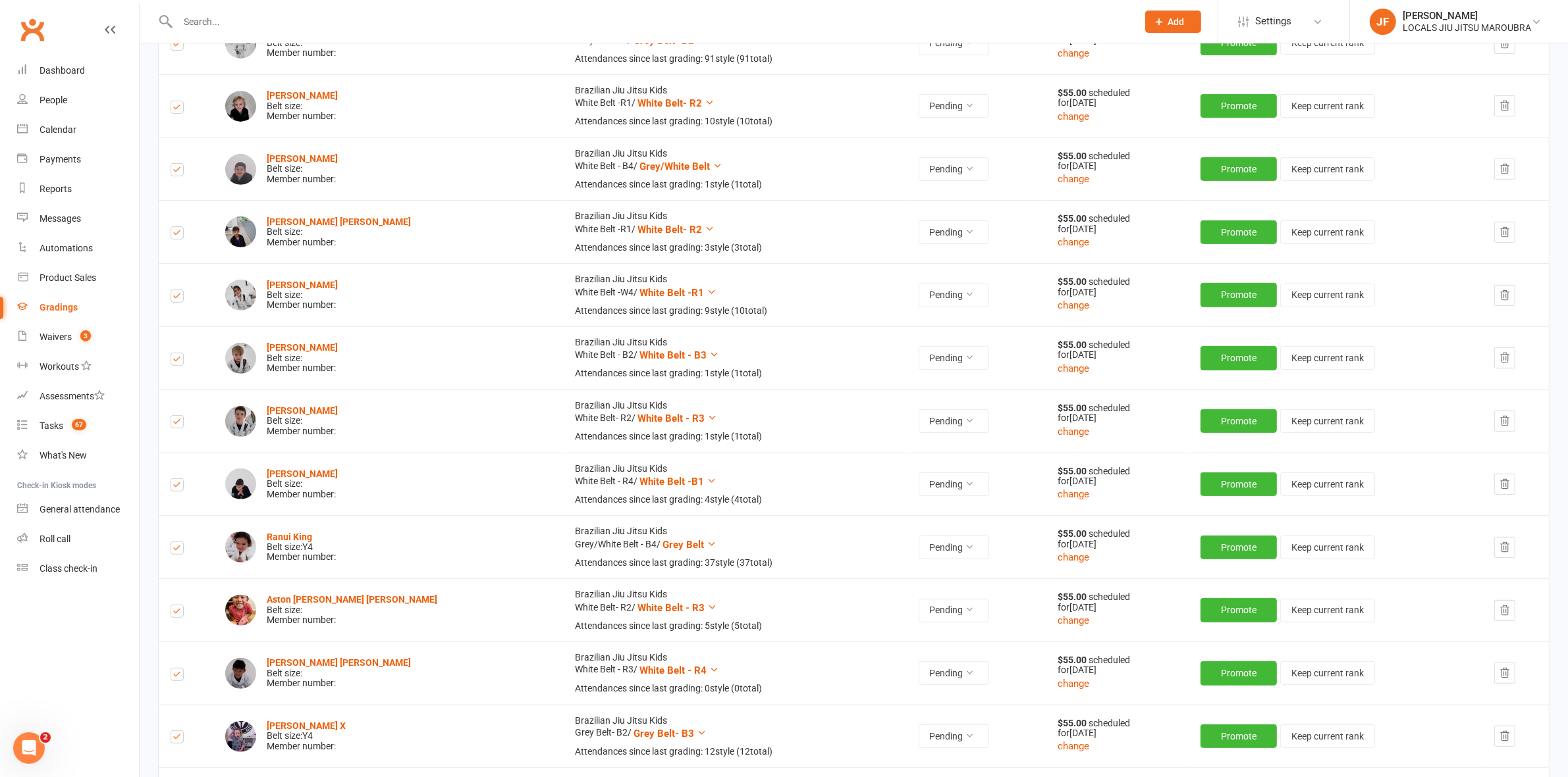
click at [385, 230] on div "Hendrix Farrugia Belt size: Member number:" at bounding box center [388, 232] width 325 height 31
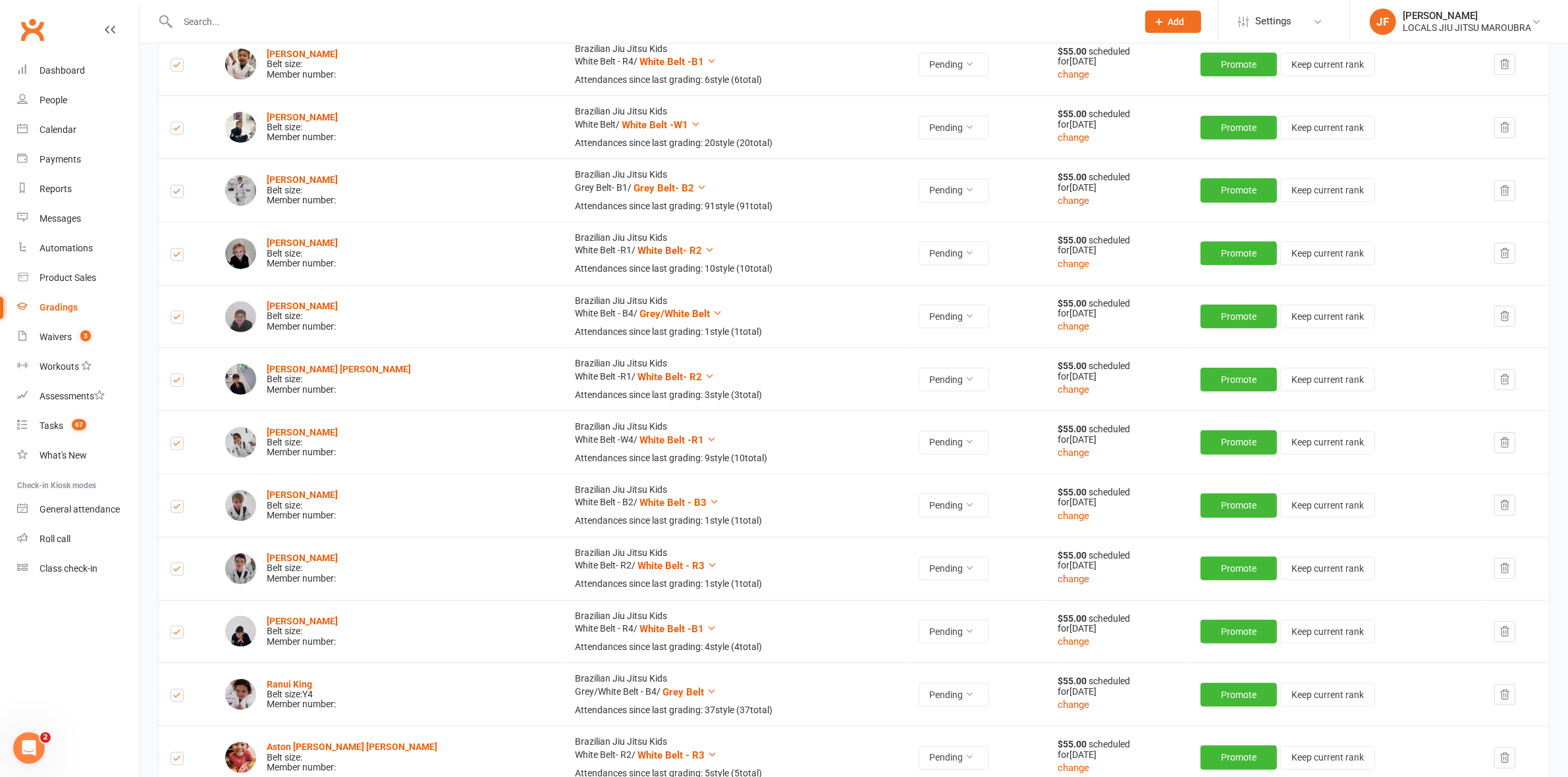
scroll to position [473, 0]
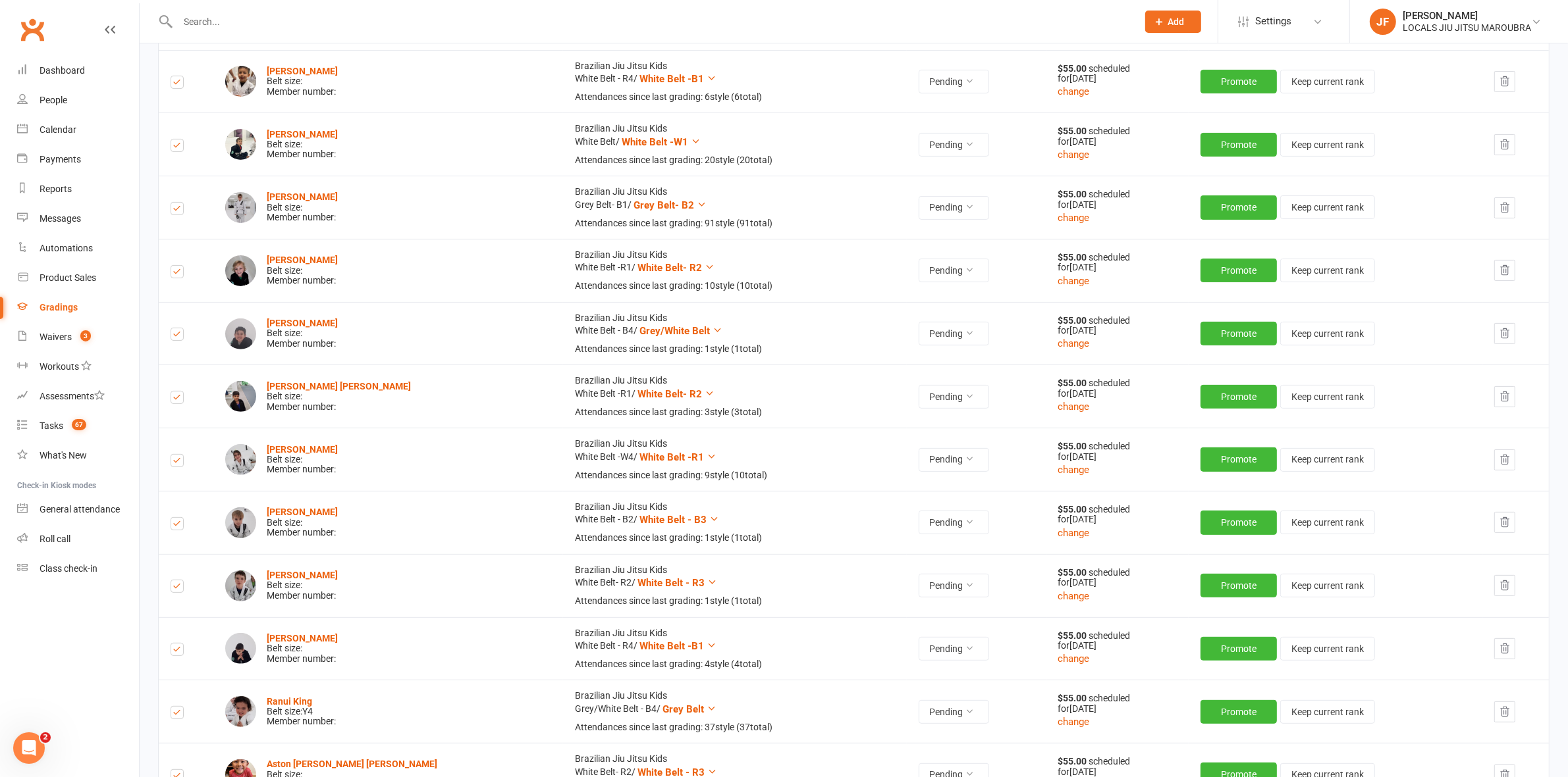
click at [389, 267] on div "Corey Colombo Belt size: Member number:" at bounding box center [388, 271] width 325 height 31
click at [396, 154] on div "Michael Brown Belt size: Member number:" at bounding box center [388, 144] width 325 height 31
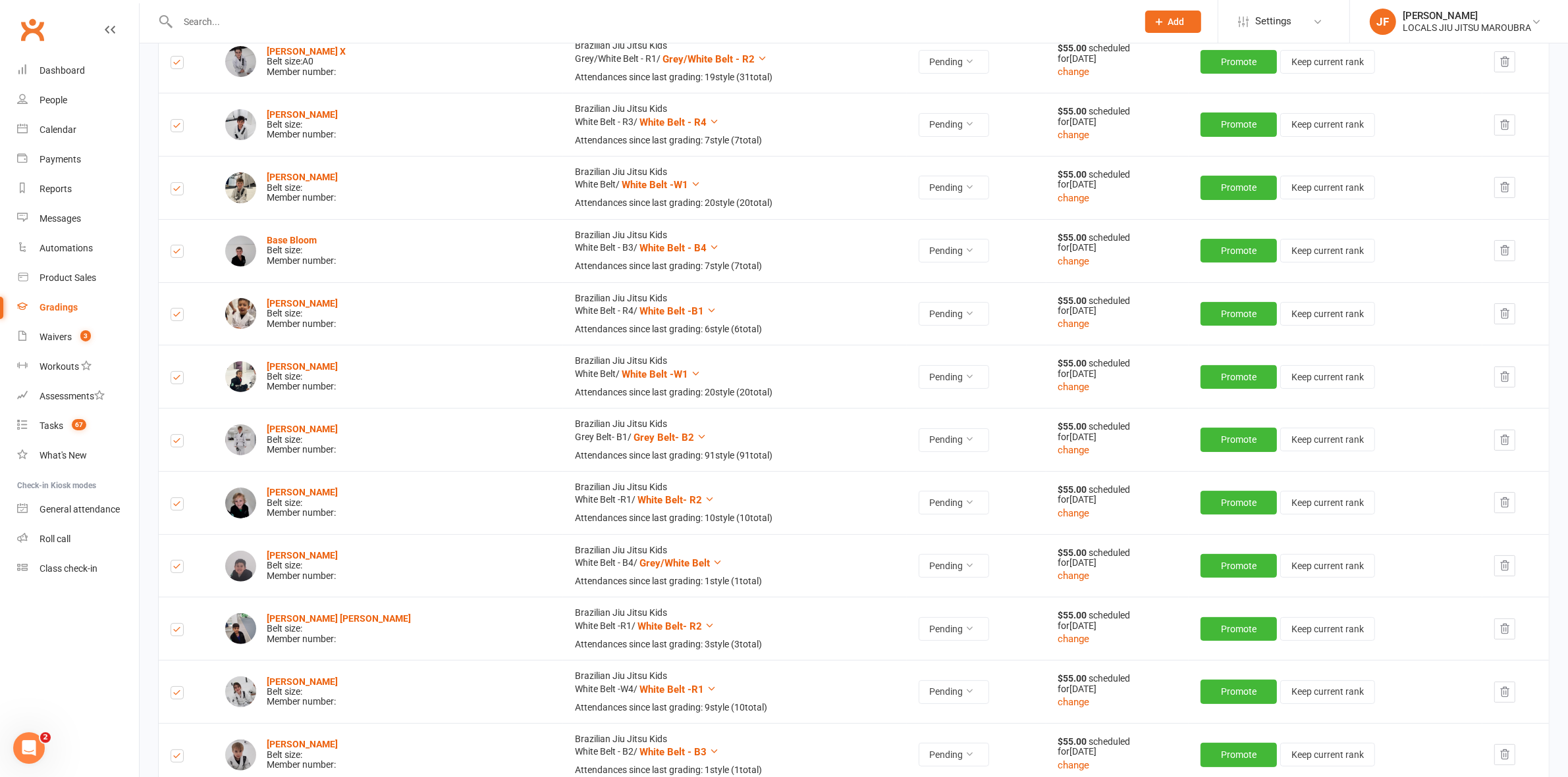
scroll to position [227, 0]
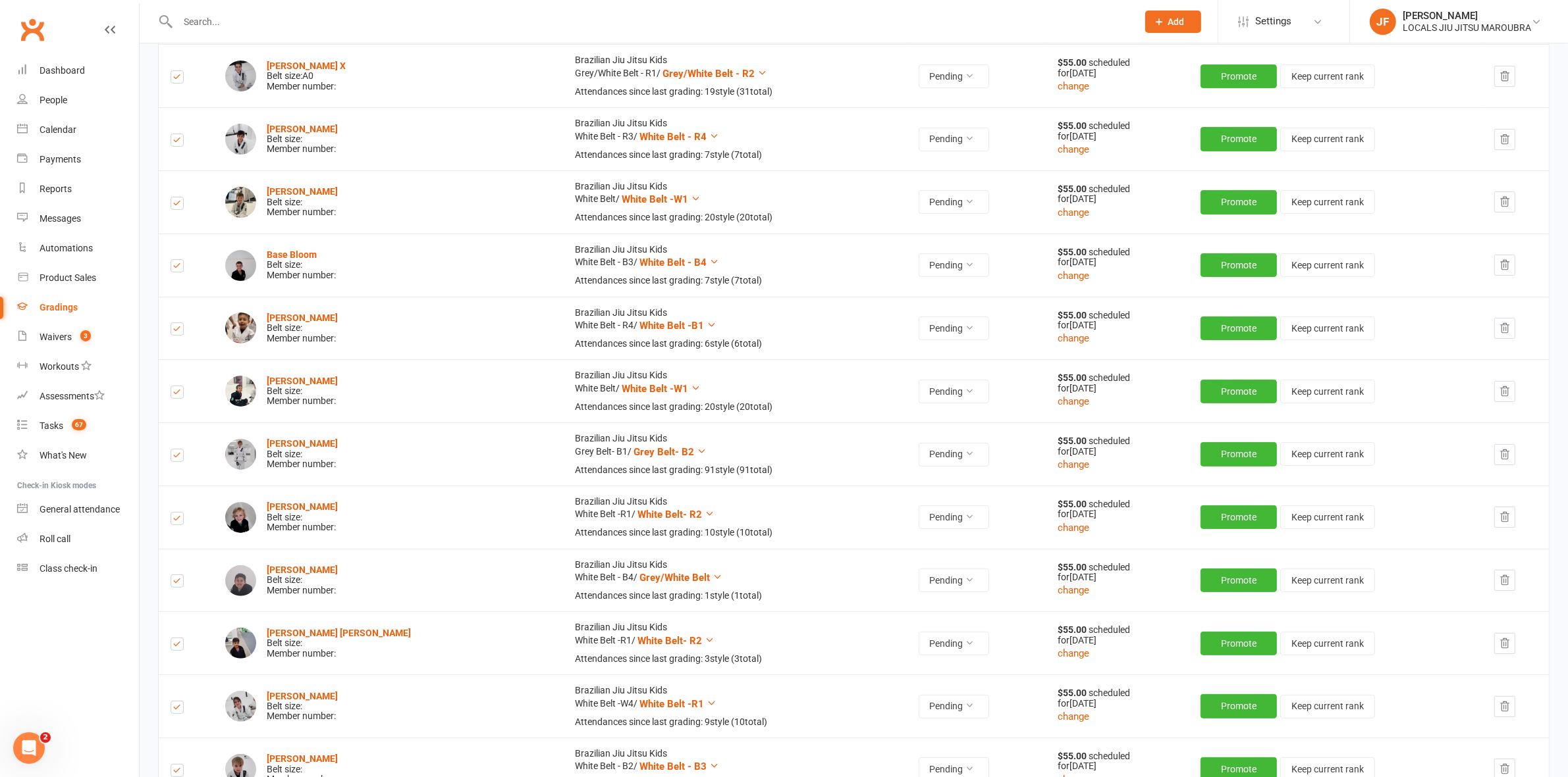
click at [379, 270] on div "Base Bloom Belt size: Member number:" at bounding box center [388, 265] width 325 height 31
click at [376, 130] on div "Alesh Babin Belt size: Member number:" at bounding box center [388, 139] width 325 height 31
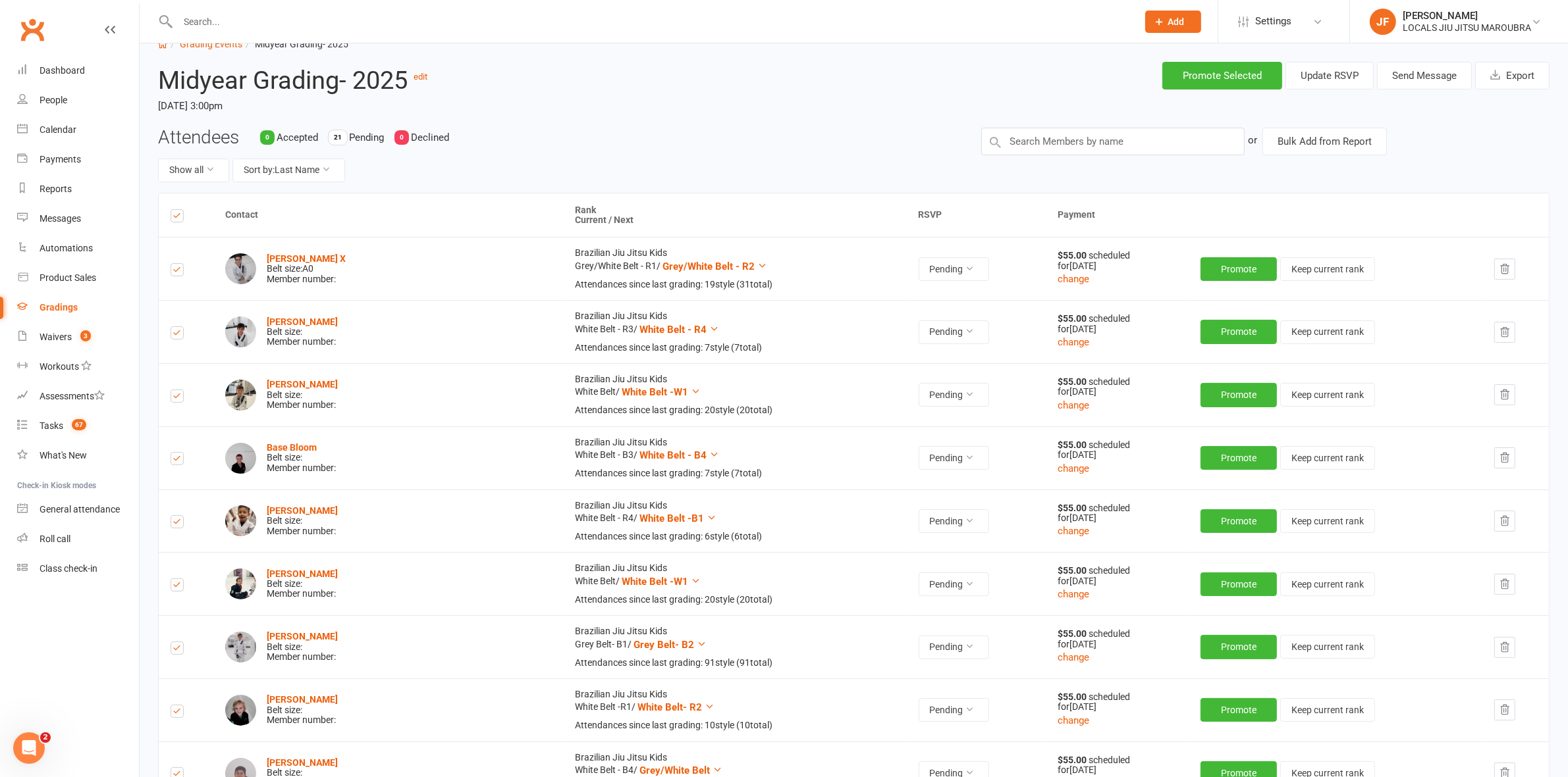
scroll to position [0, 0]
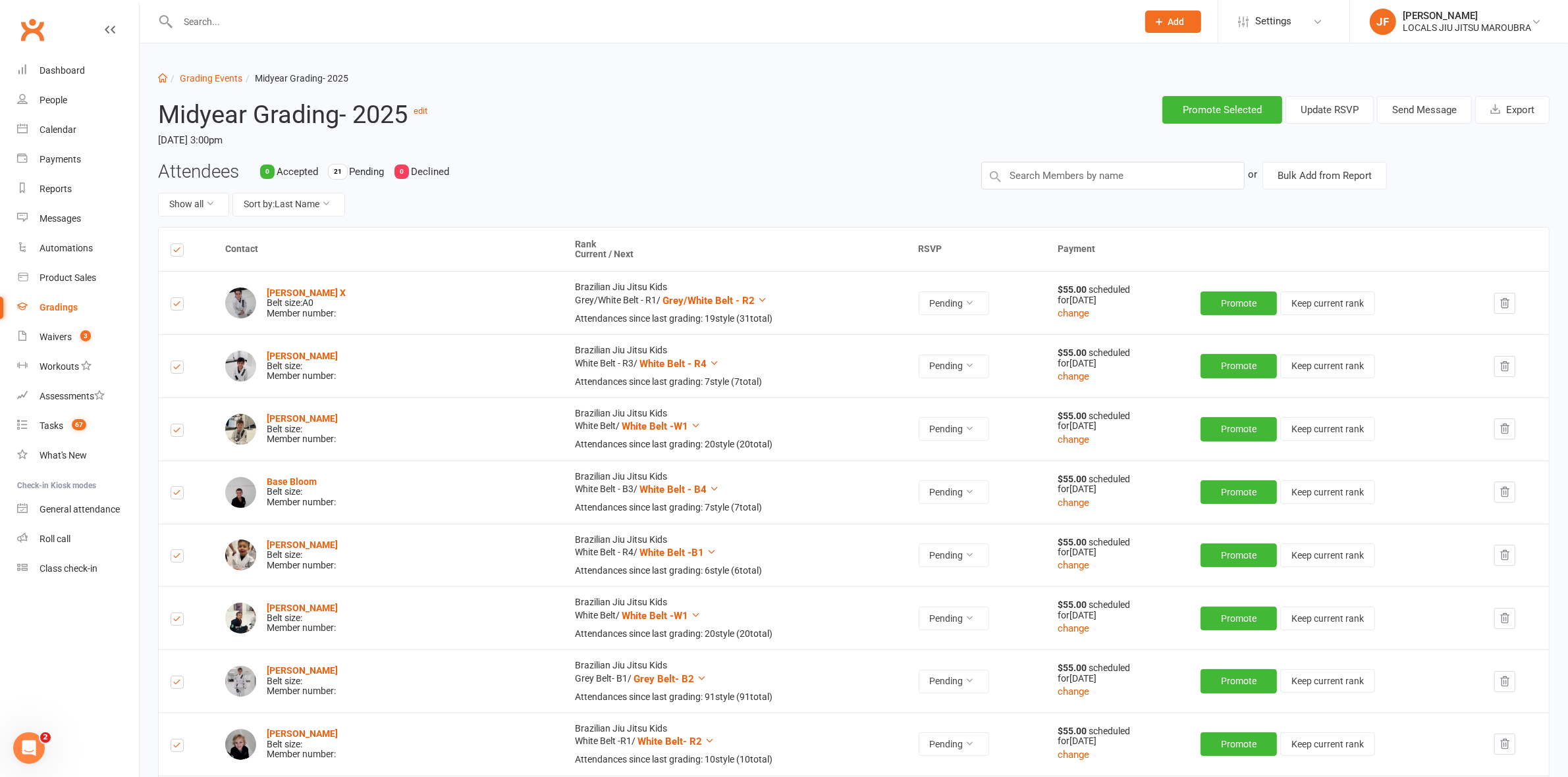
click at [393, 295] on div "tara acton X Belt size: A0 Member number:" at bounding box center [388, 303] width 325 height 31
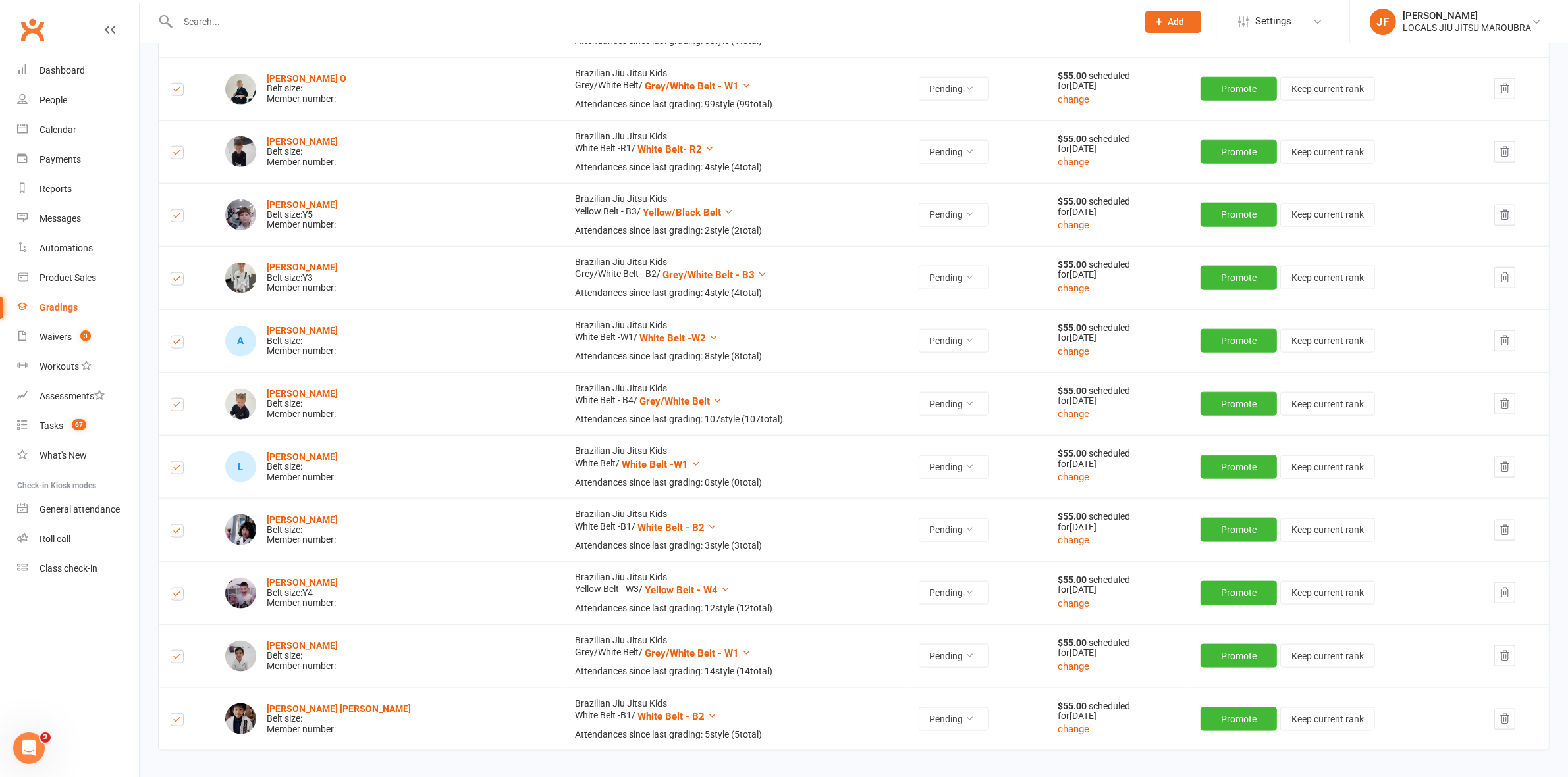
scroll to position [1955, 0]
